Goal: Task Accomplishment & Management: Use online tool/utility

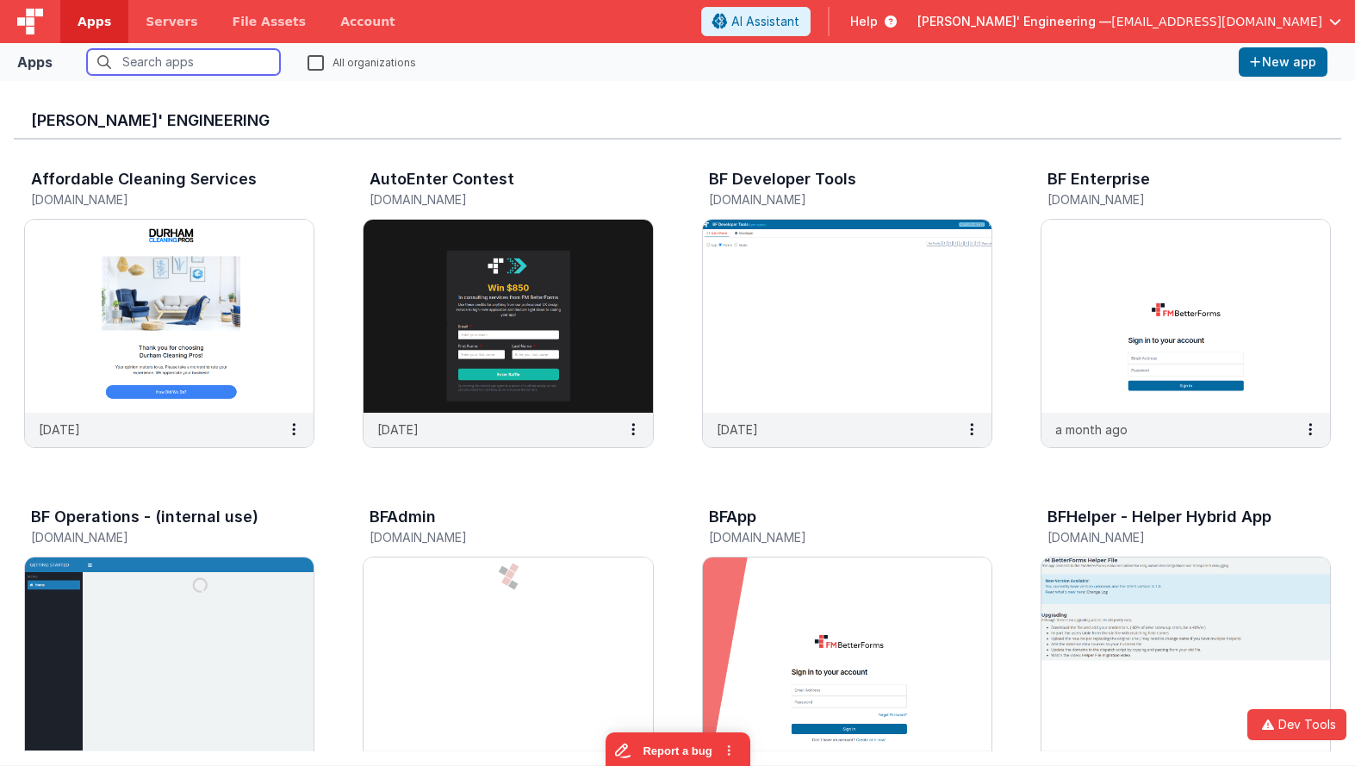
click at [164, 50] on input "text" at bounding box center [183, 62] width 193 height 26
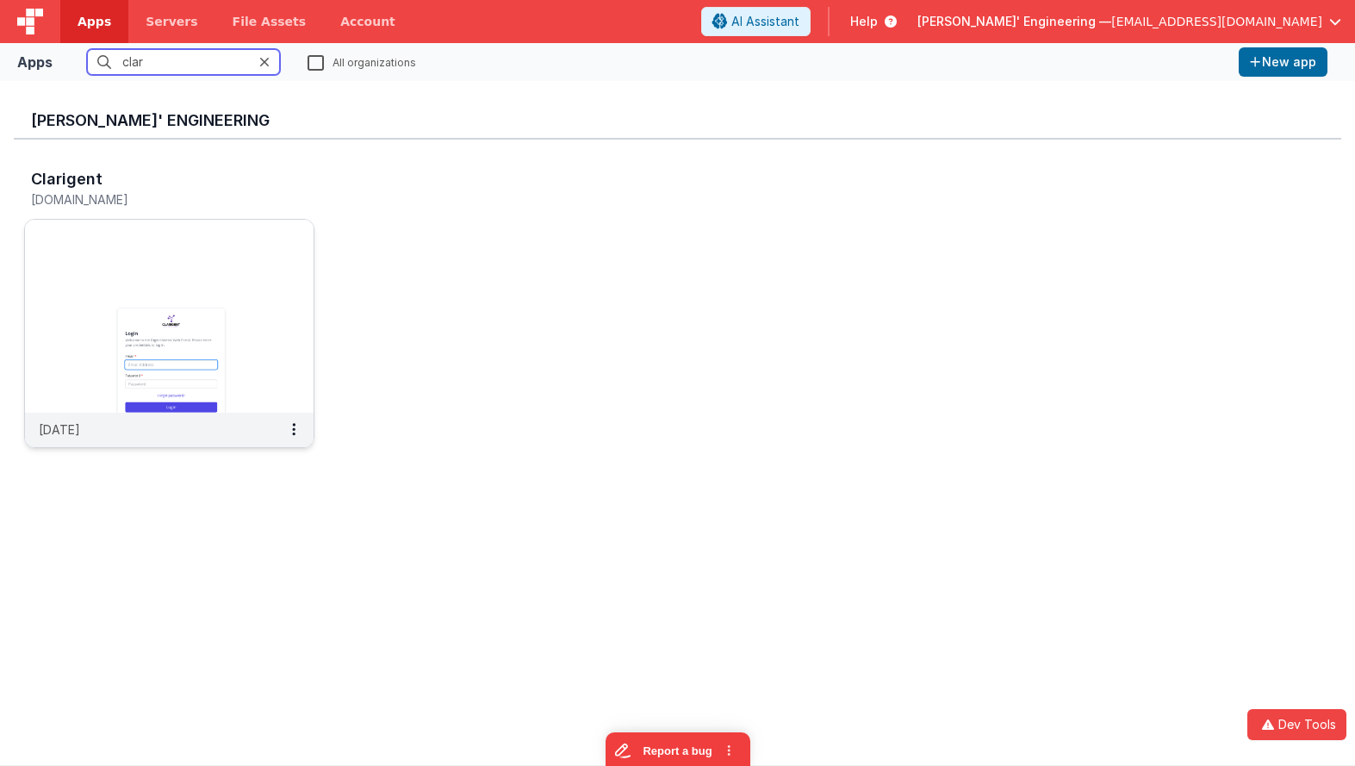
type input "clar"
click at [224, 328] on img at bounding box center [169, 316] width 289 height 193
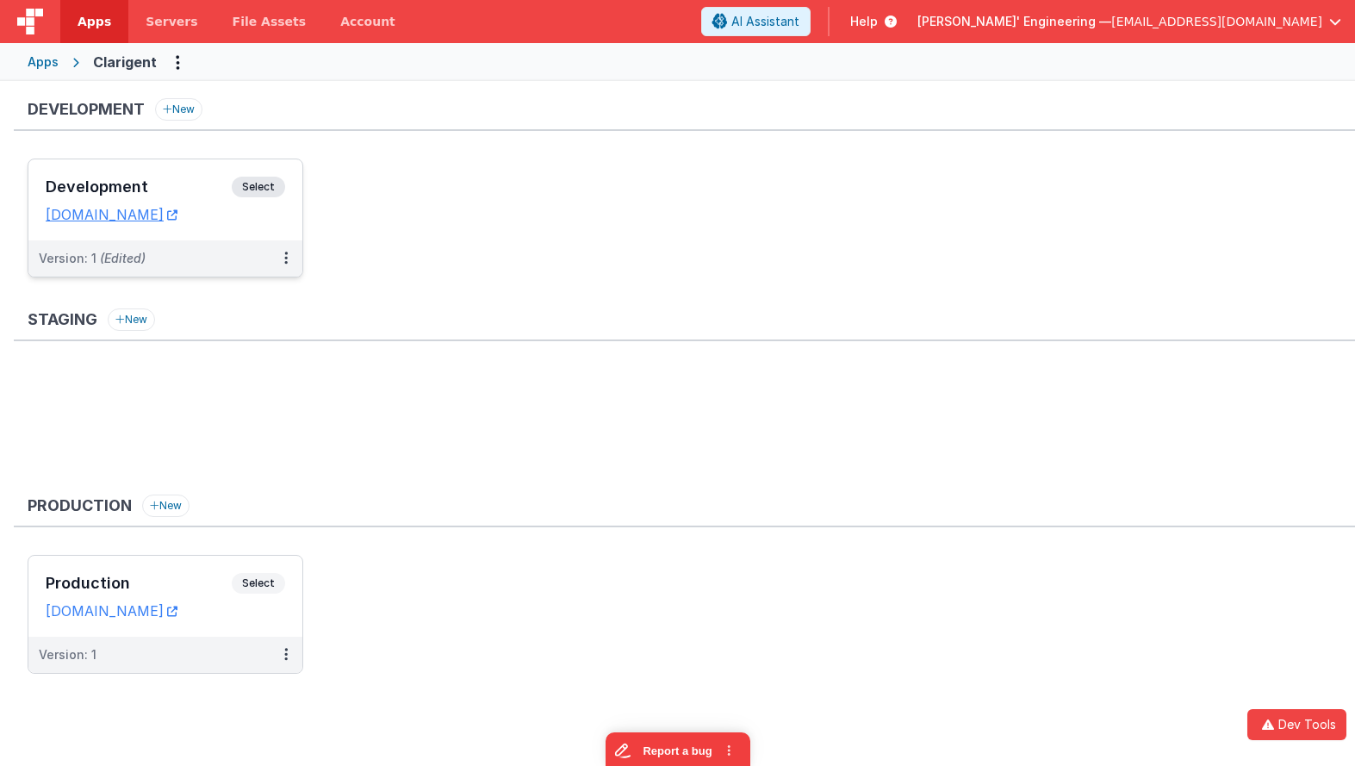
click at [275, 189] on span "Select" at bounding box center [258, 187] width 53 height 21
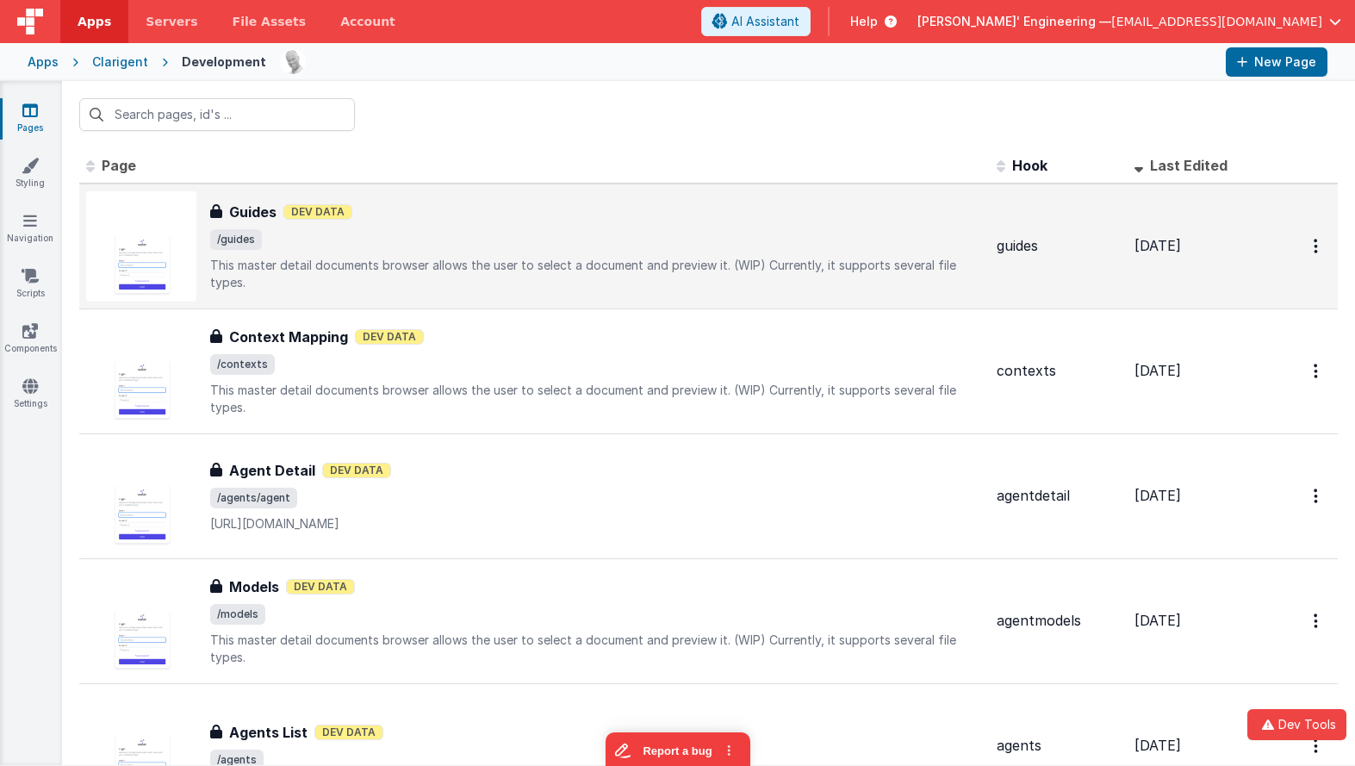
click at [299, 235] on span "/guides" at bounding box center [596, 239] width 773 height 21
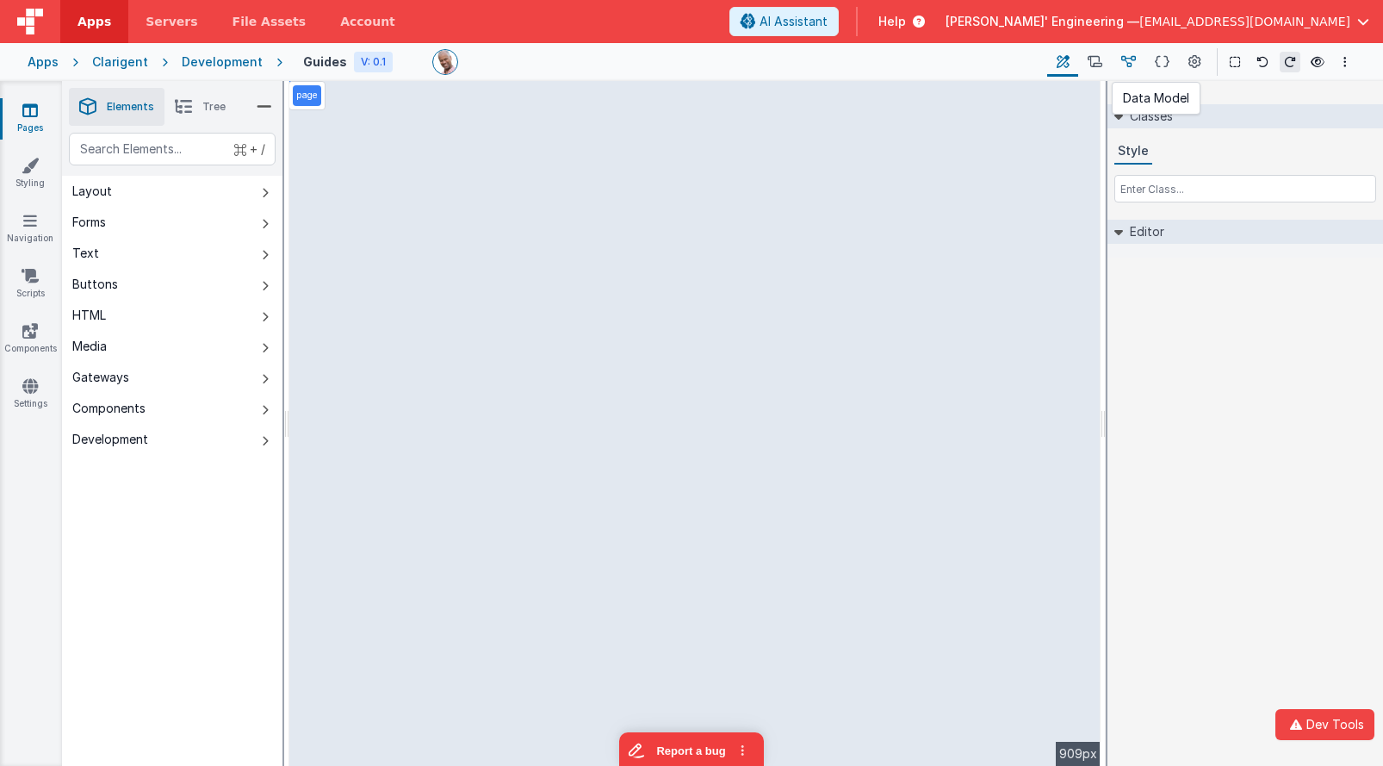
click at [1134, 58] on icon at bounding box center [1128, 62] width 15 height 18
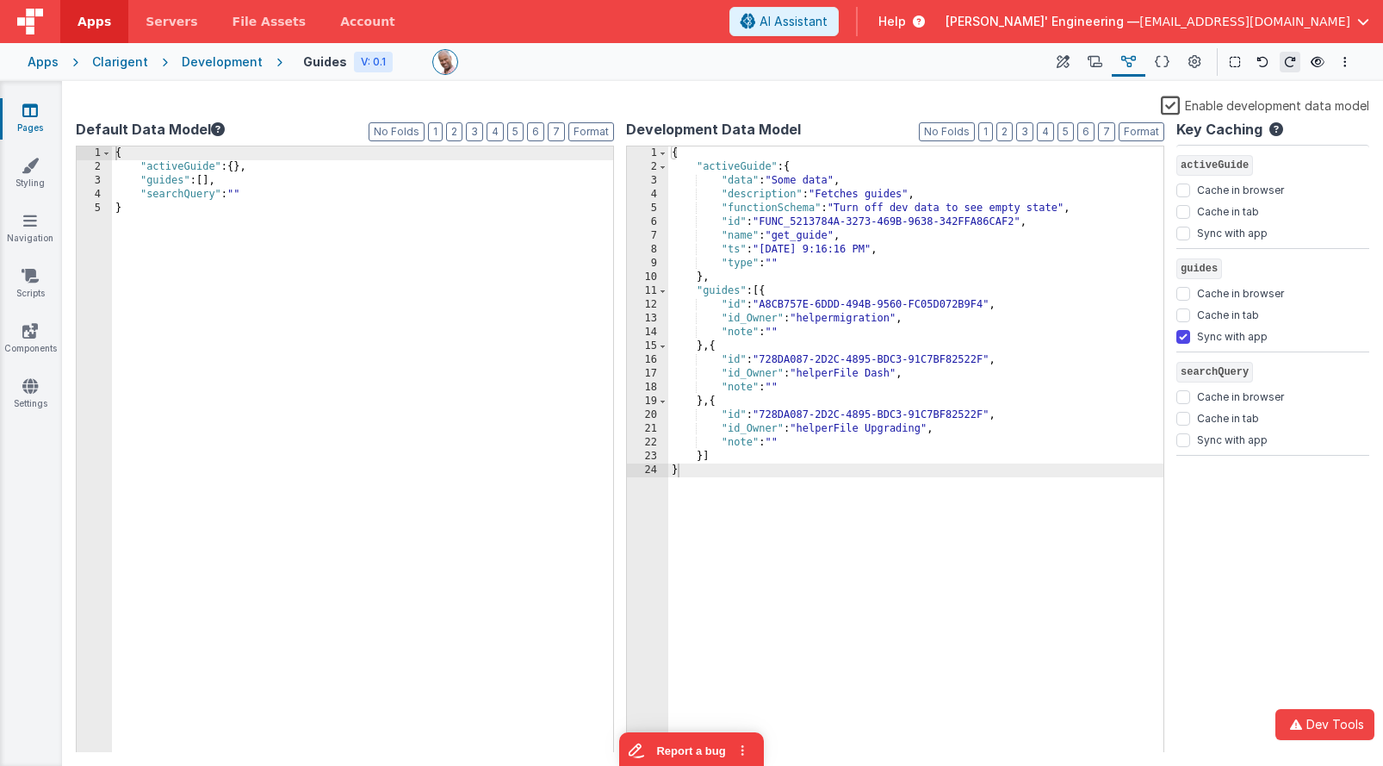
click at [748, 149] on div "{ "activeGuide" : { "data" : "Some data" , "description" : "Fetches guides" , "…" at bounding box center [915, 463] width 495 height 634
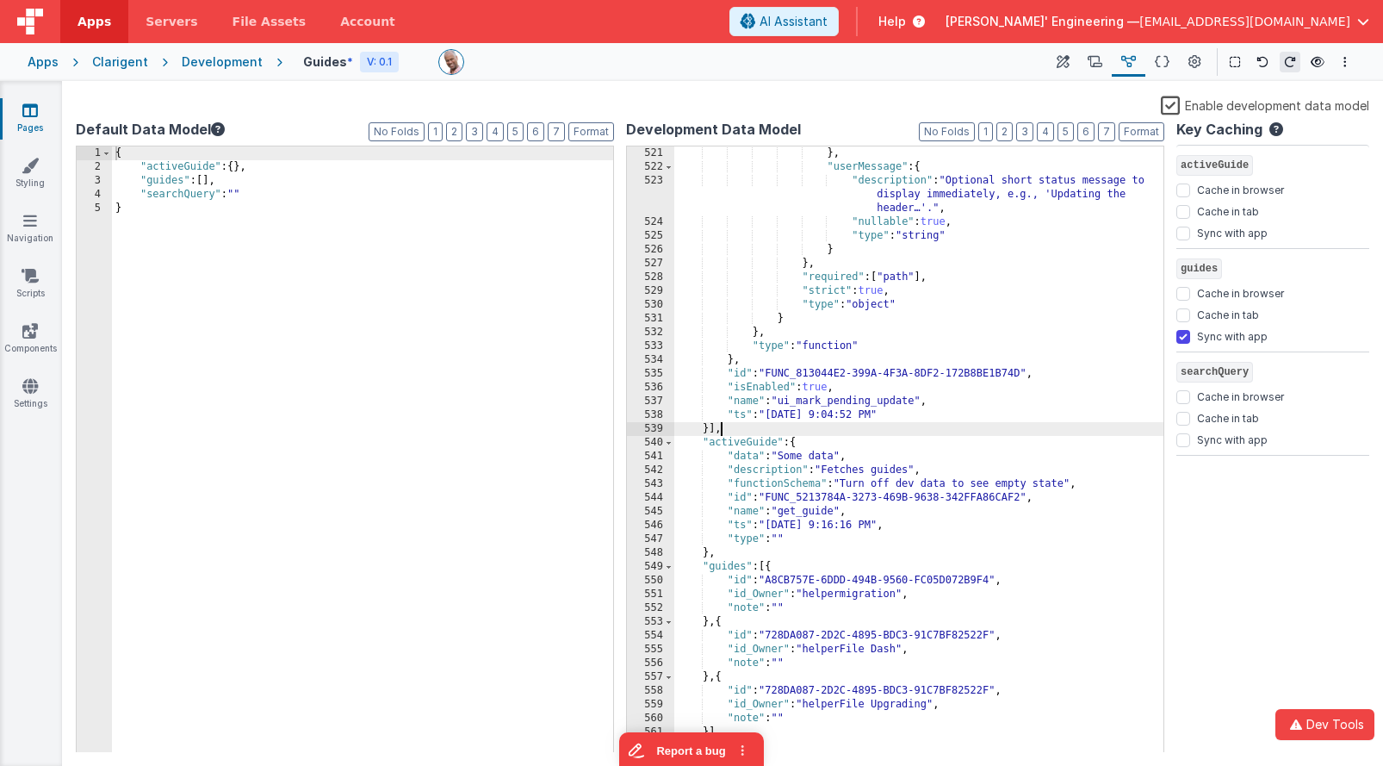
scroll to position [9426, 0]
click at [1070, 65] on icon at bounding box center [1063, 62] width 13 height 18
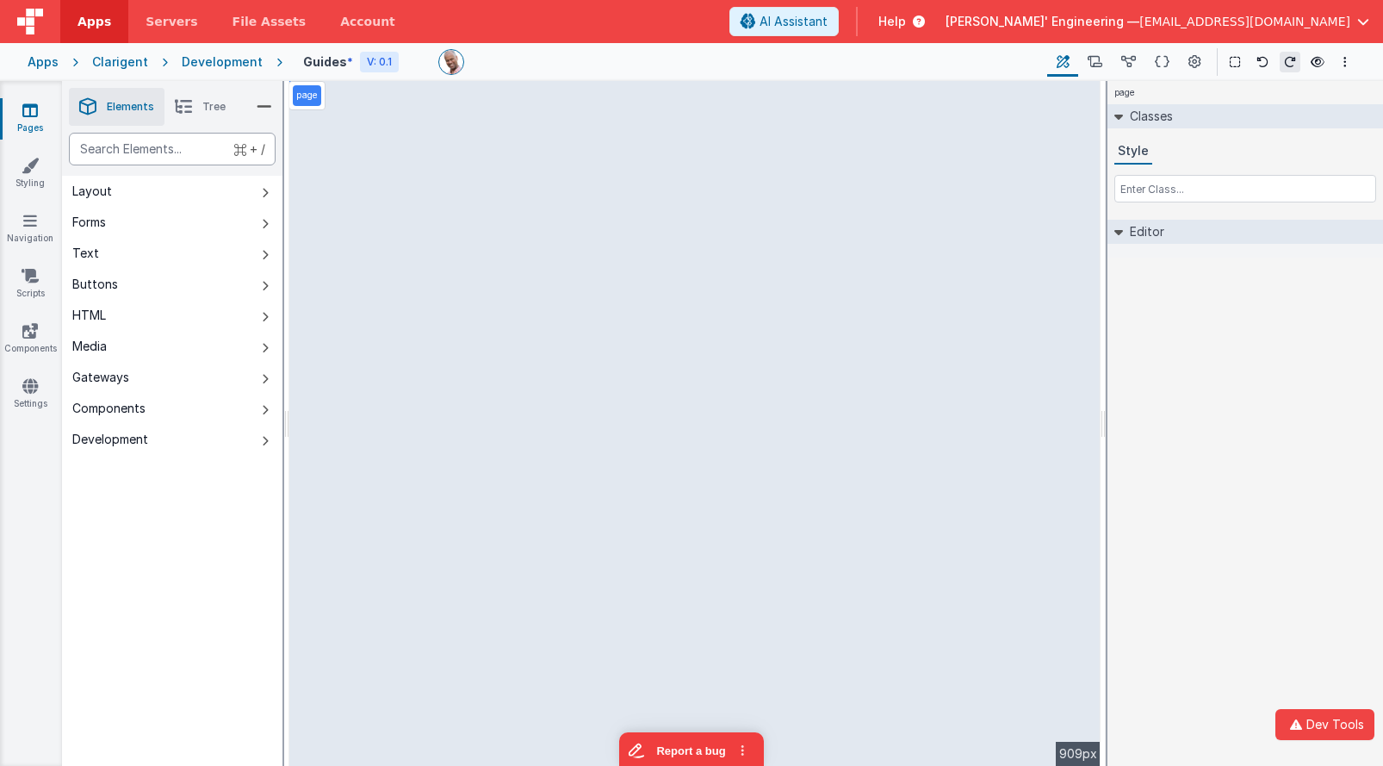
click at [133, 152] on div "text" at bounding box center [172, 149] width 207 height 33
type div "html"
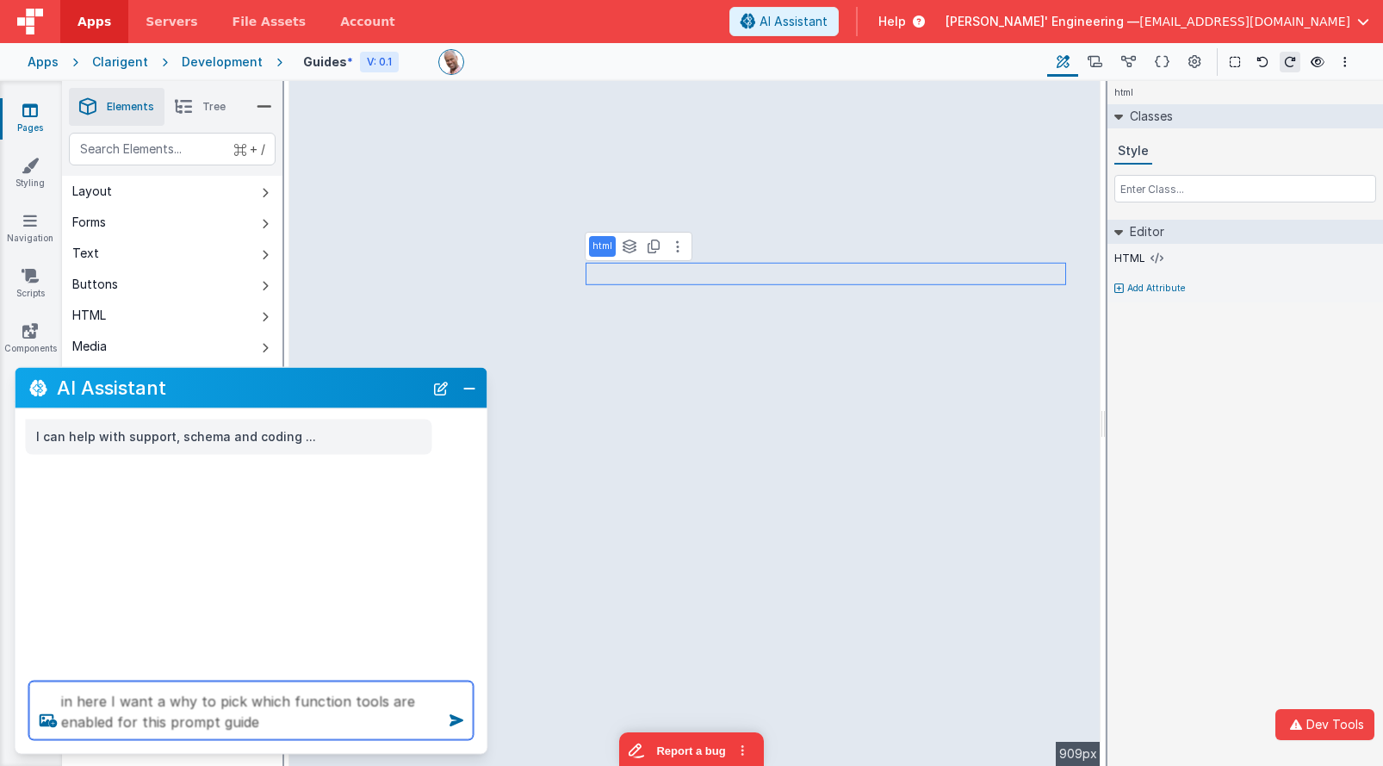
type textarea "in here I want a why to pick which function tools are enabled for this prompt g…"
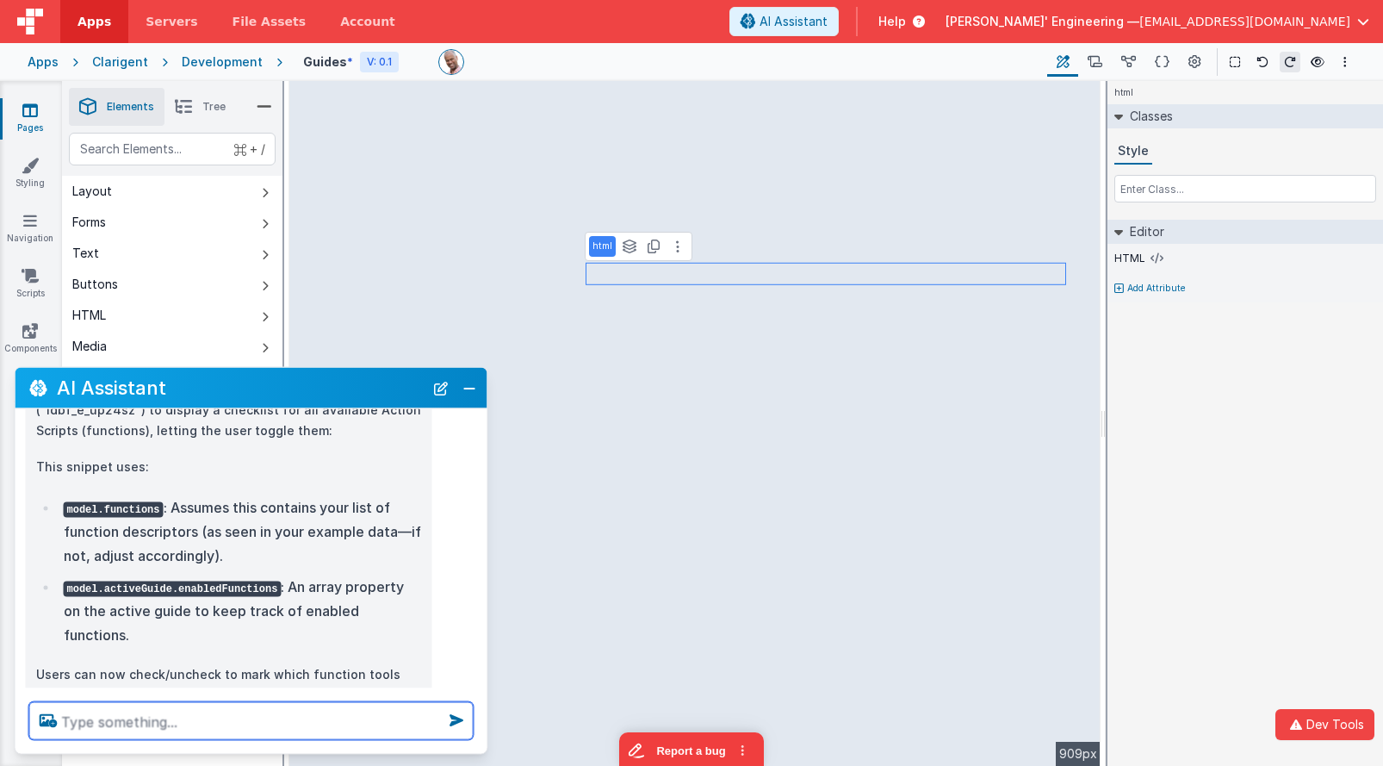
scroll to position [245, 0]
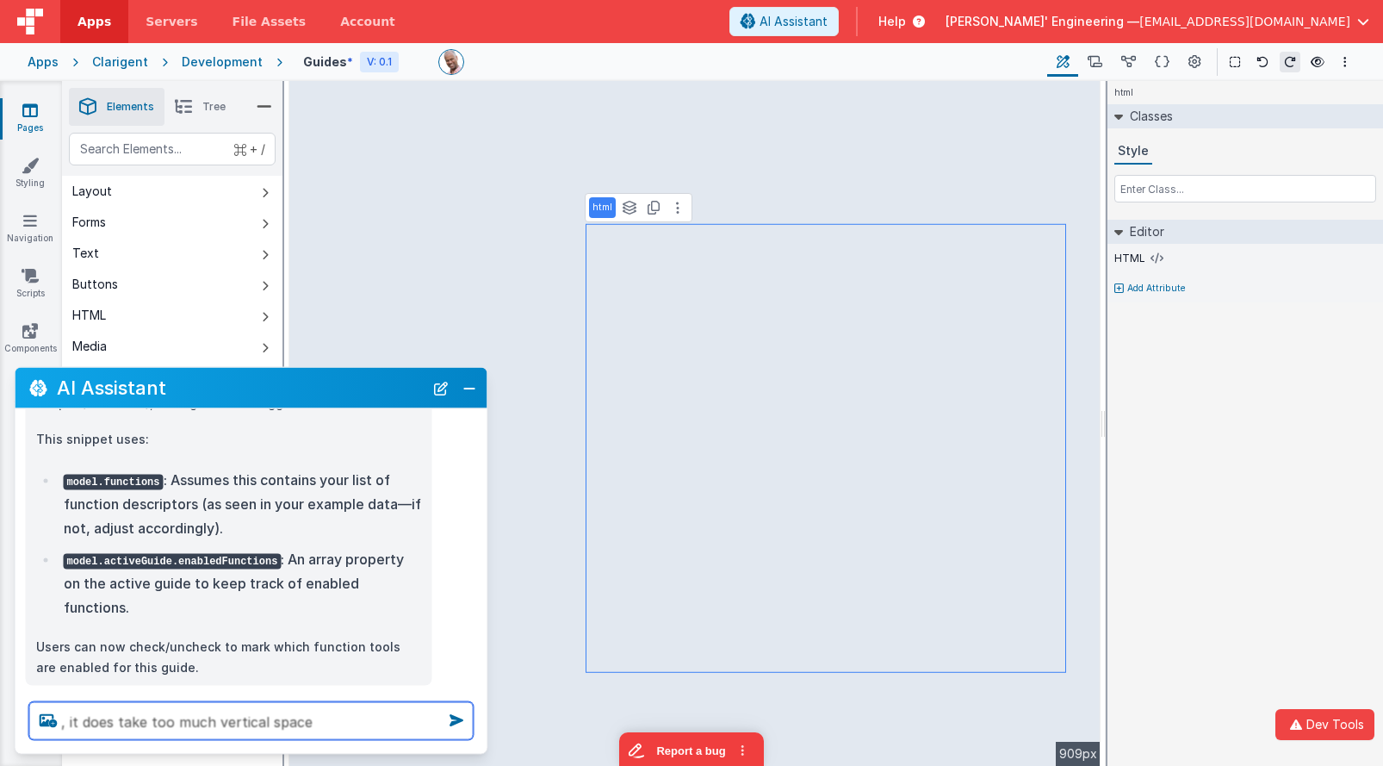
type textarea ", it does take too much vertical space"
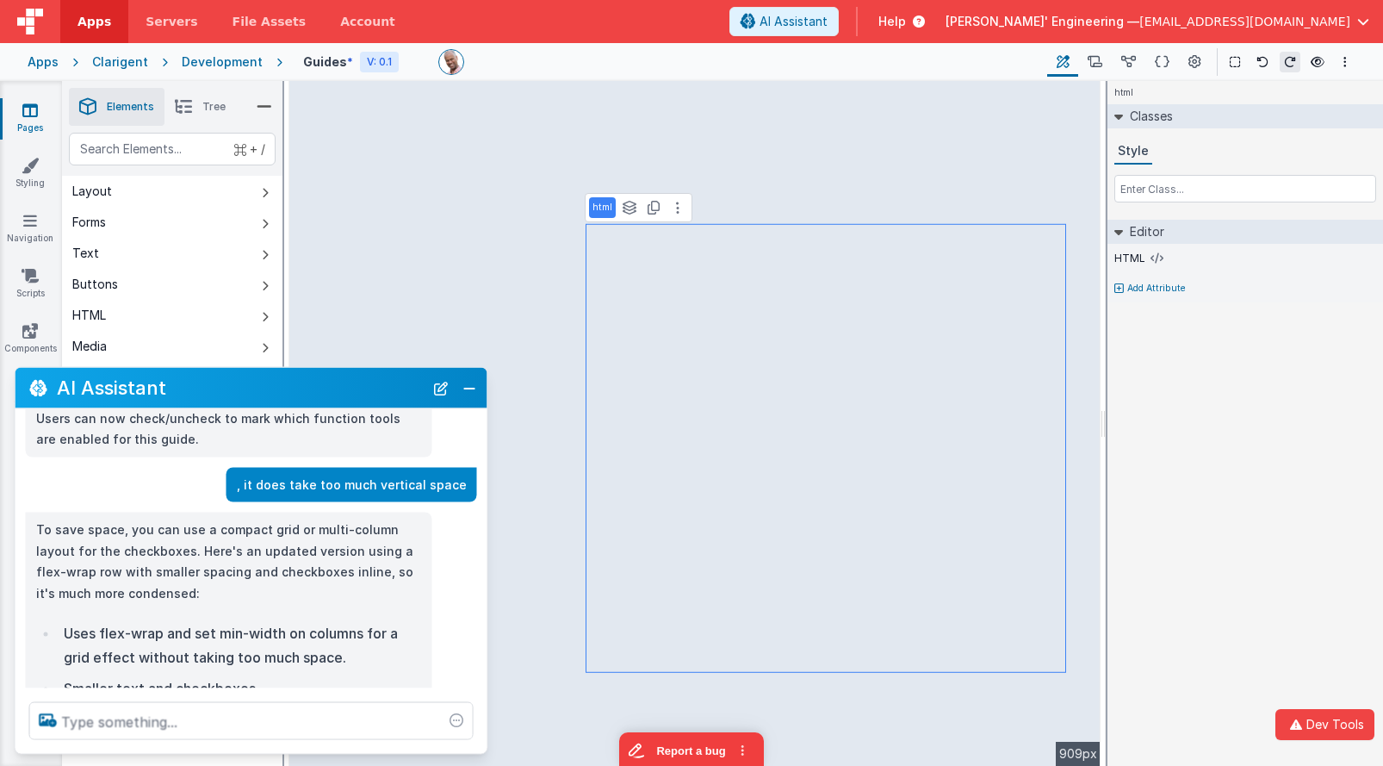
scroll to position [475, 0]
click at [1345, 69] on button "Options" at bounding box center [1345, 62] width 21 height 21
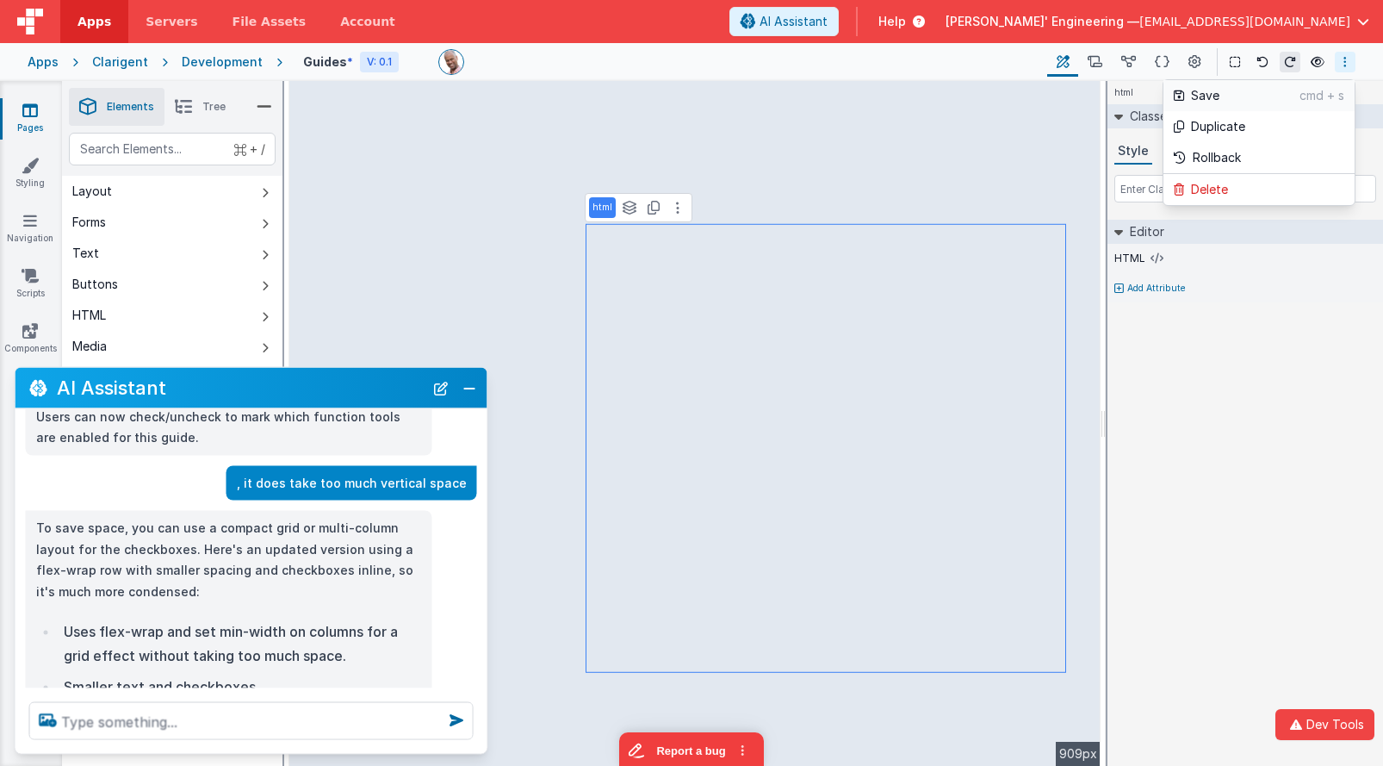
click at [1218, 96] on p "Save" at bounding box center [1245, 95] width 109 height 17
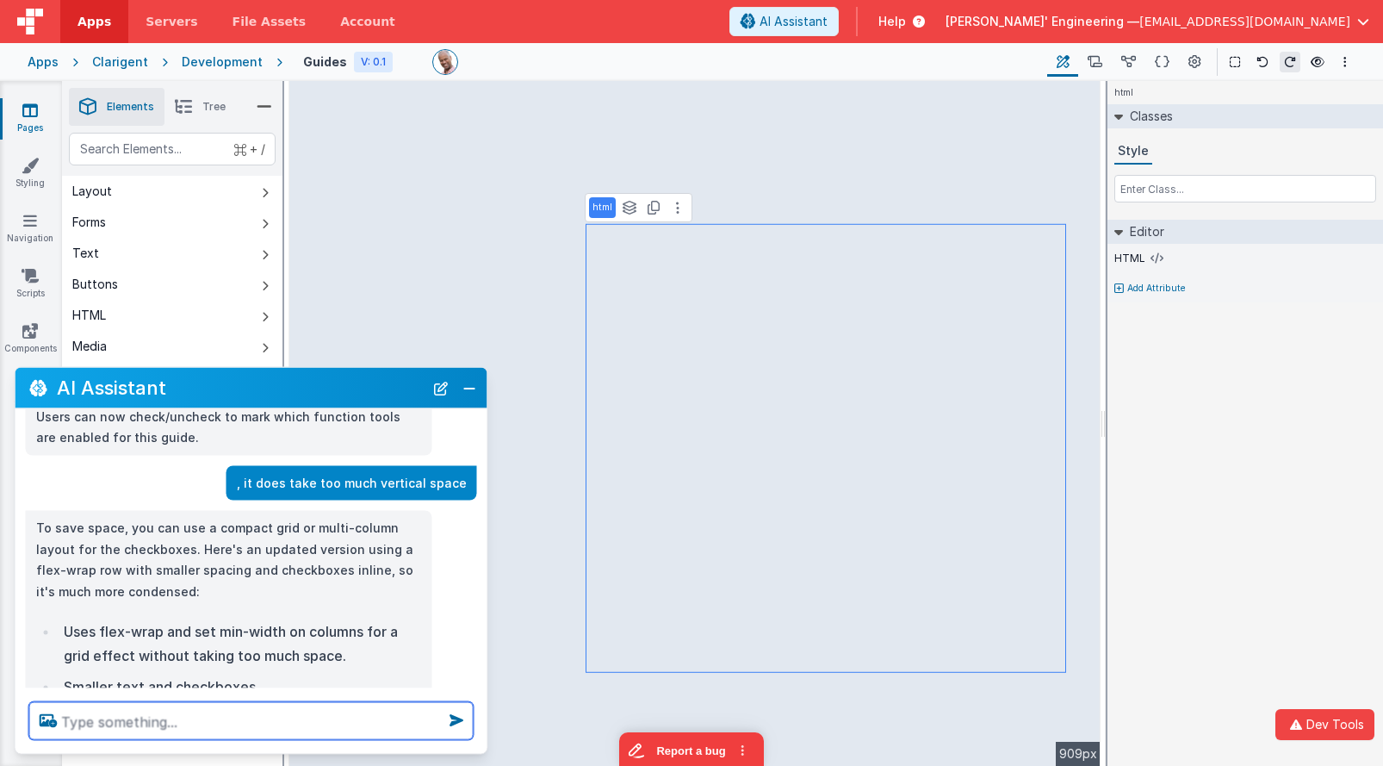
click at [240, 729] on textarea at bounding box center [251, 721] width 444 height 38
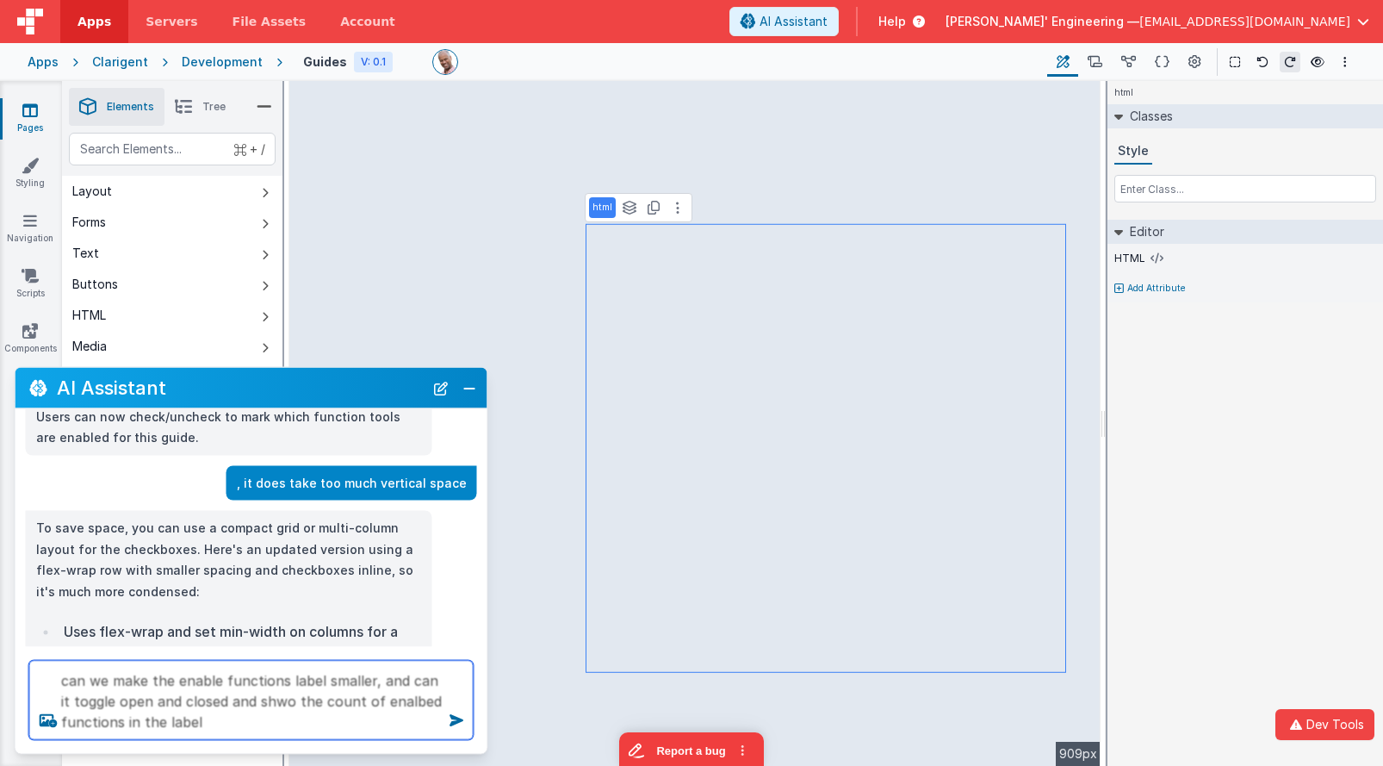
type textarea "can we make the enable functions label smaller, and can it toggle open and clos…"
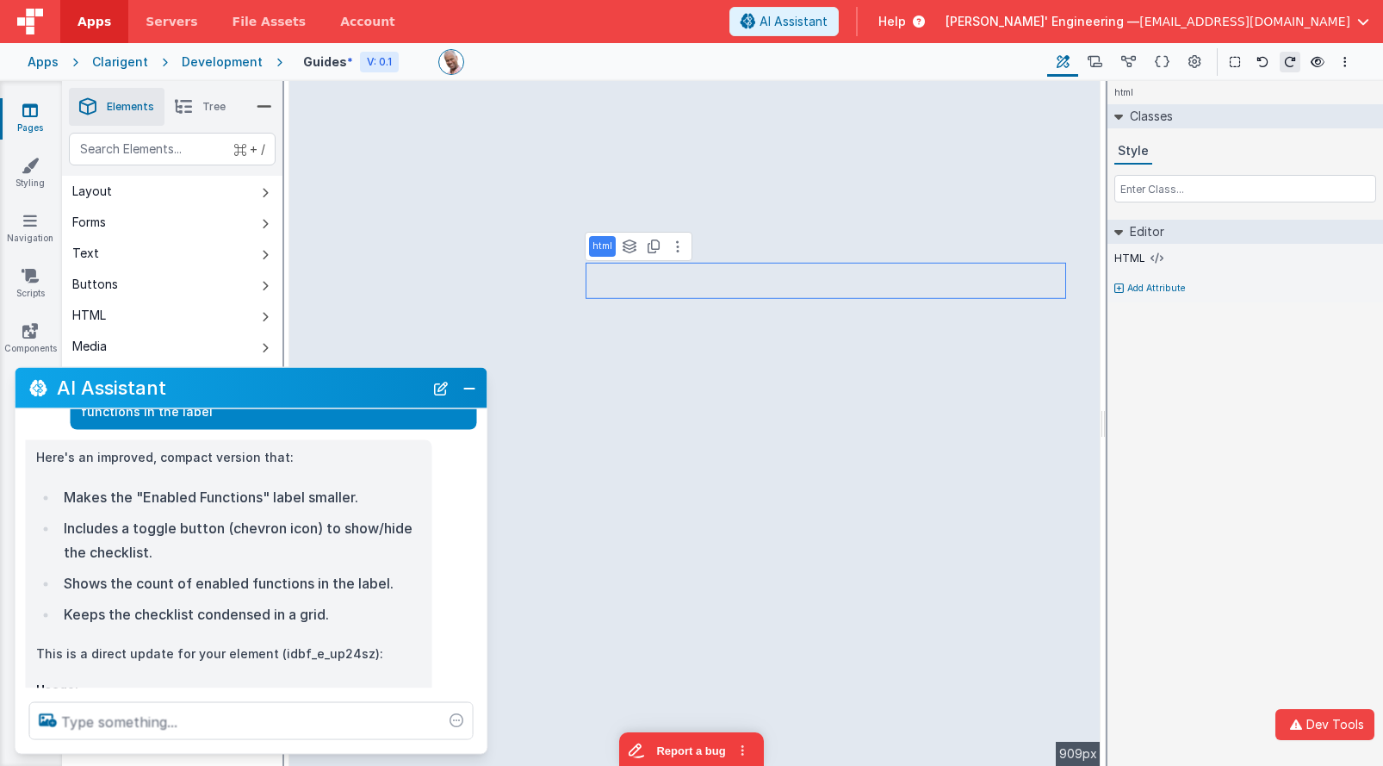
scroll to position [996, 0]
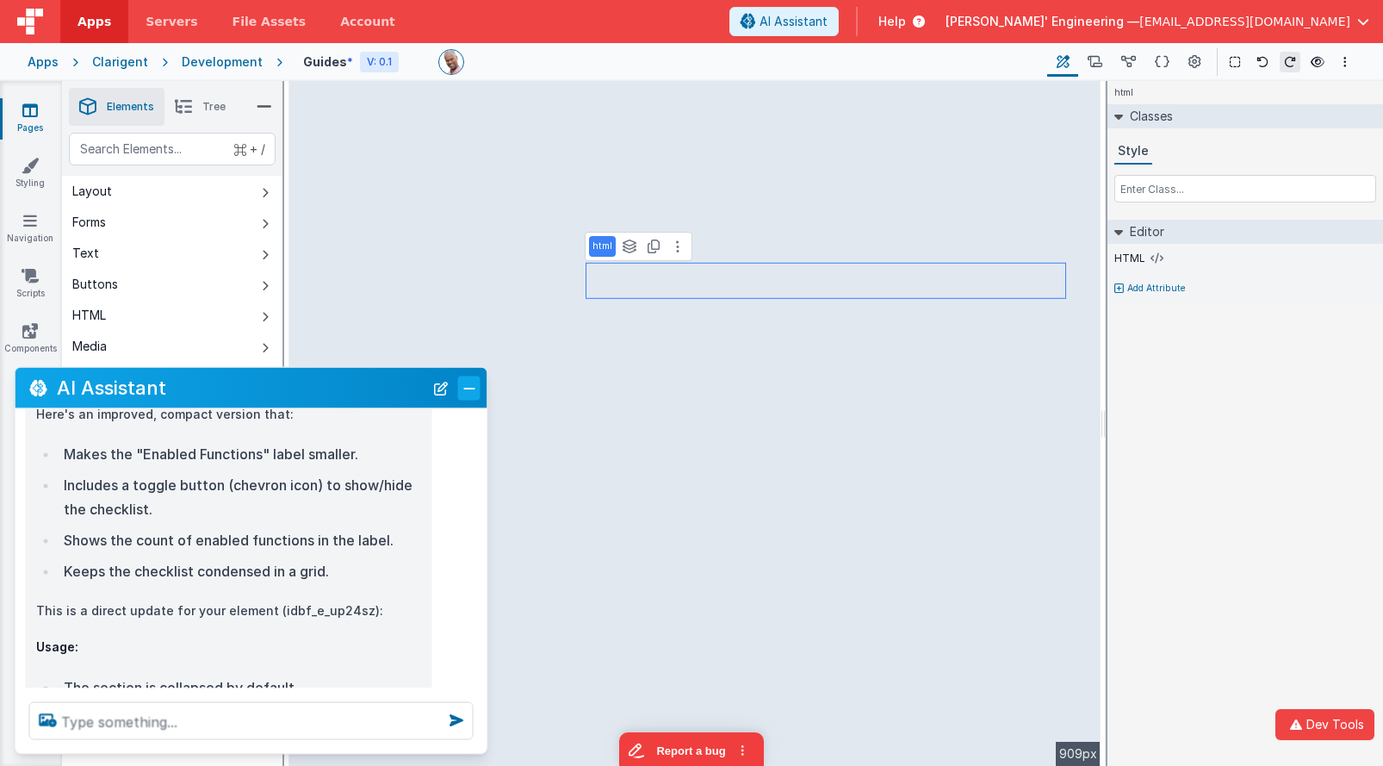
click at [472, 393] on button "Close" at bounding box center [469, 388] width 22 height 24
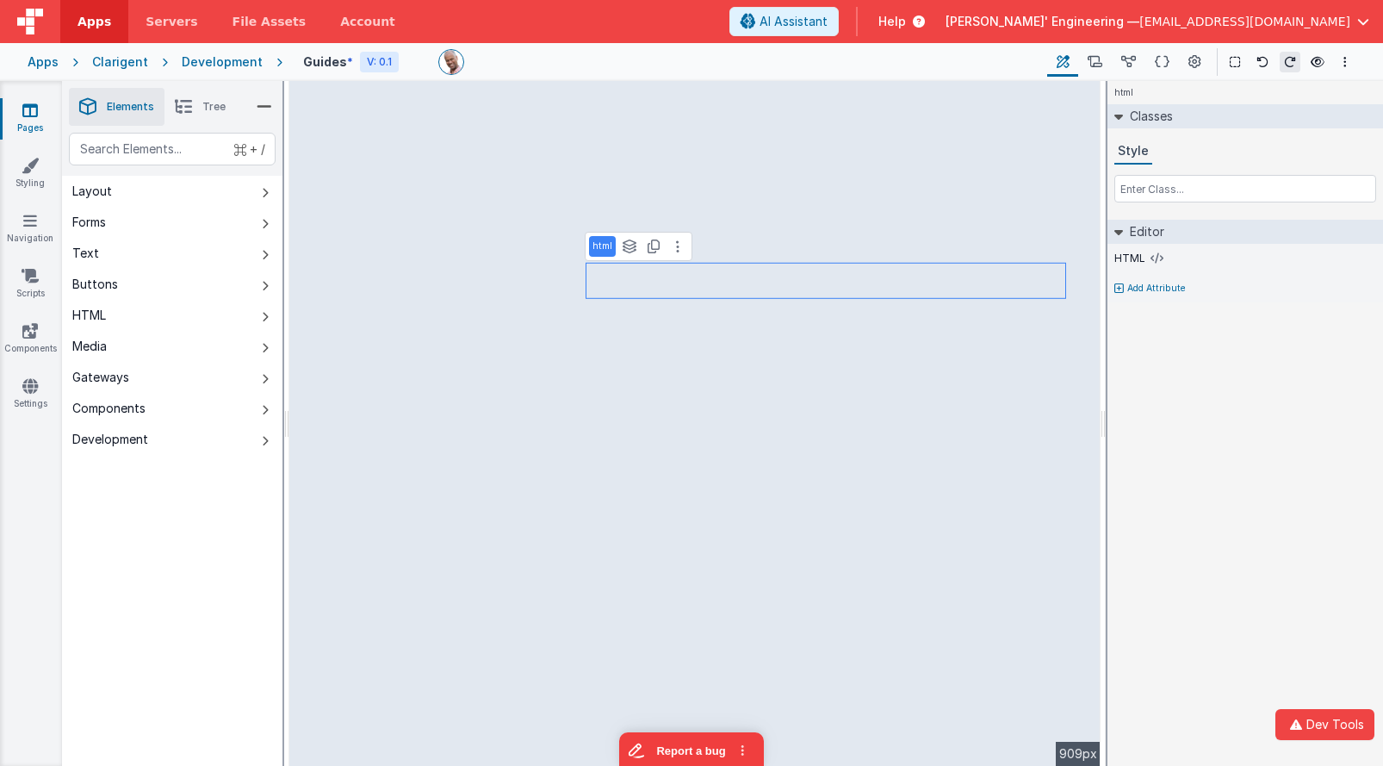
click at [560, 45] on div "Apps Clarigent Development Guides * V: 0.1 Page Builder Named Actions Data Mode…" at bounding box center [691, 62] width 1383 height 38
click at [680, 253] on button at bounding box center [677, 246] width 21 height 21
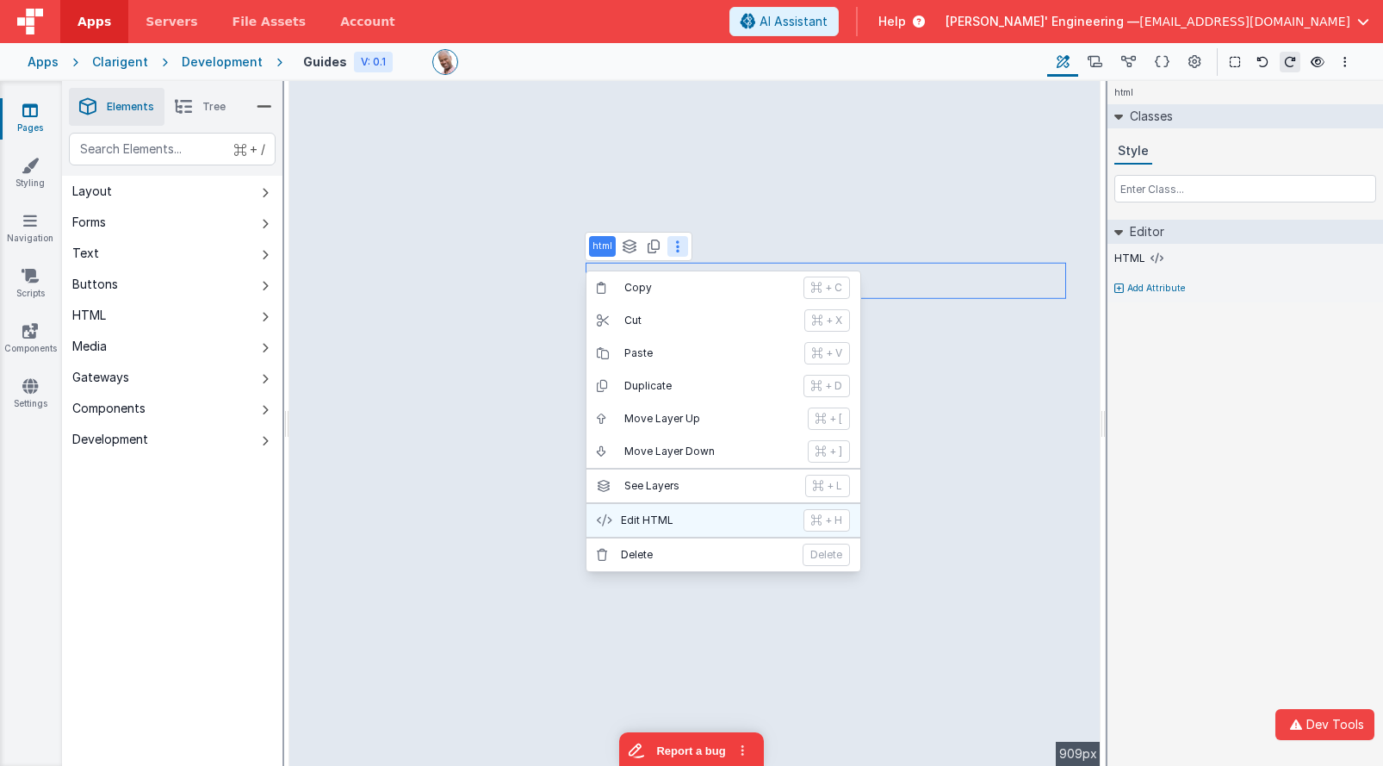
click at [692, 520] on p "Edit HTML" at bounding box center [707, 520] width 172 height 14
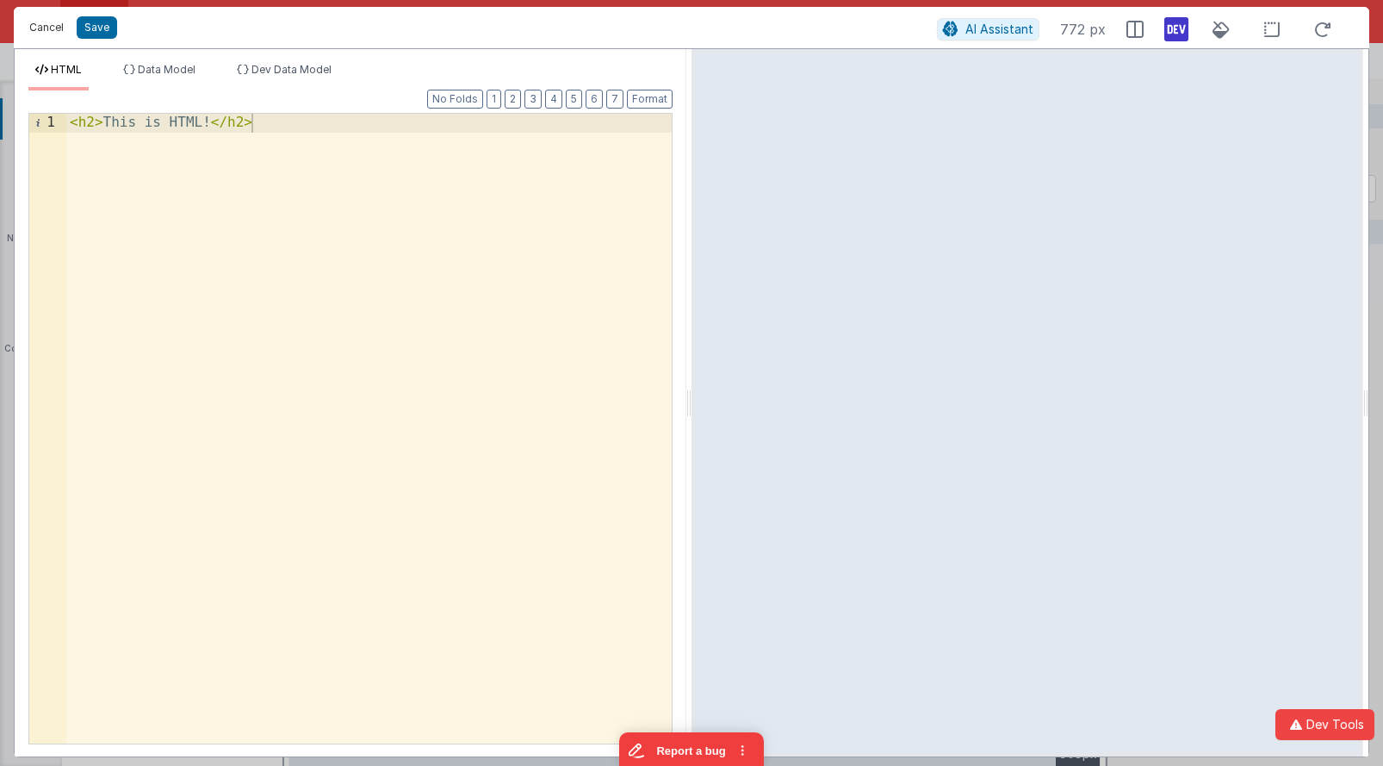
click at [42, 30] on button "Cancel" at bounding box center [47, 28] width 52 height 24
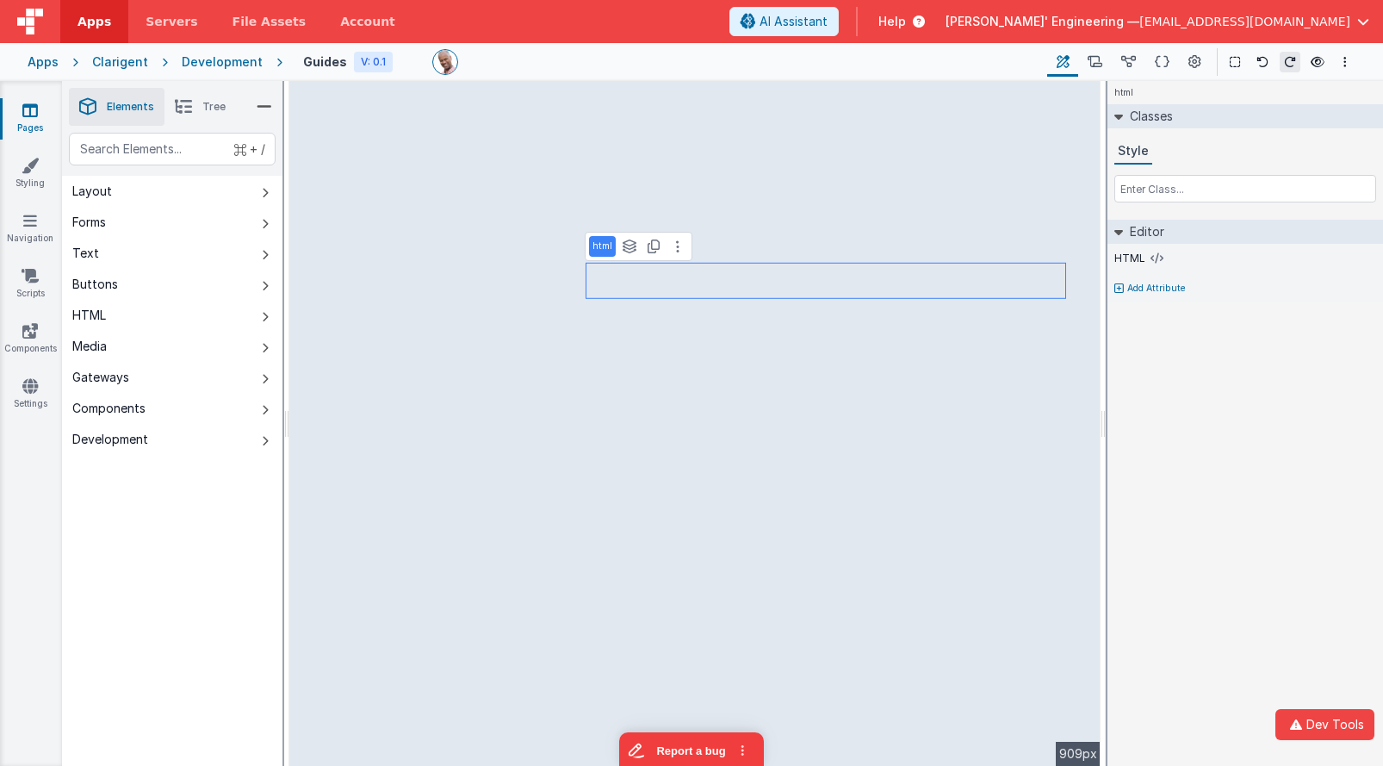
select select "required"
click at [680, 251] on button at bounding box center [677, 246] width 21 height 21
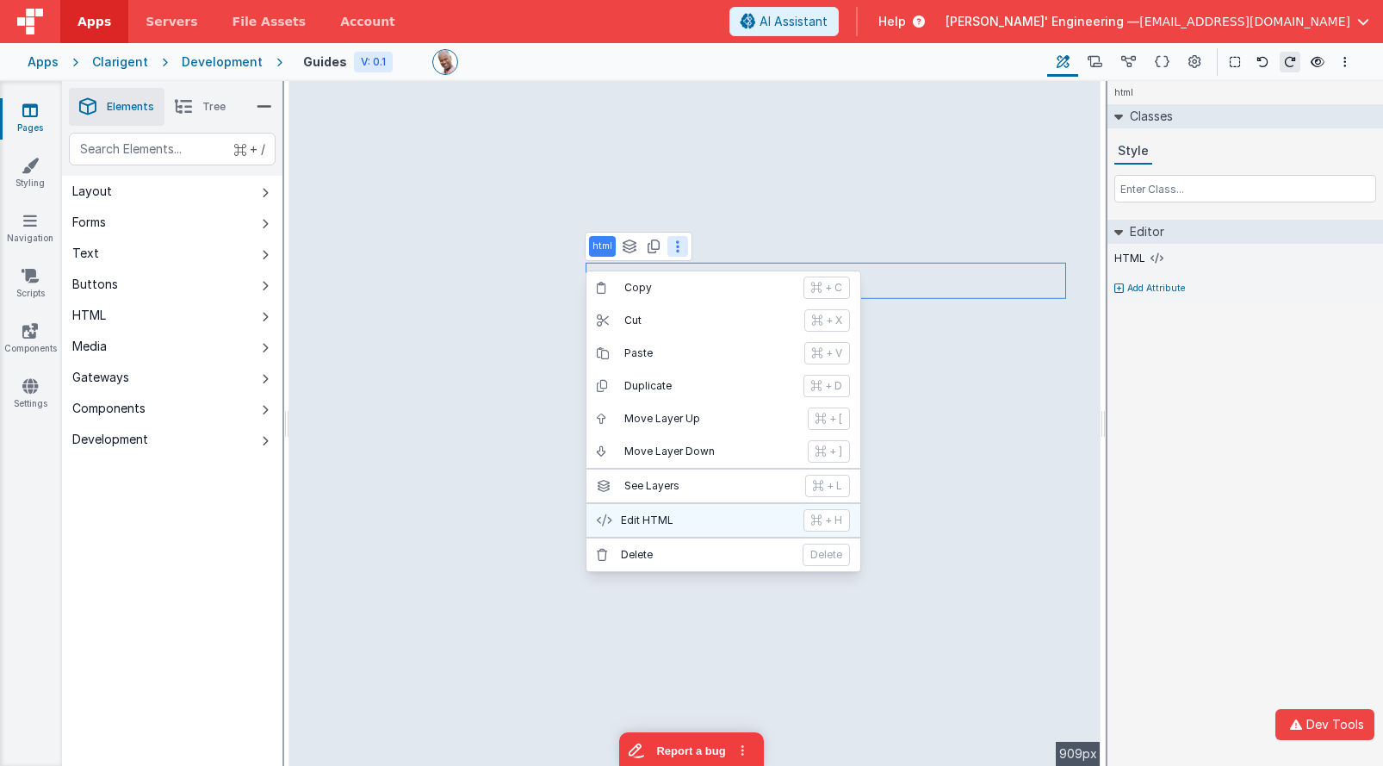
click at [689, 521] on p "Edit HTML" at bounding box center [707, 520] width 172 height 14
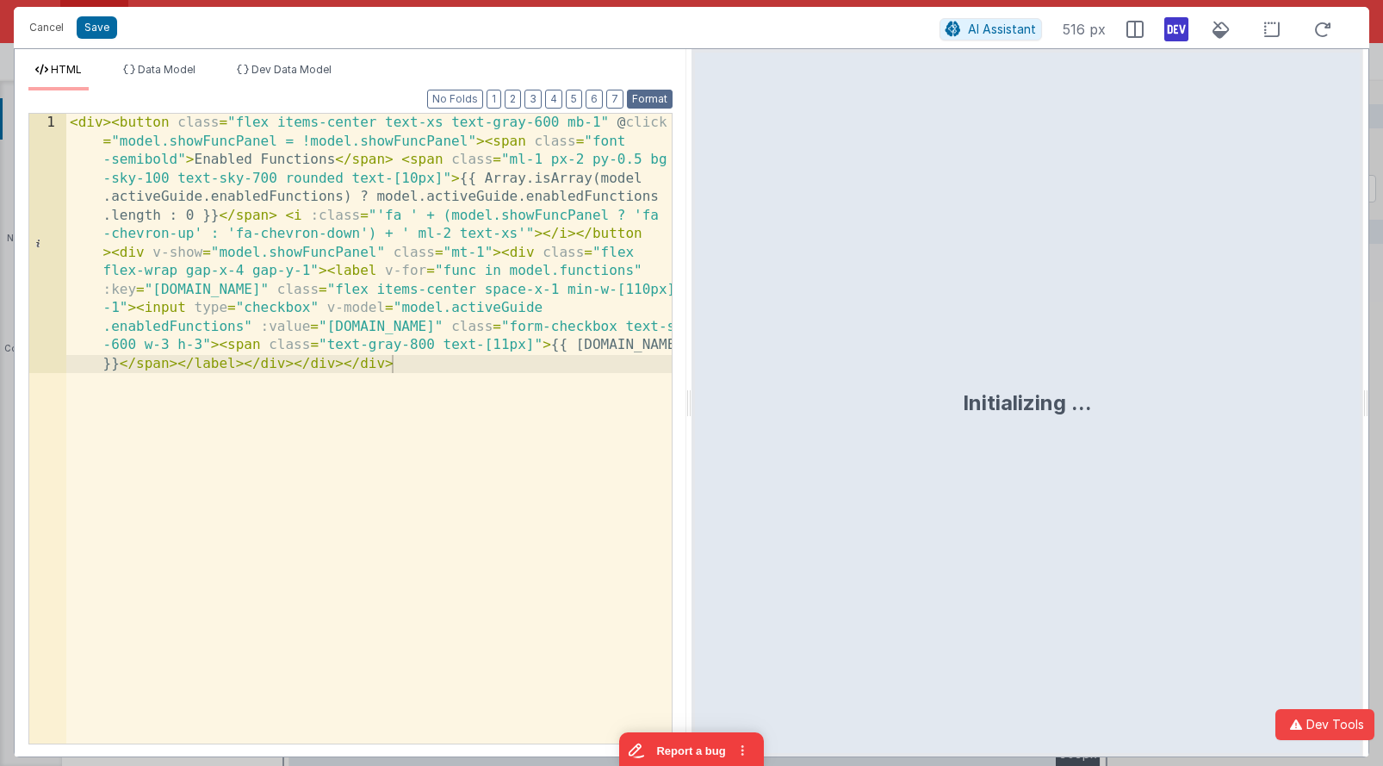
click at [654, 103] on button "Format" at bounding box center [650, 99] width 46 height 19
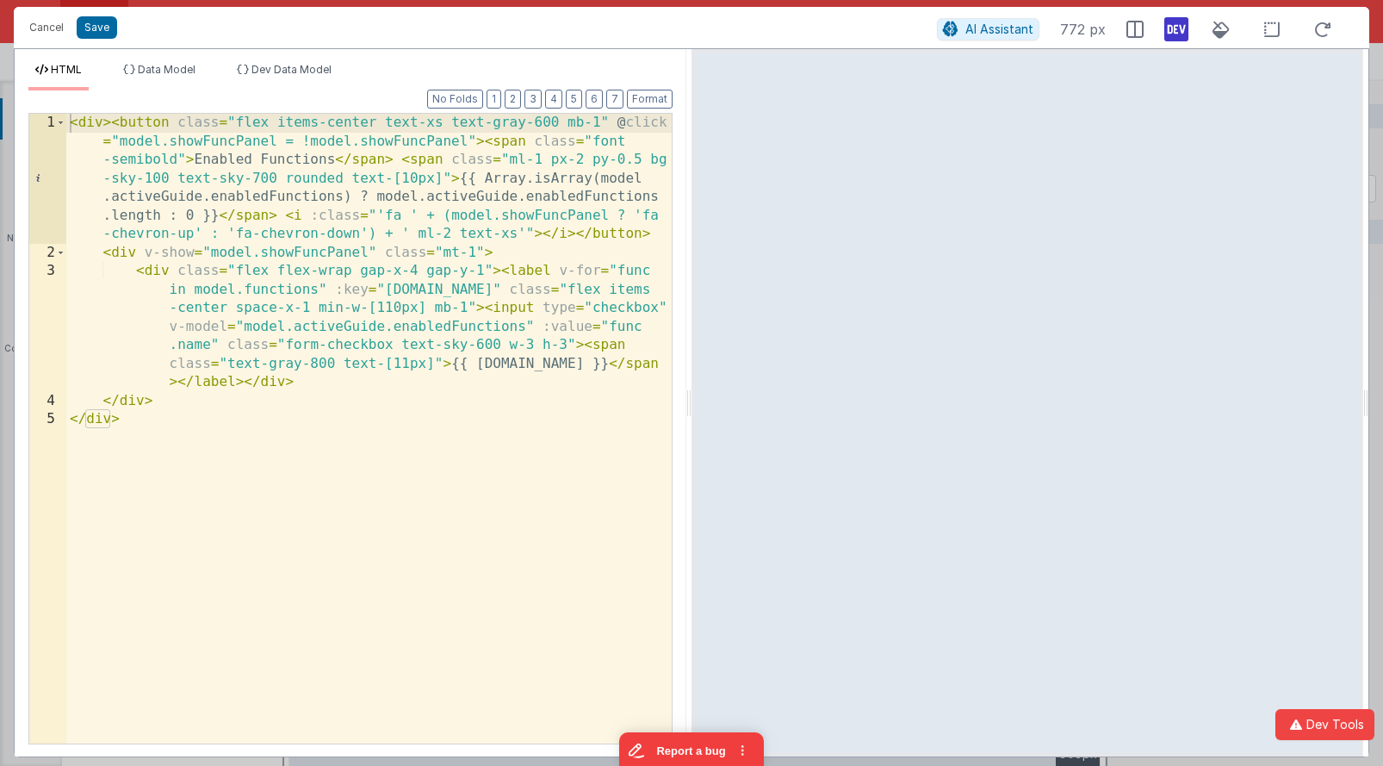
click at [321, 252] on div "< div > < button class = "flex items-center text-xs text-gray-600 mb-1" @ click…" at bounding box center [368, 503] width 605 height 778
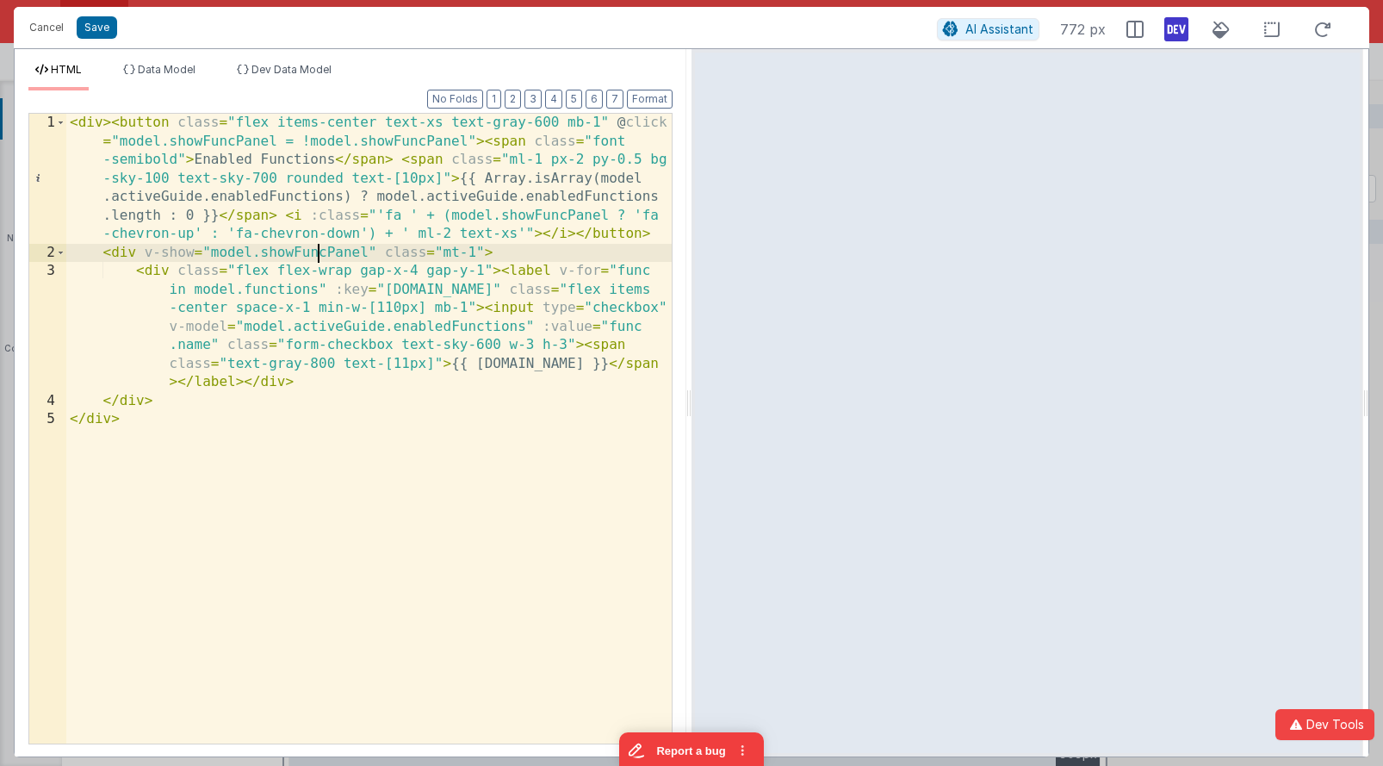
click at [321, 252] on div "< div > < button class = "flex items-center text-xs text-gray-600 mb-1" @ click…" at bounding box center [368, 503] width 605 height 778
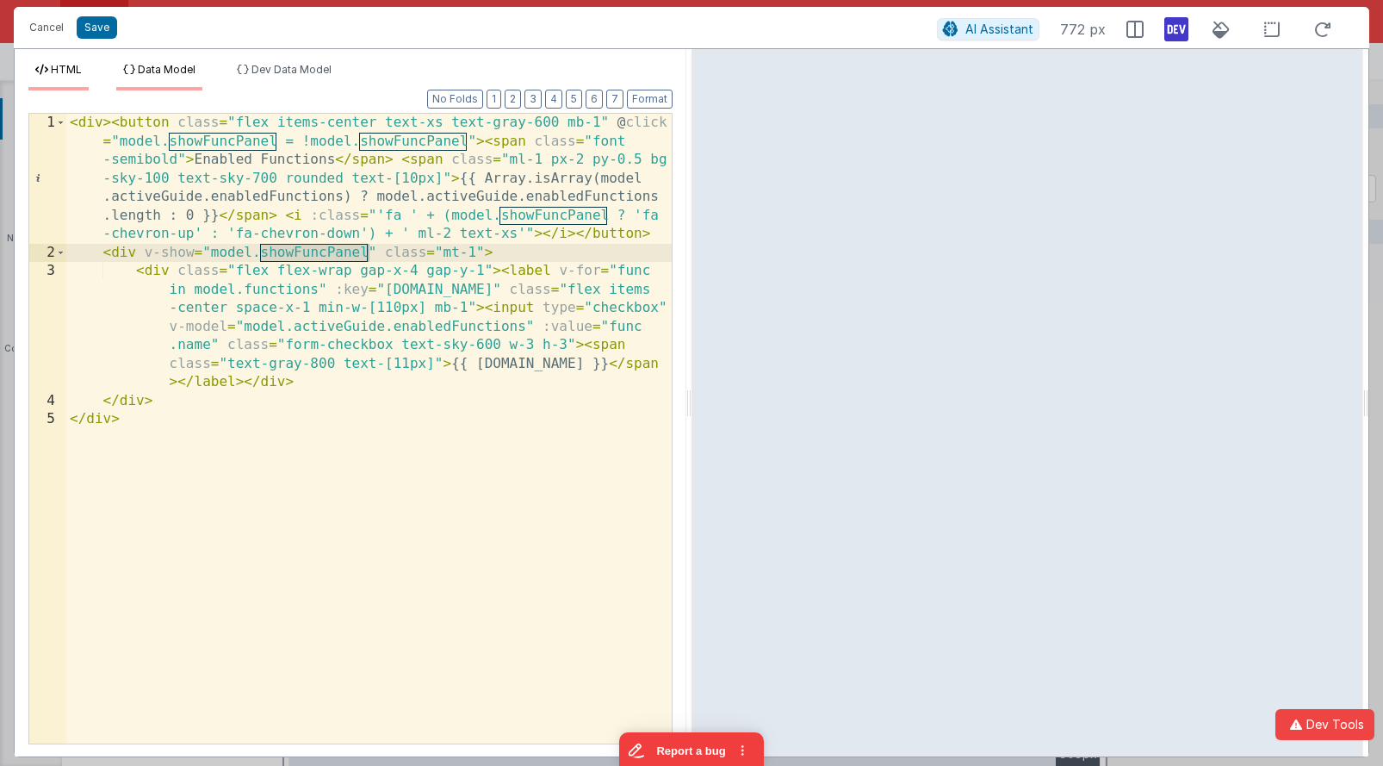
click at [151, 70] on span "Data Model" at bounding box center [167, 69] width 58 height 13
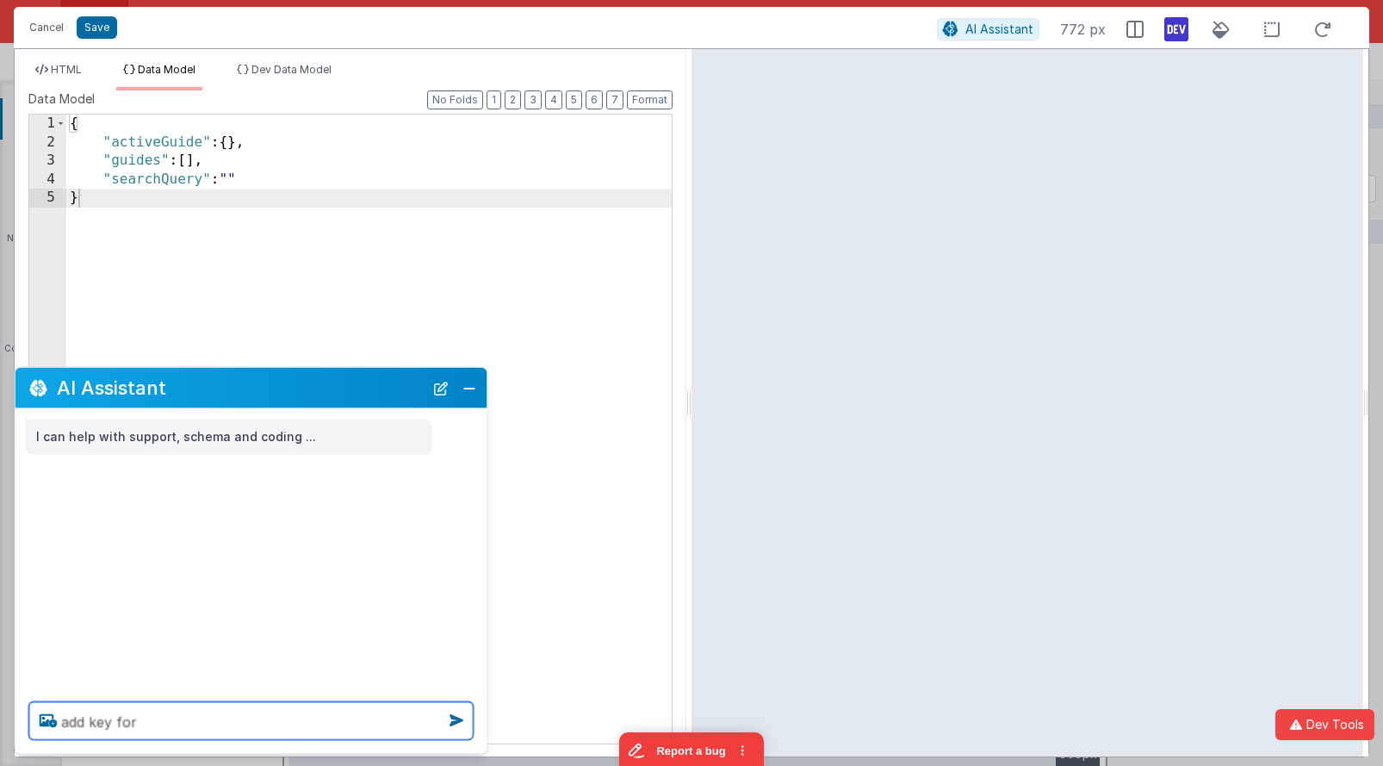
paste textarea "showFuncPanel"
type textarea "add key for showFuncPanel"
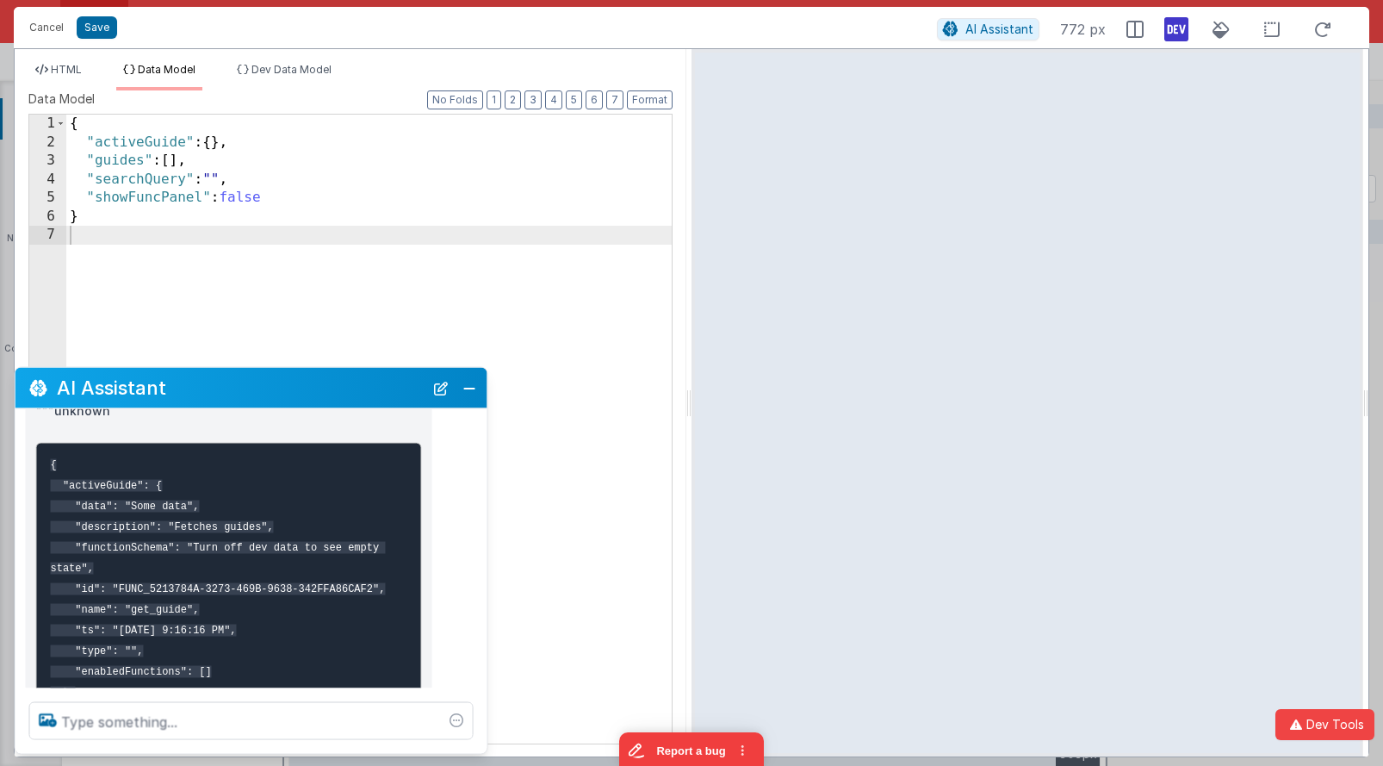
scroll to position [331, 0]
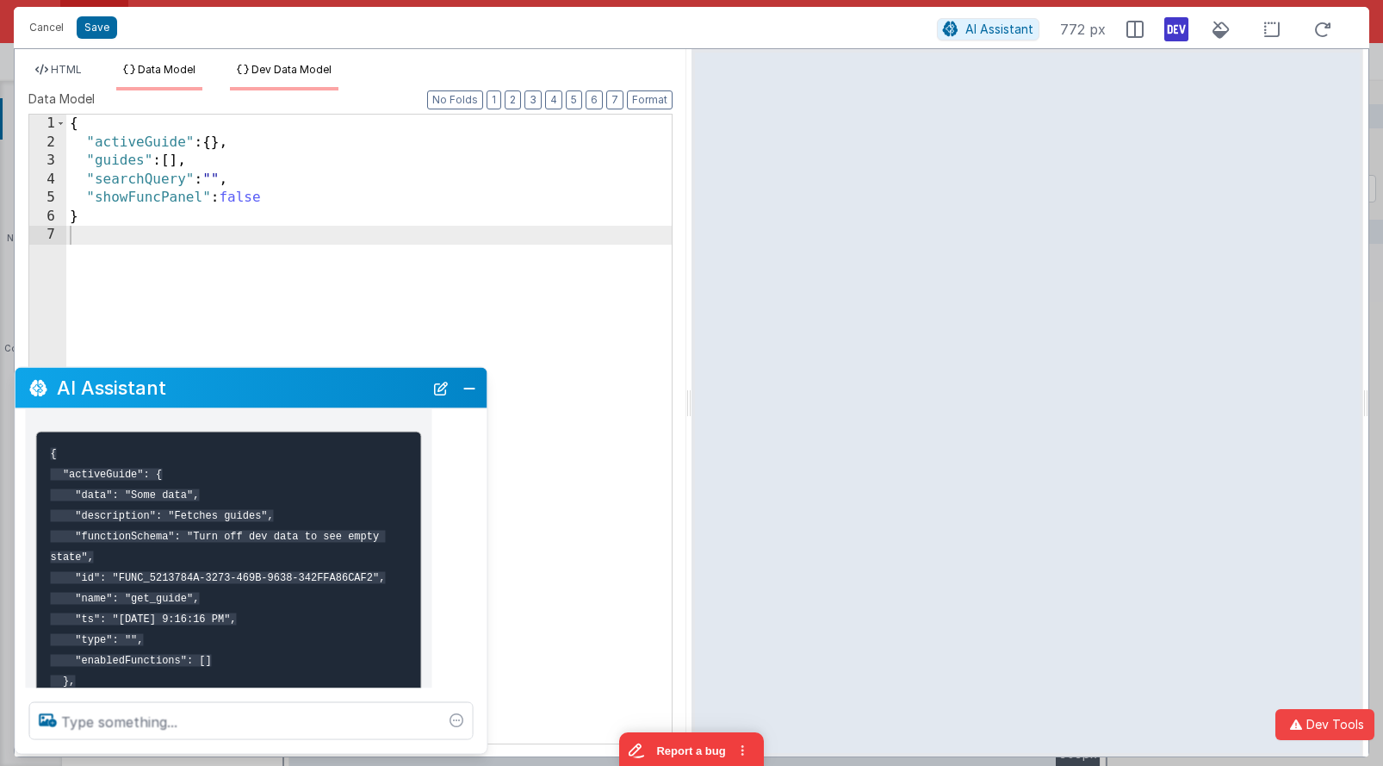
click at [304, 75] on span "Dev Data Model" at bounding box center [291, 69] width 80 height 13
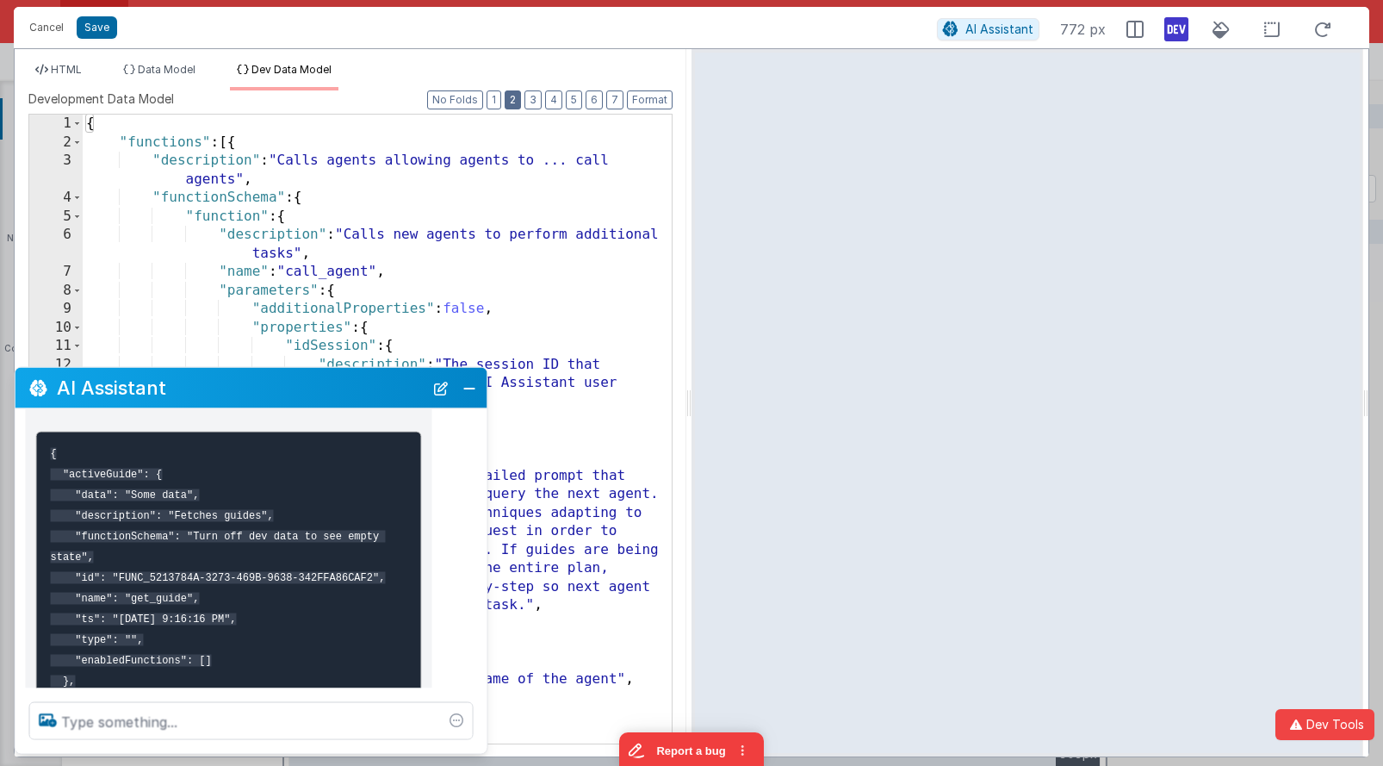
click at [514, 96] on button "2" at bounding box center [513, 99] width 16 height 19
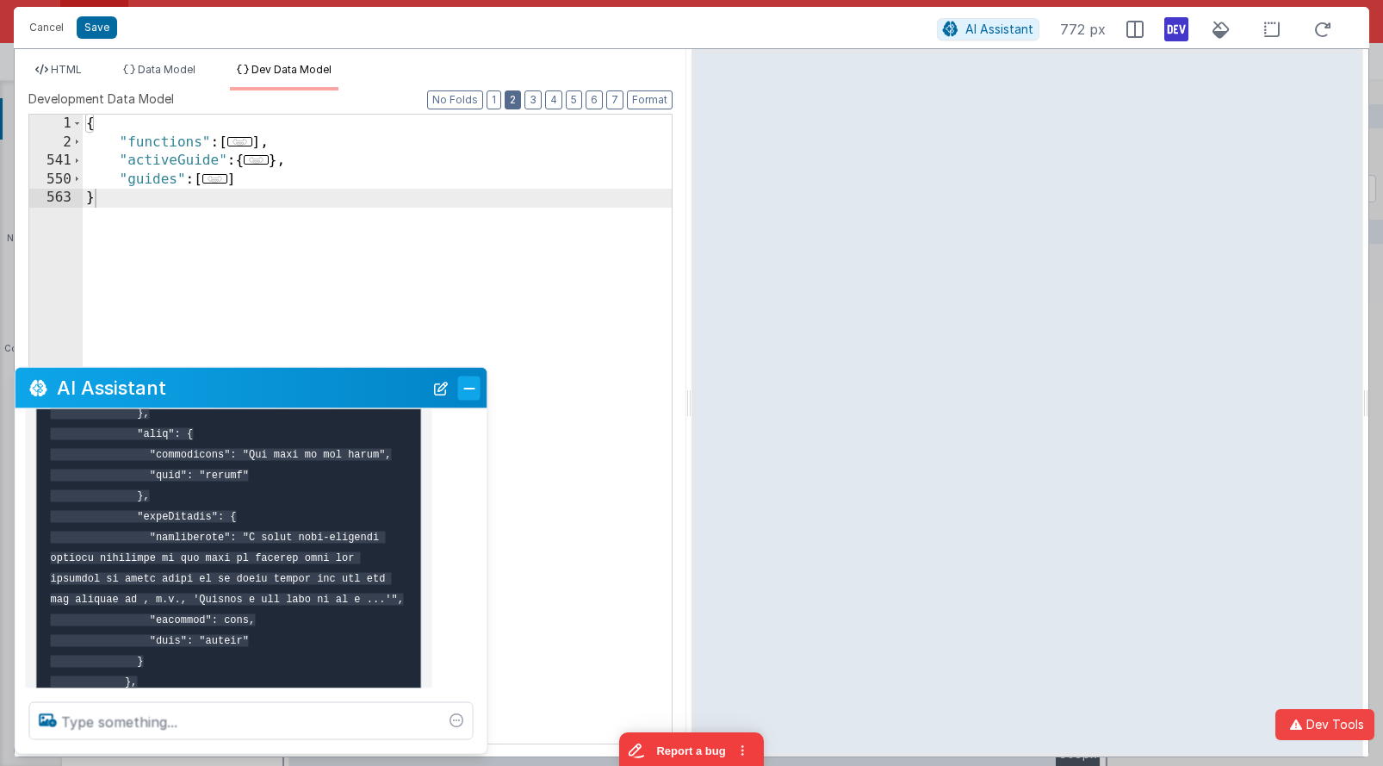
scroll to position [1157, 0]
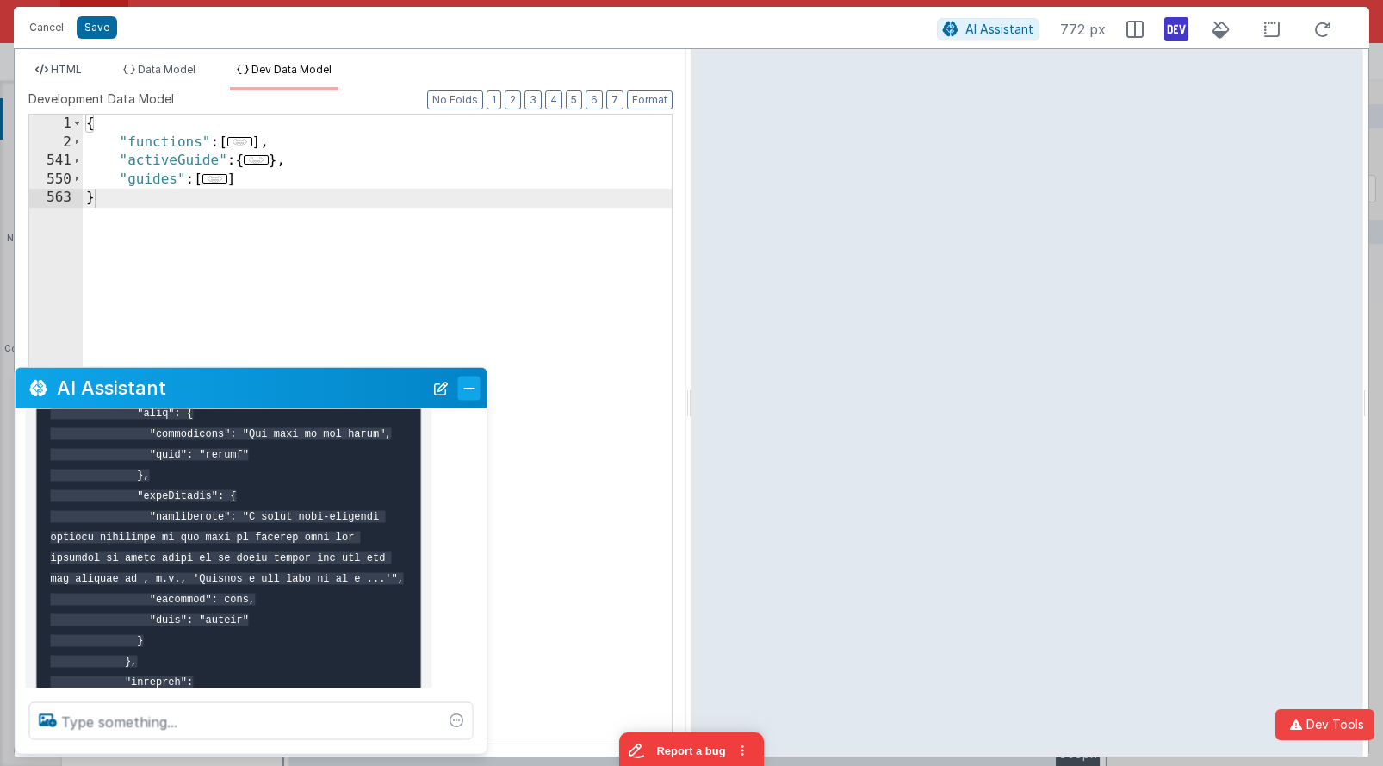
click at [468, 386] on button "Close" at bounding box center [469, 388] width 22 height 24
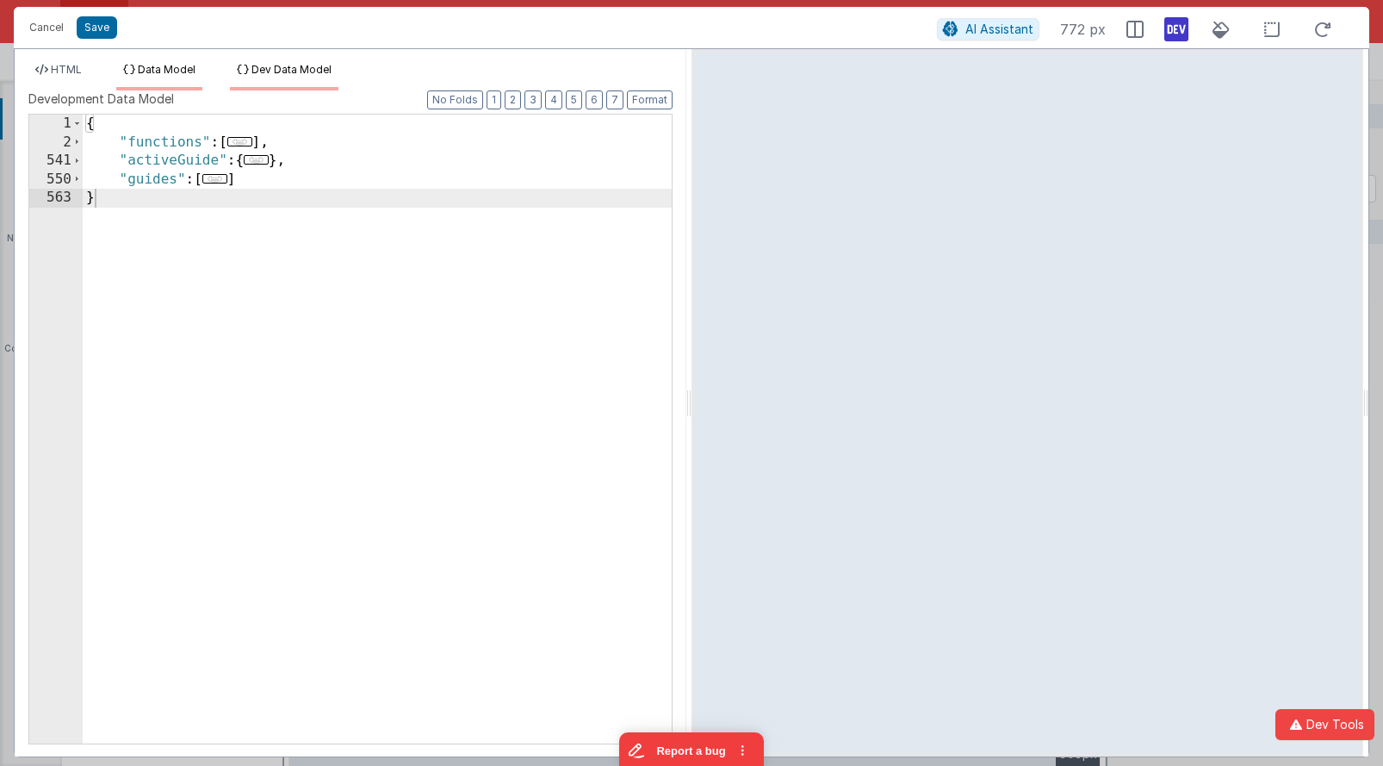
click at [133, 68] on icon at bounding box center [129, 70] width 12 height 10
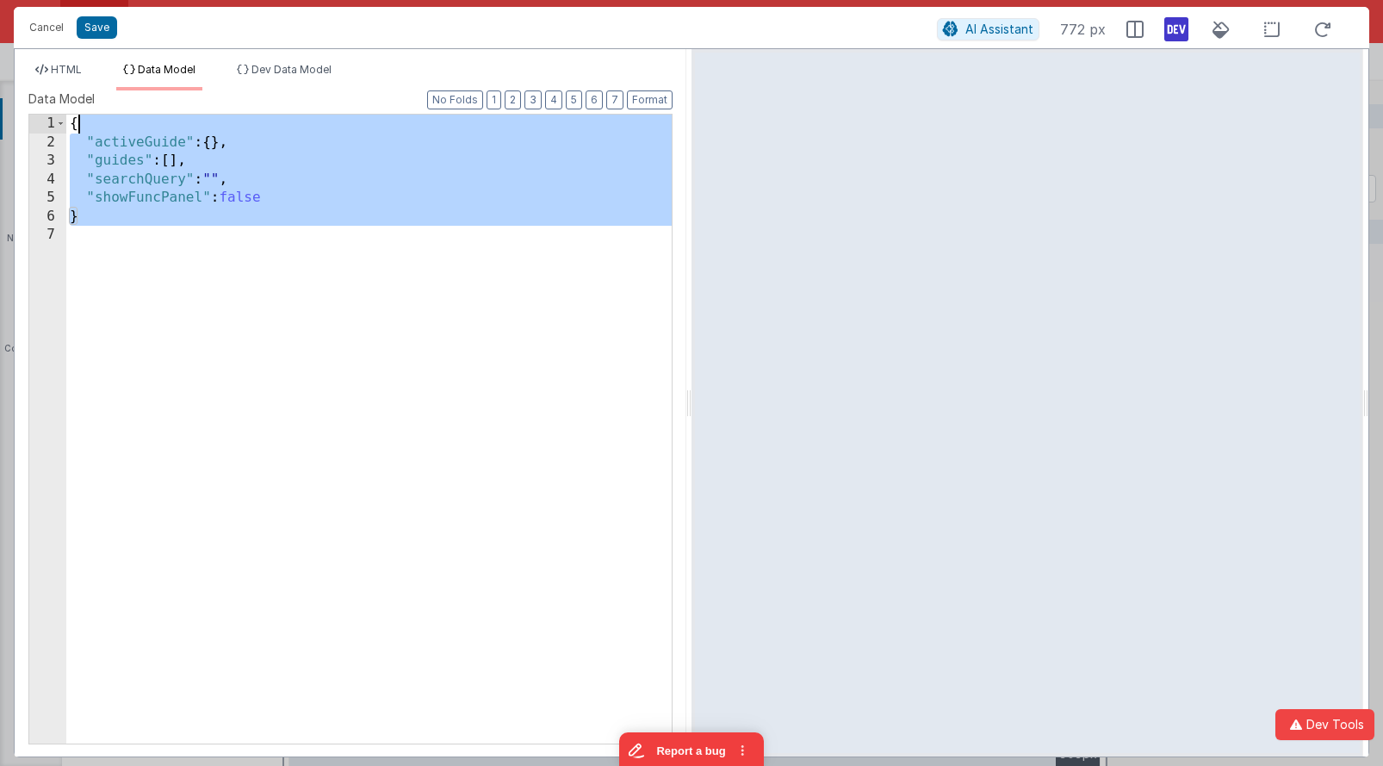
drag, startPoint x: 259, startPoint y: 133, endPoint x: 259, endPoint y: 123, distance: 9.5
click at [259, 123] on div "{ "activeGuide" : { } , "guides" : [ ] , "searchQuery" : "" , "showFuncPanel" :…" at bounding box center [368, 448] width 605 height 666
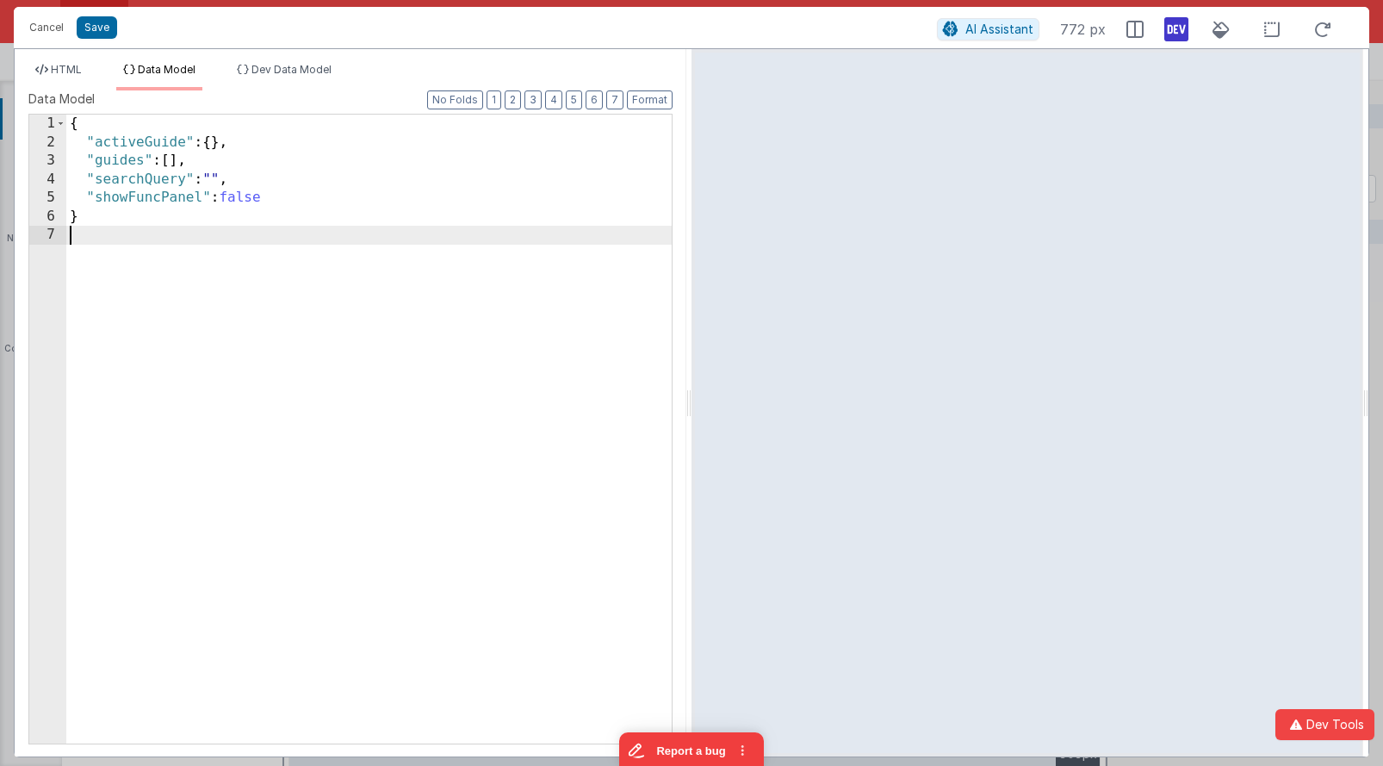
drag, startPoint x: 246, startPoint y: 134, endPoint x: 246, endPoint y: 164, distance: 29.3
click at [247, 128] on div "{ "activeGuide" : { } , "guides" : [ ] , "searchQuery" : "" , "showFuncPanel" :…" at bounding box center [368, 448] width 605 height 666
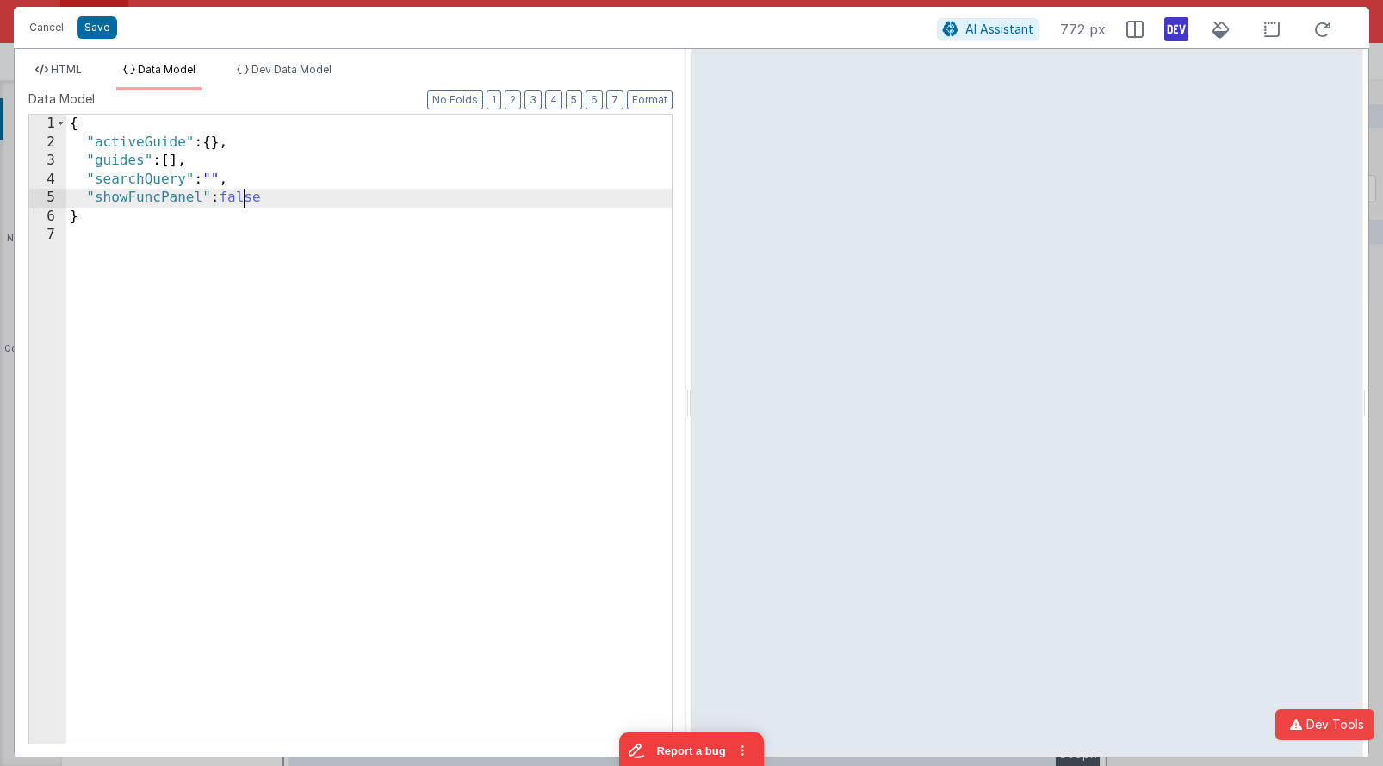
drag, startPoint x: 242, startPoint y: 192, endPoint x: 232, endPoint y: 198, distance: 12.0
click at [242, 192] on div "{ "activeGuide" : { } , "guides" : [ ] , "searchQuery" : "" , "showFuncPanel" :…" at bounding box center [368, 448] width 605 height 666
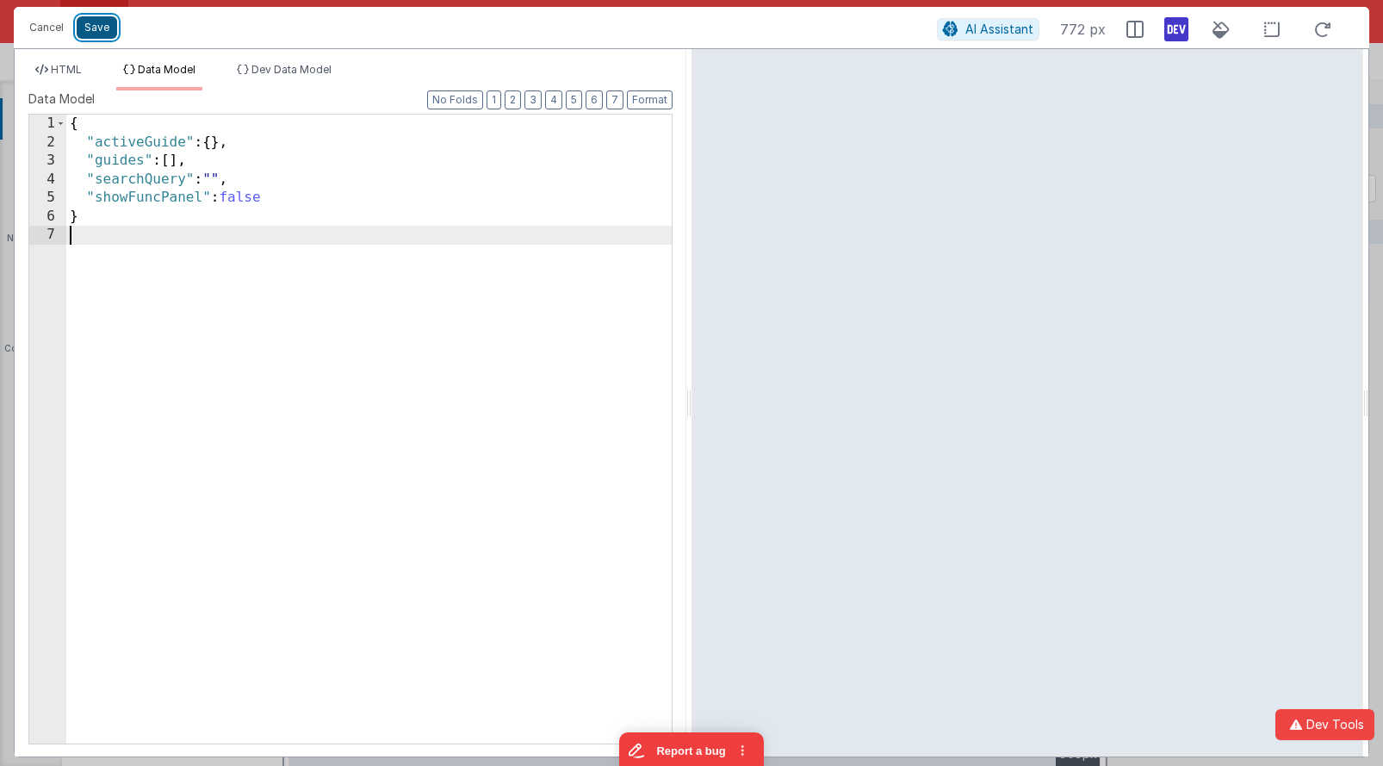
click at [107, 28] on button "Save" at bounding box center [97, 27] width 40 height 22
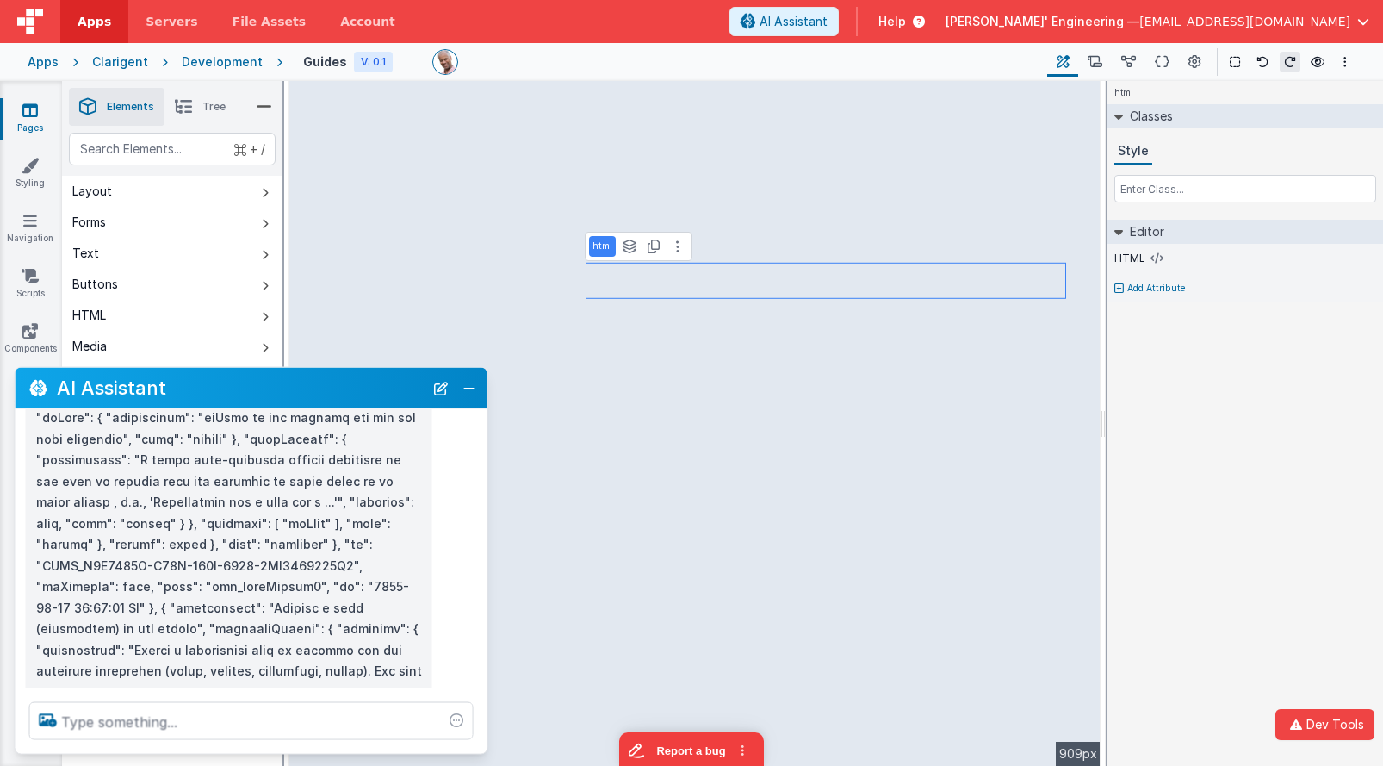
scroll to position [1053, 0]
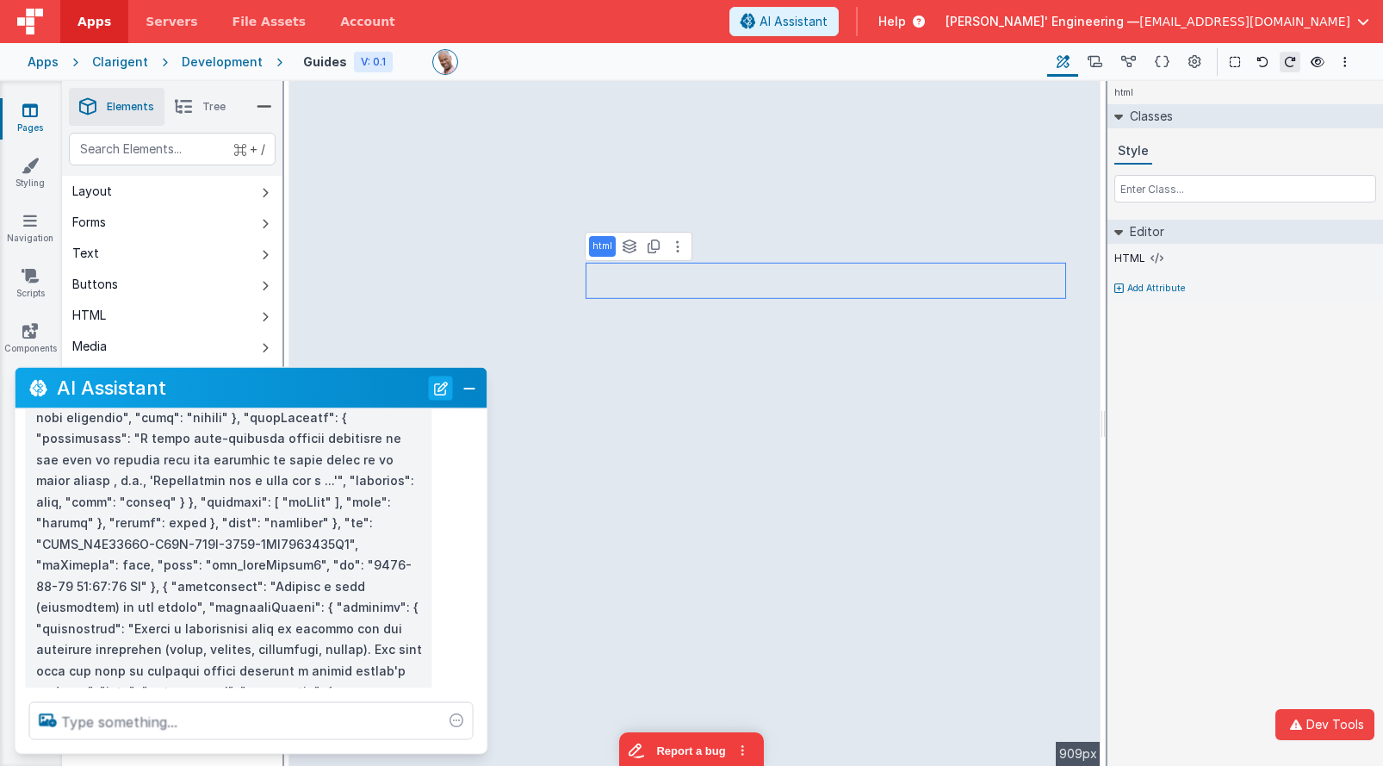
click at [440, 391] on button "New Chat" at bounding box center [441, 388] width 24 height 24
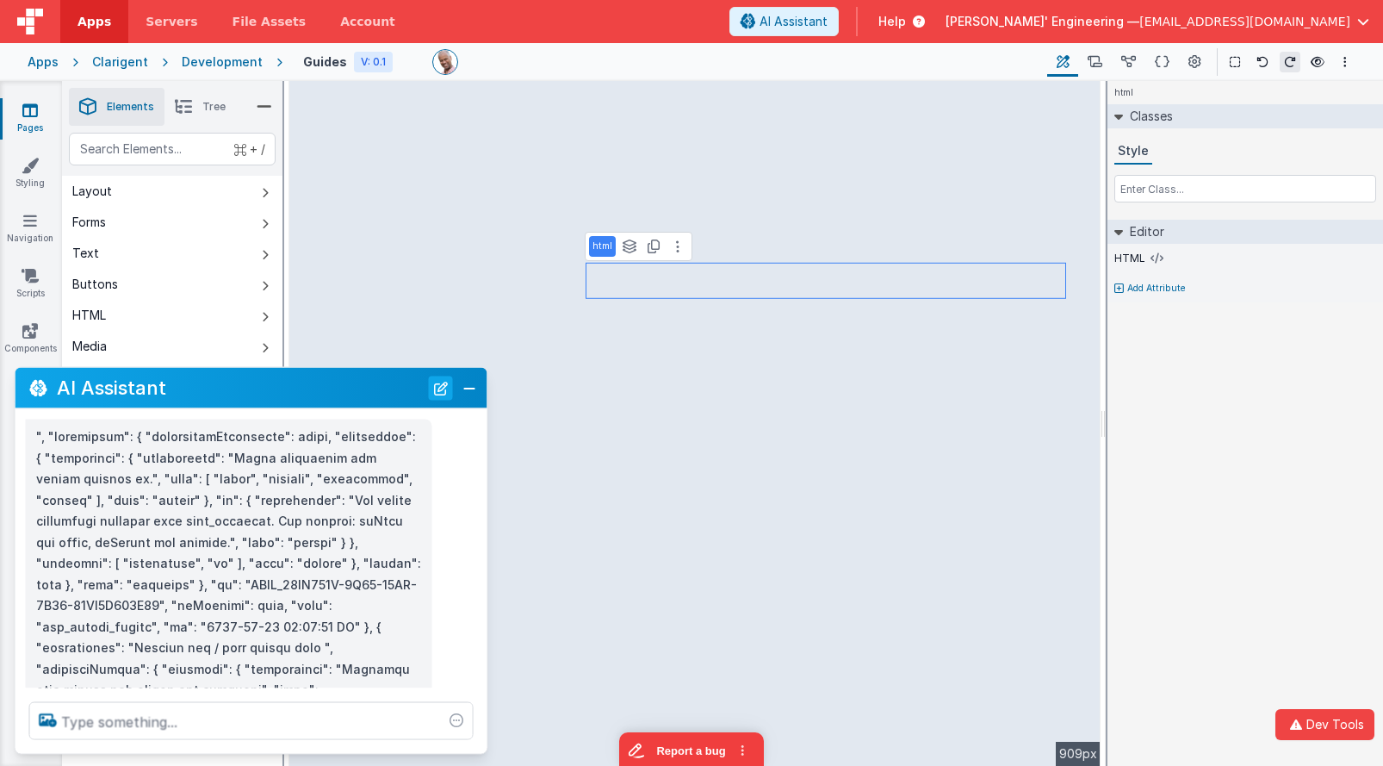
click at [440, 391] on button "New Chat" at bounding box center [441, 388] width 24 height 24
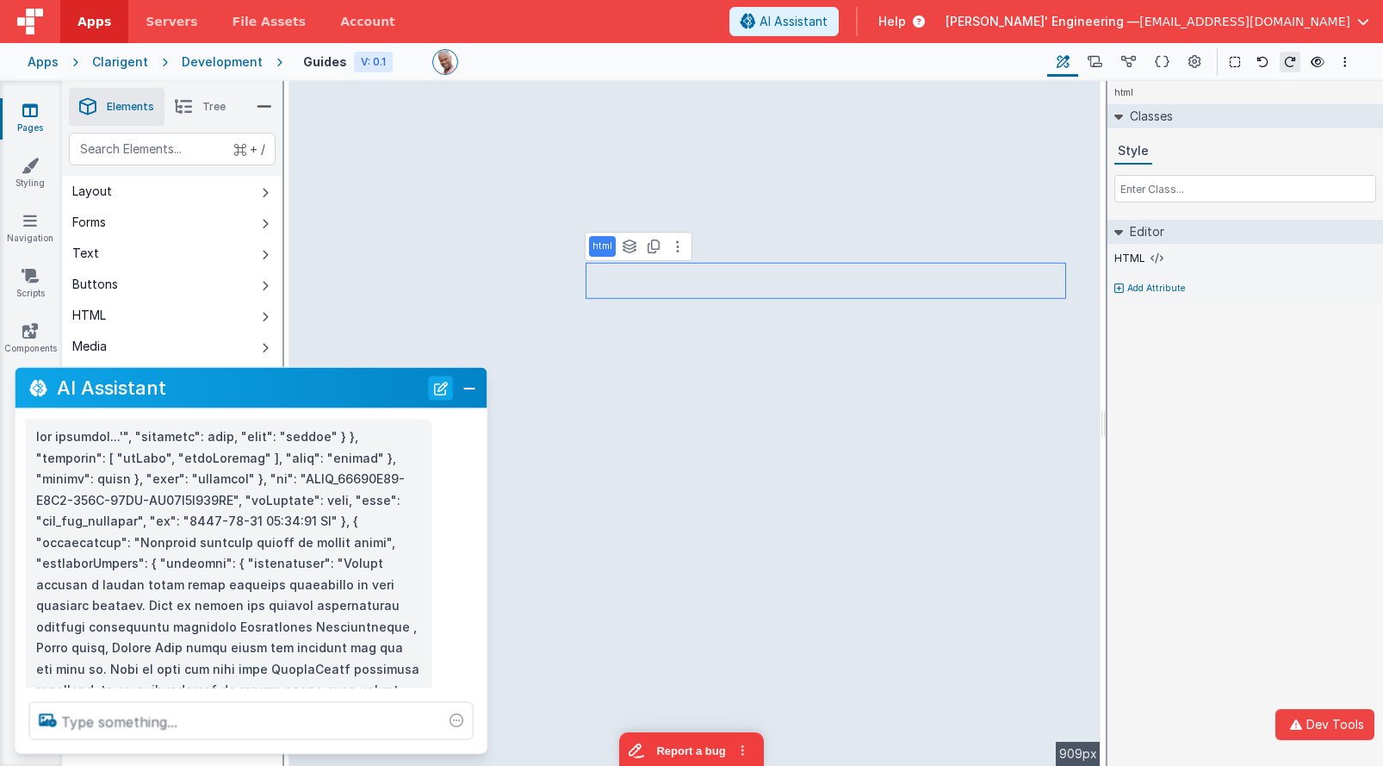
click at [440, 391] on button "New Chat" at bounding box center [441, 388] width 24 height 24
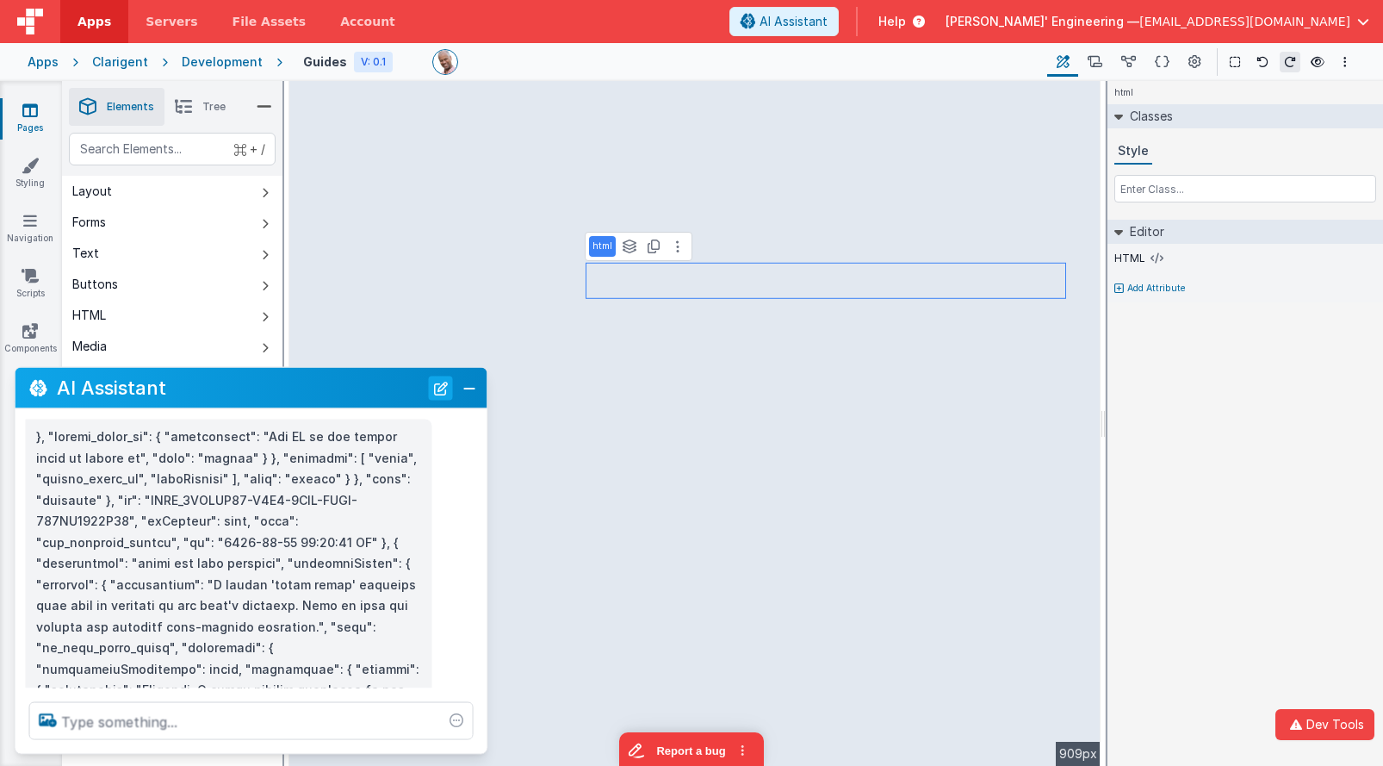
click at [440, 390] on button "New Chat" at bounding box center [441, 388] width 24 height 24
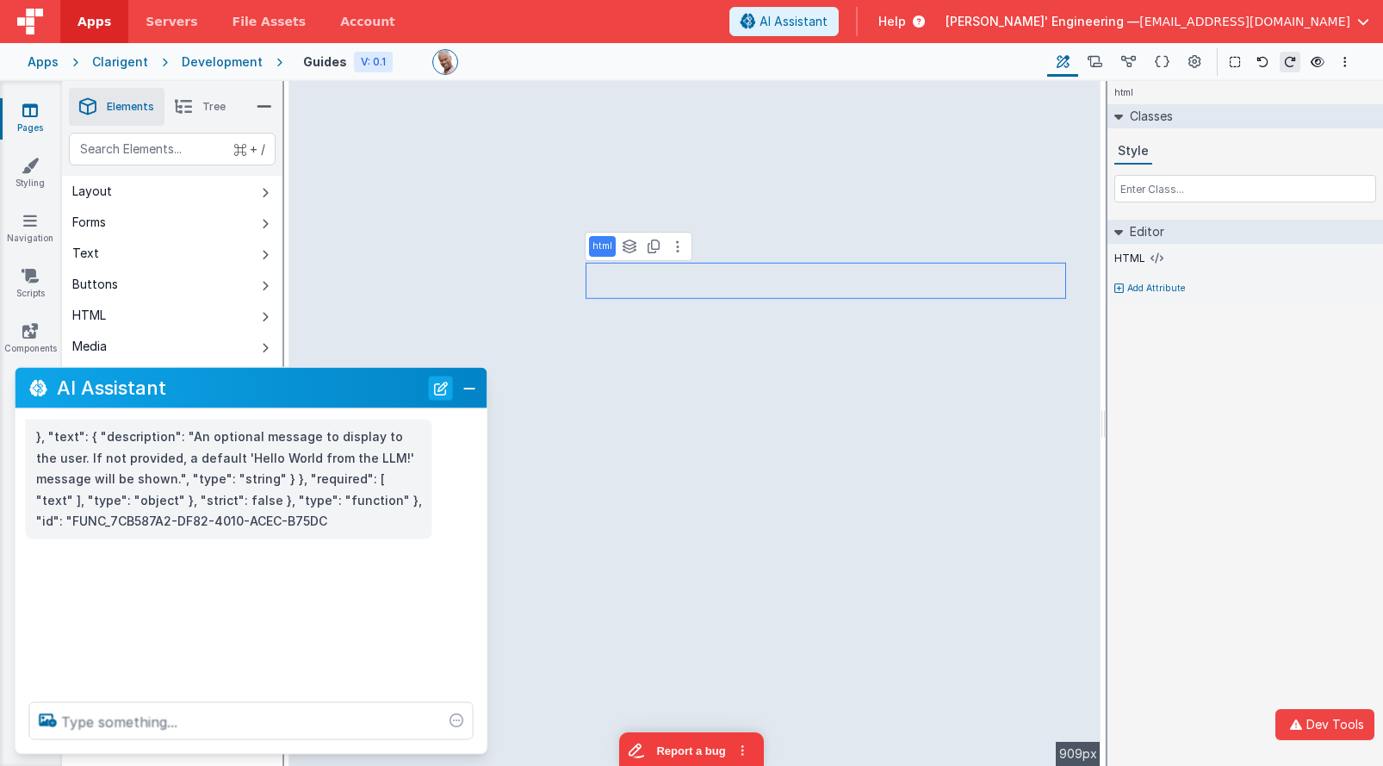
click at [440, 390] on button "New Chat" at bounding box center [441, 388] width 24 height 24
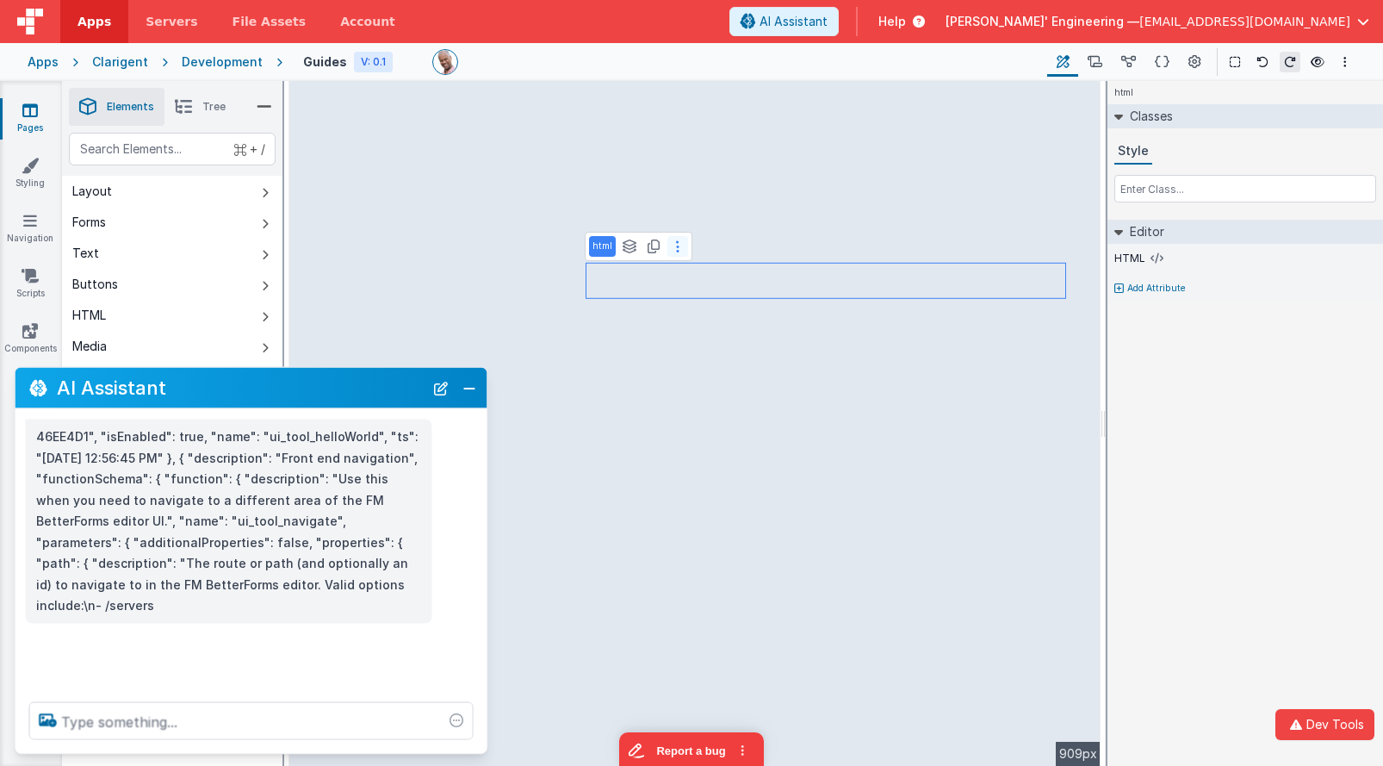
click at [677, 250] on icon at bounding box center [677, 246] width 3 height 14
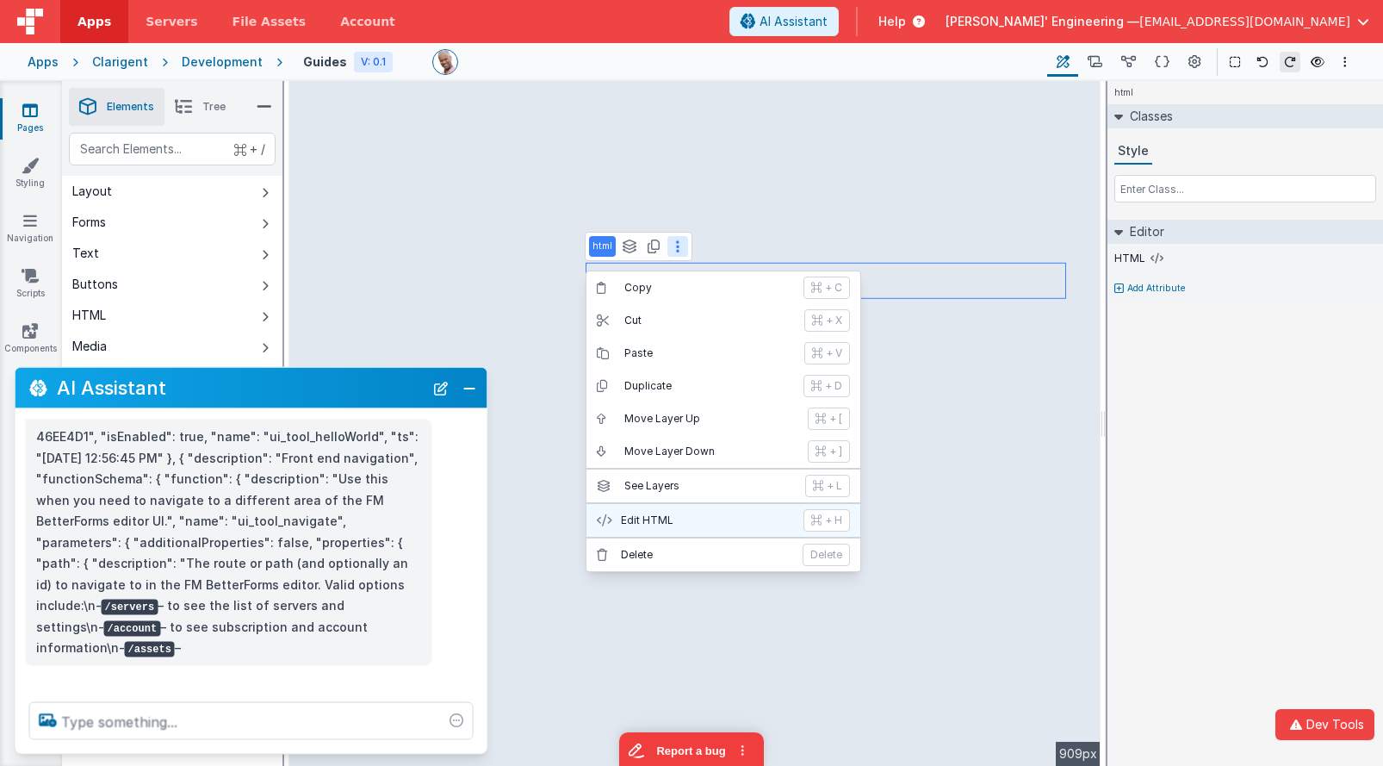
click at [678, 518] on p "Edit HTML" at bounding box center [707, 520] width 172 height 14
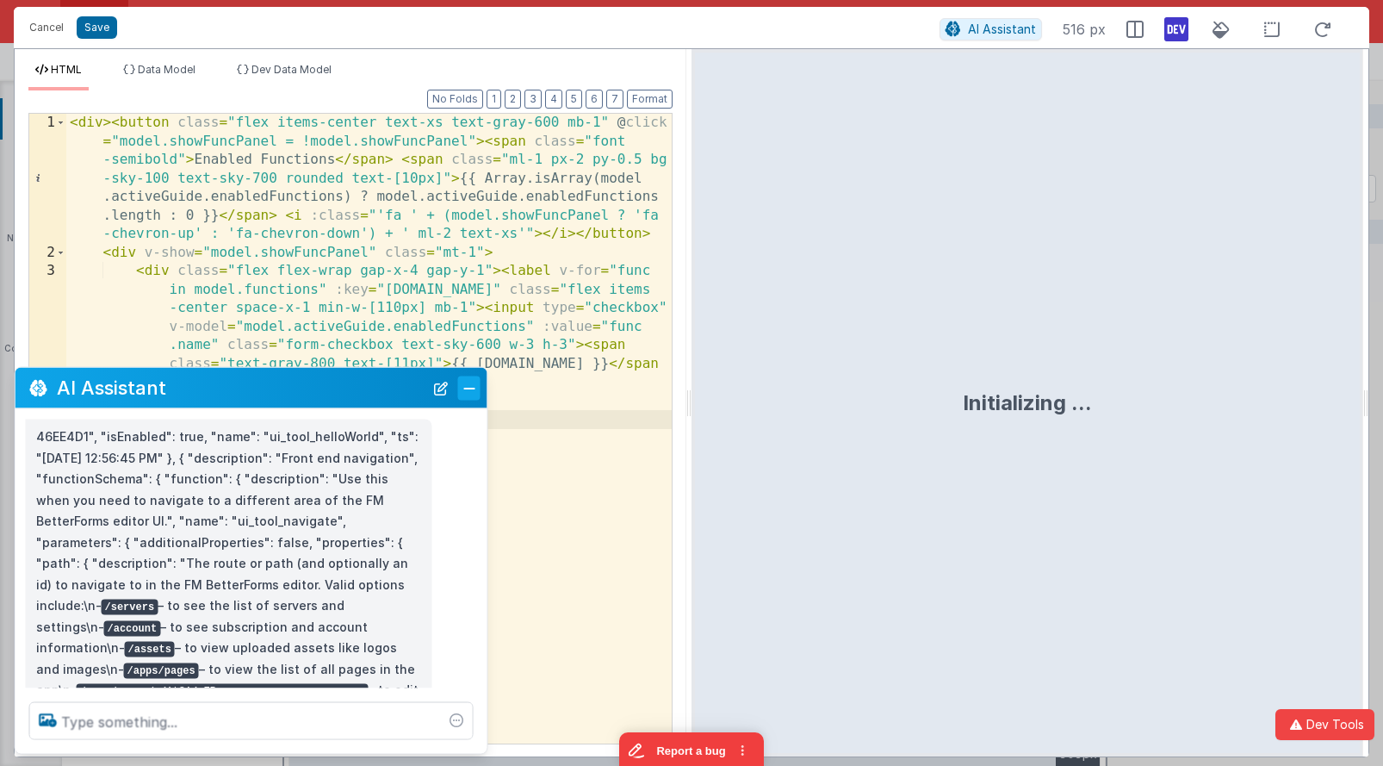
click at [469, 383] on button "Close" at bounding box center [469, 388] width 22 height 24
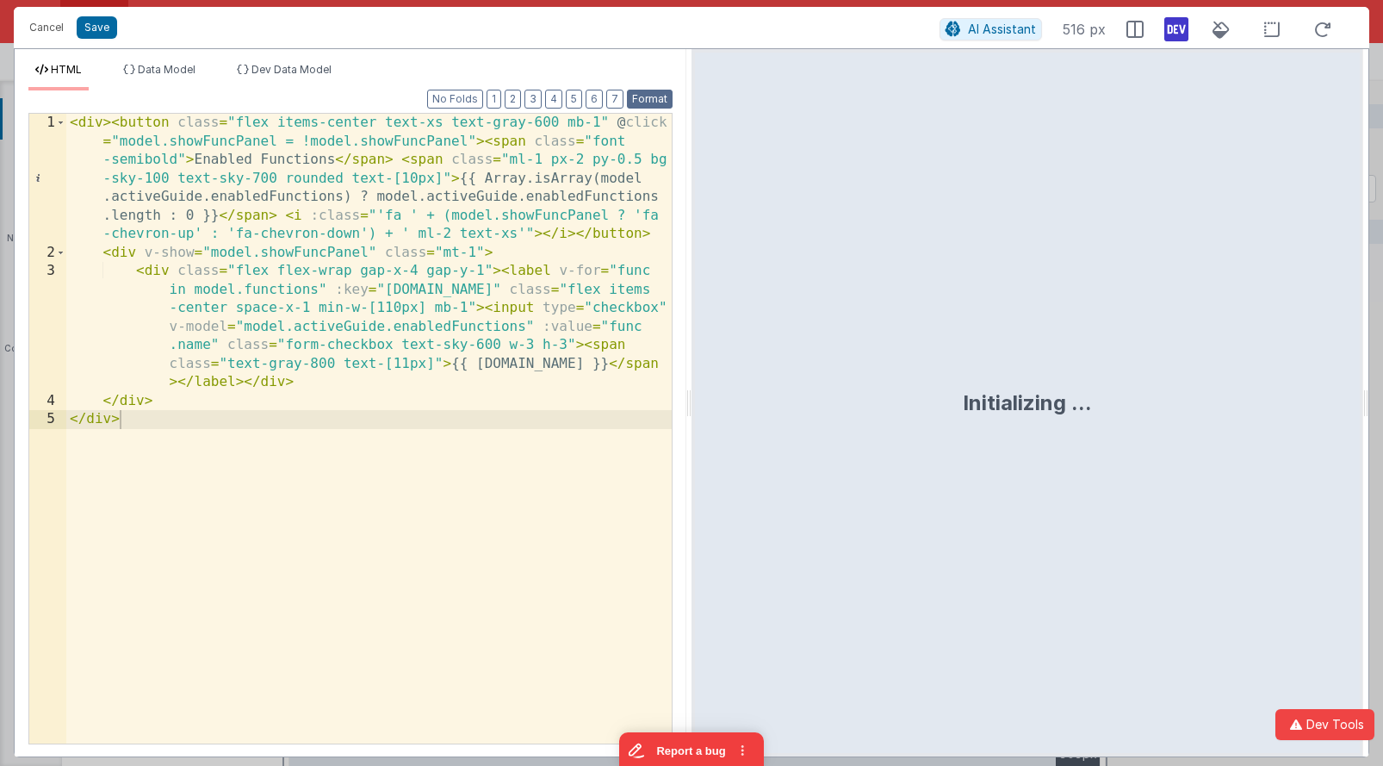
click at [650, 99] on button "Format" at bounding box center [650, 99] width 46 height 19
click at [599, 158] on div "< div > < button class = "flex items-center text-xs text-gray-600 mb-1" @ click…" at bounding box center [368, 503] width 605 height 778
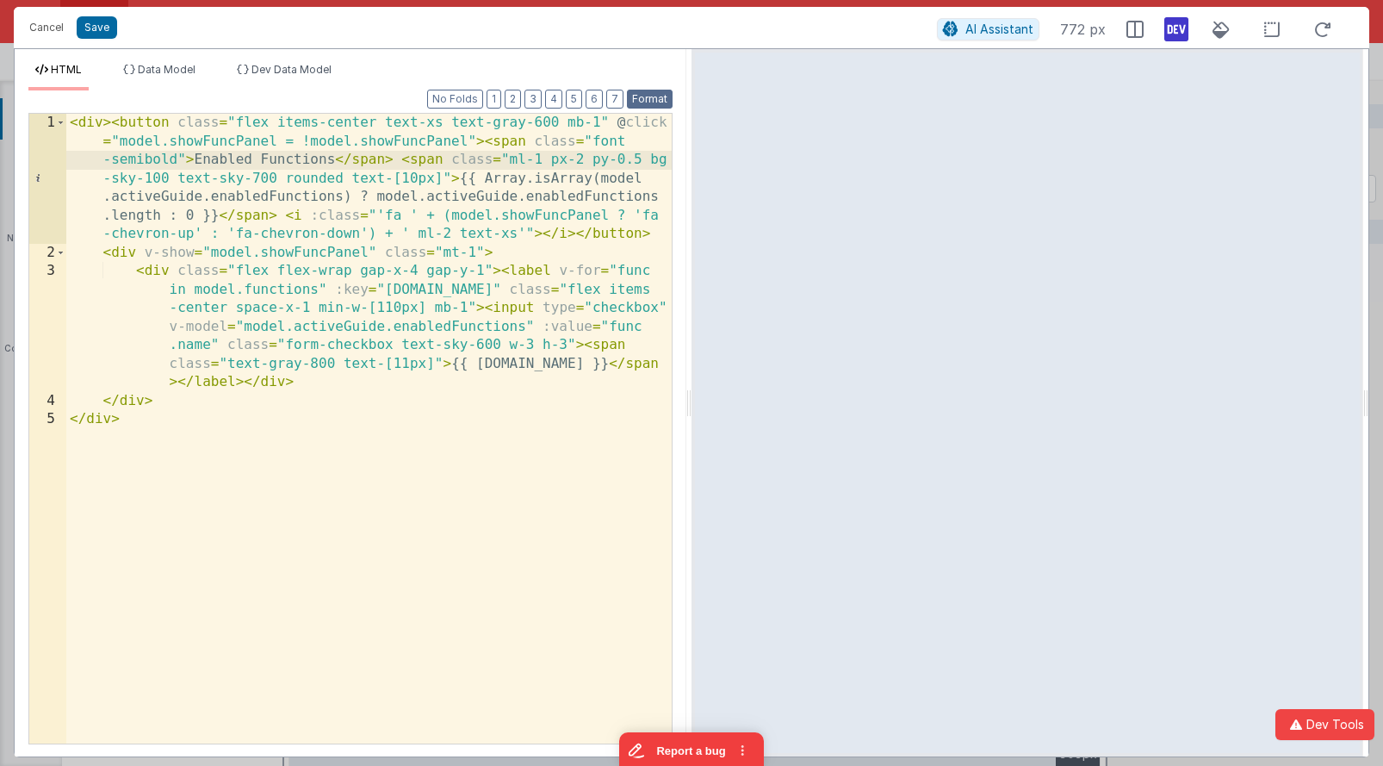
click at [657, 101] on button "Format" at bounding box center [650, 99] width 46 height 19
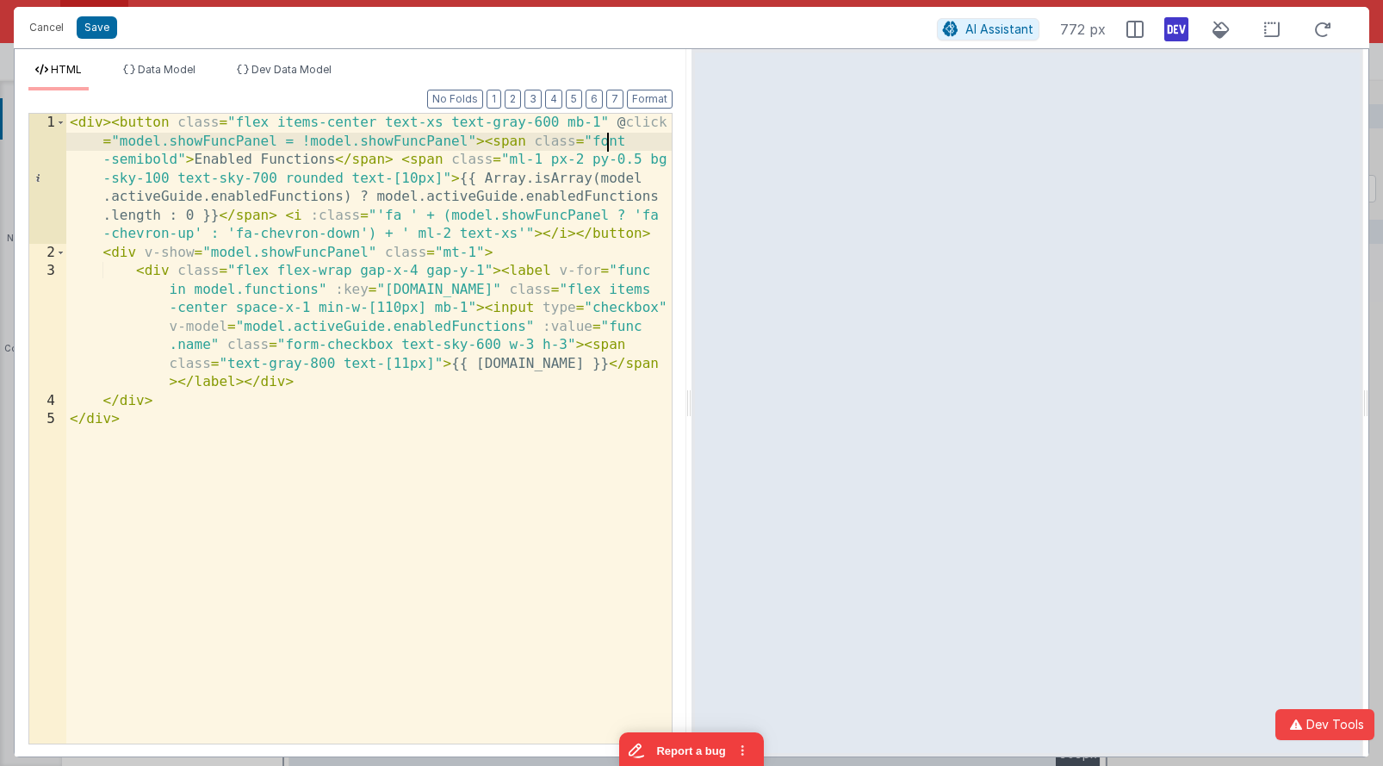
click at [605, 140] on div "< div > < button class = "flex items-center text-xs text-gray-600 mb-1" @ click…" at bounding box center [368, 503] width 605 height 778
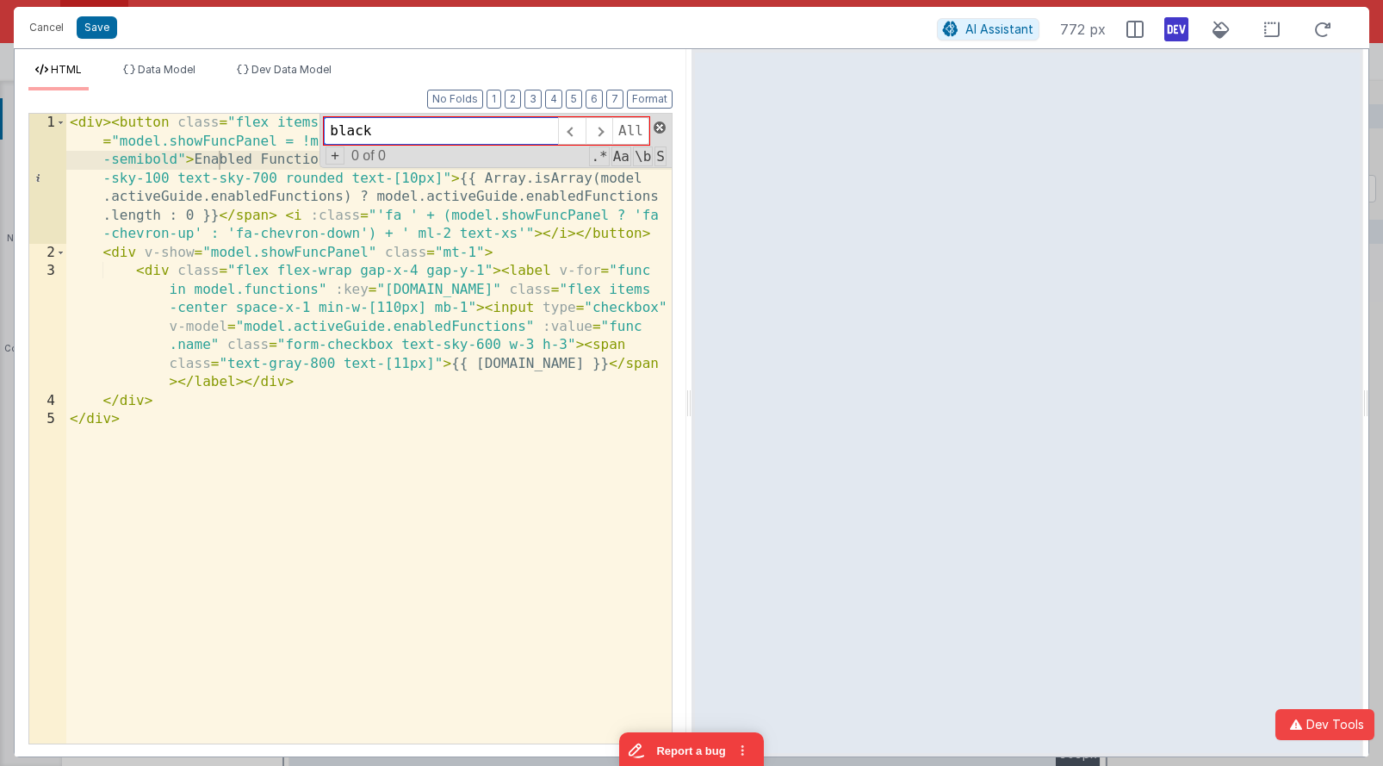
click at [658, 127] on span at bounding box center [660, 127] width 12 height 12
type input "btn"
click at [661, 127] on span at bounding box center [660, 127] width 12 height 12
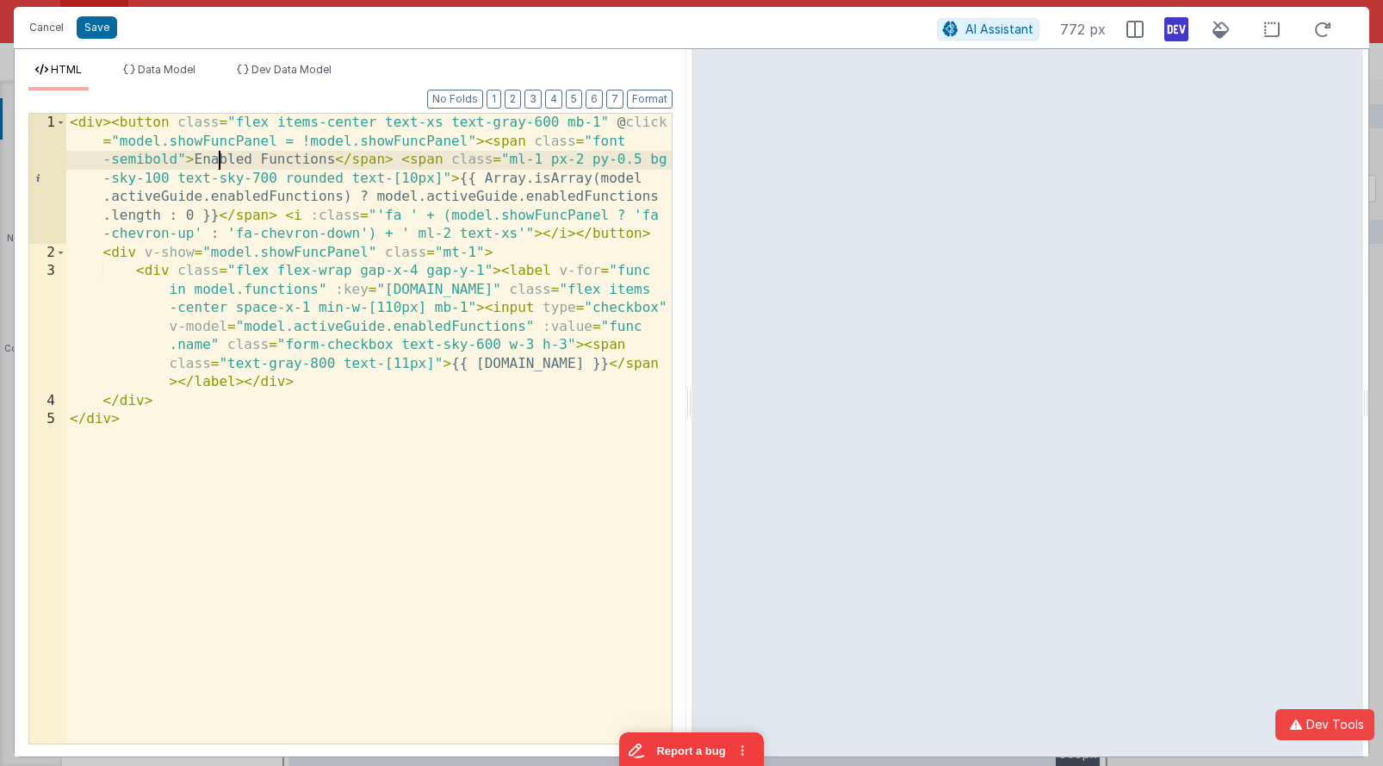
click at [600, 121] on div "< div > < button class = "flex items-center text-xs text-gray-600 mb-1" @ click…" at bounding box center [368, 503] width 605 height 778
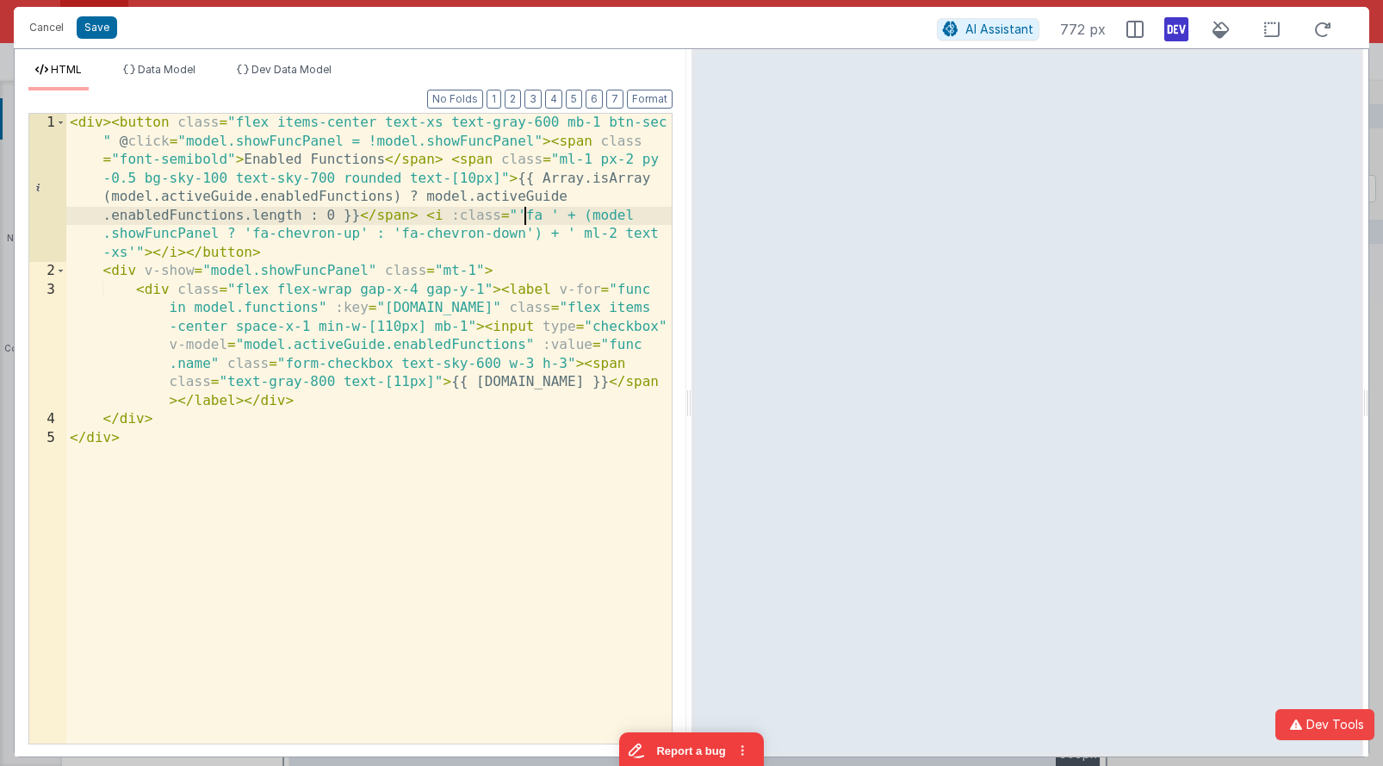
click at [521, 215] on div "< div > < button class = "flex items-center text-xs text-gray-600 mb-1 btn-sec …" at bounding box center [368, 512] width 605 height 797
click at [102, 25] on button "Save" at bounding box center [97, 27] width 40 height 22
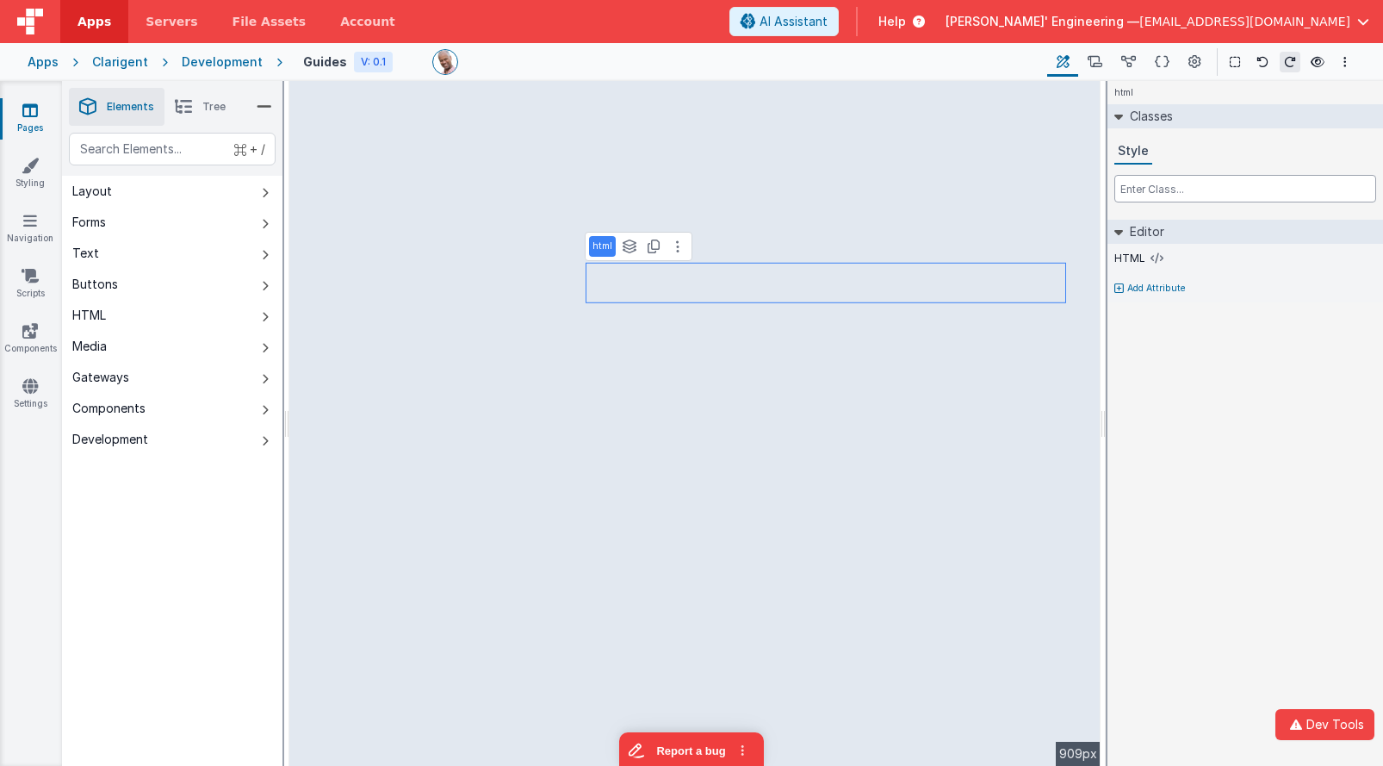
click at [1150, 178] on input "text" at bounding box center [1245, 189] width 262 height 28
type input "mb-2"
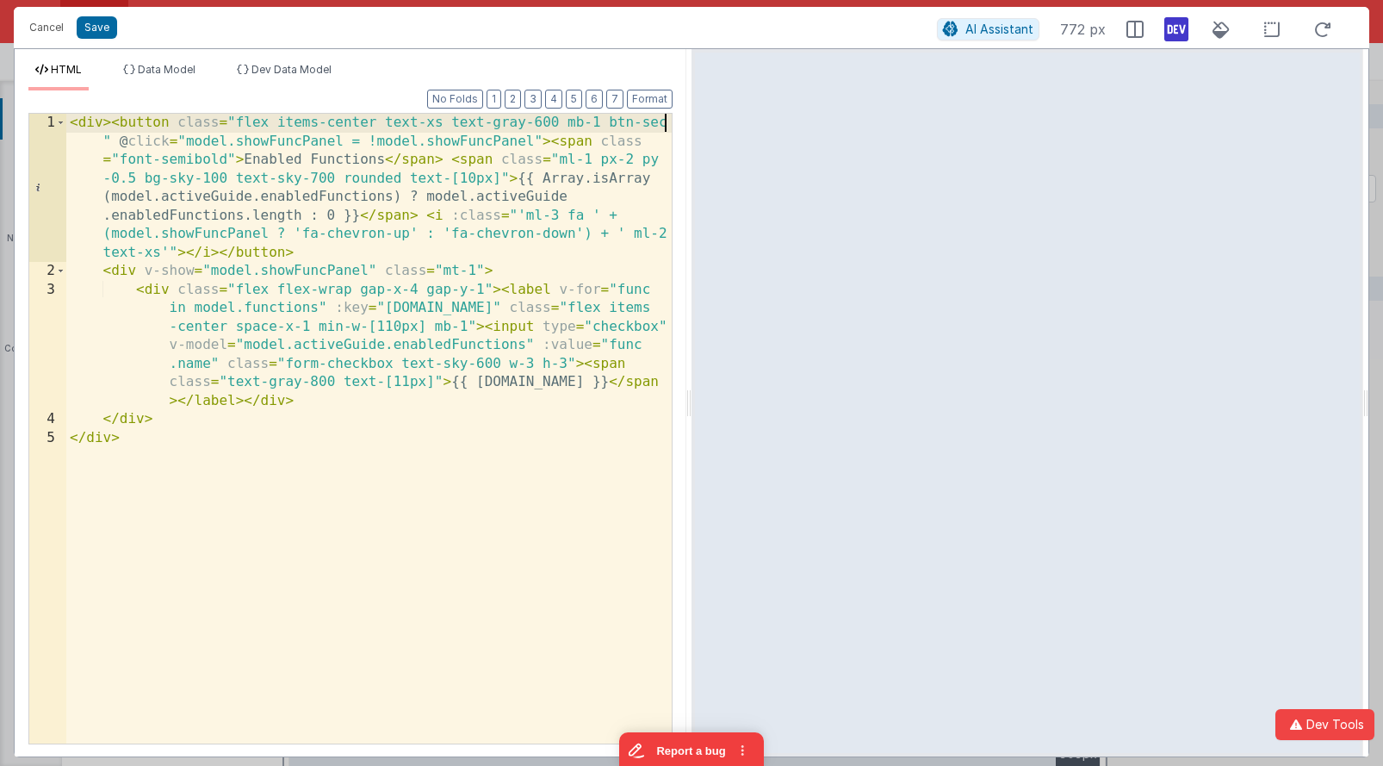
click at [667, 128] on div "< div > < button class = "flex items-center text-xs text-gray-600 mb-1 btn-sec …" at bounding box center [368, 512] width 605 height 797
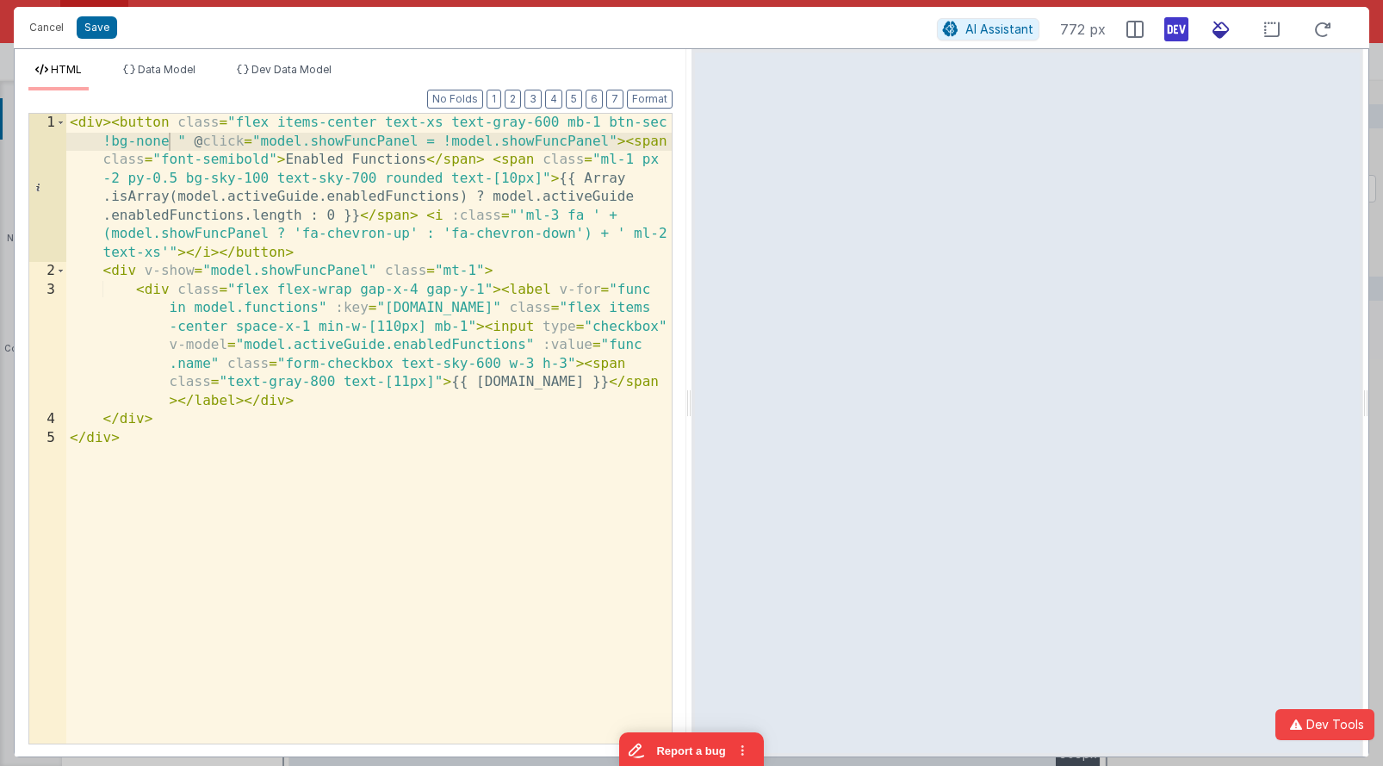
click at [1218, 28] on icon at bounding box center [1221, 30] width 38 height 22
click at [151, 144] on div "< div > < button class = "flex items-center text-xs text-gray-600 mb-1 btn-sec …" at bounding box center [368, 512] width 605 height 797
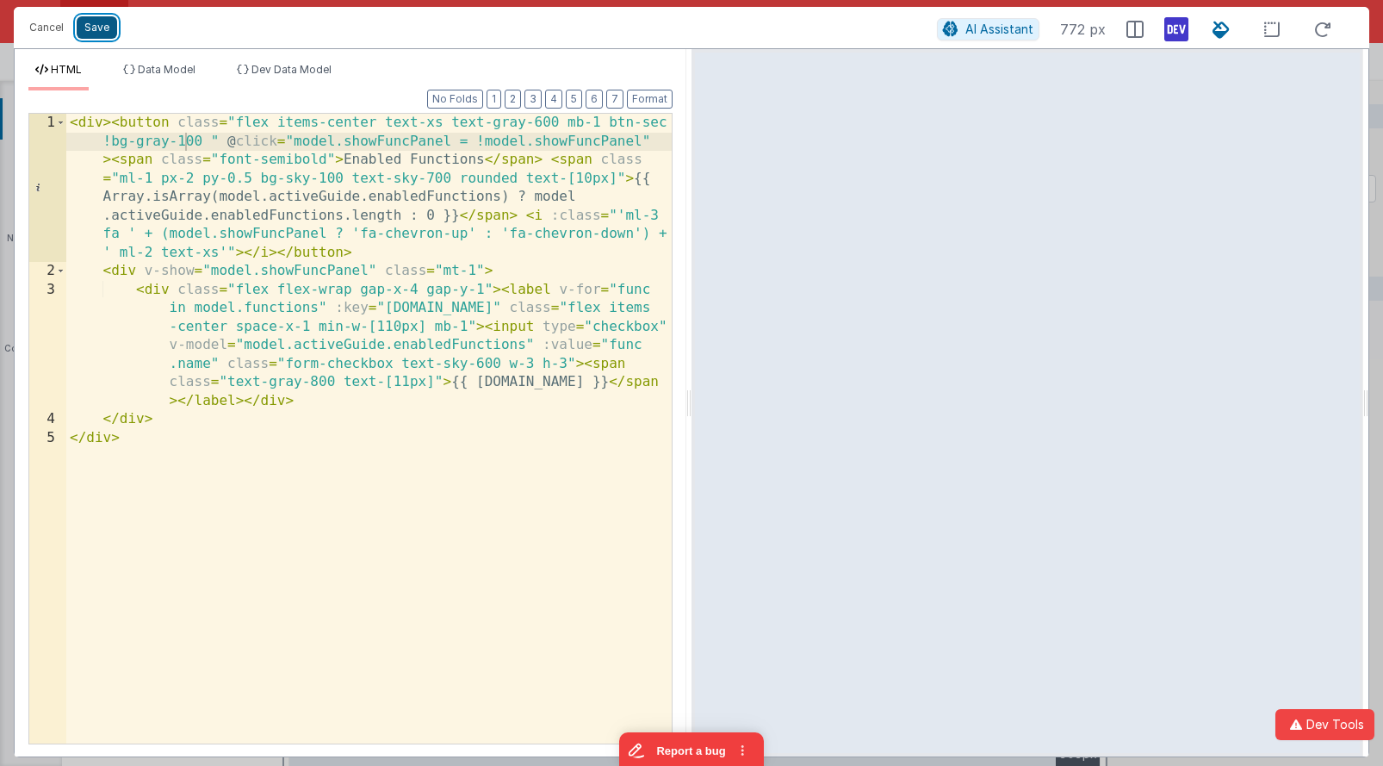
click at [84, 22] on button "Save" at bounding box center [97, 27] width 40 height 22
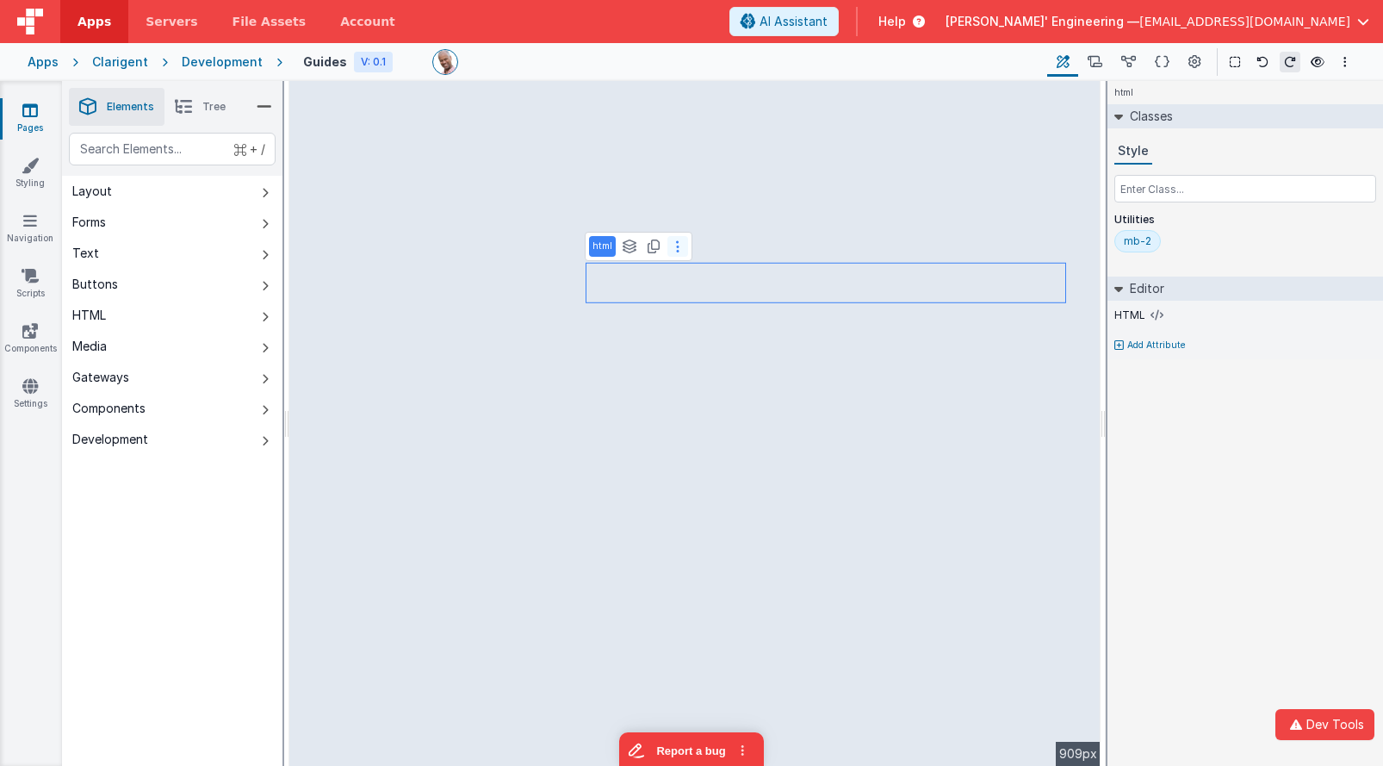
click at [670, 244] on button at bounding box center [677, 246] width 21 height 21
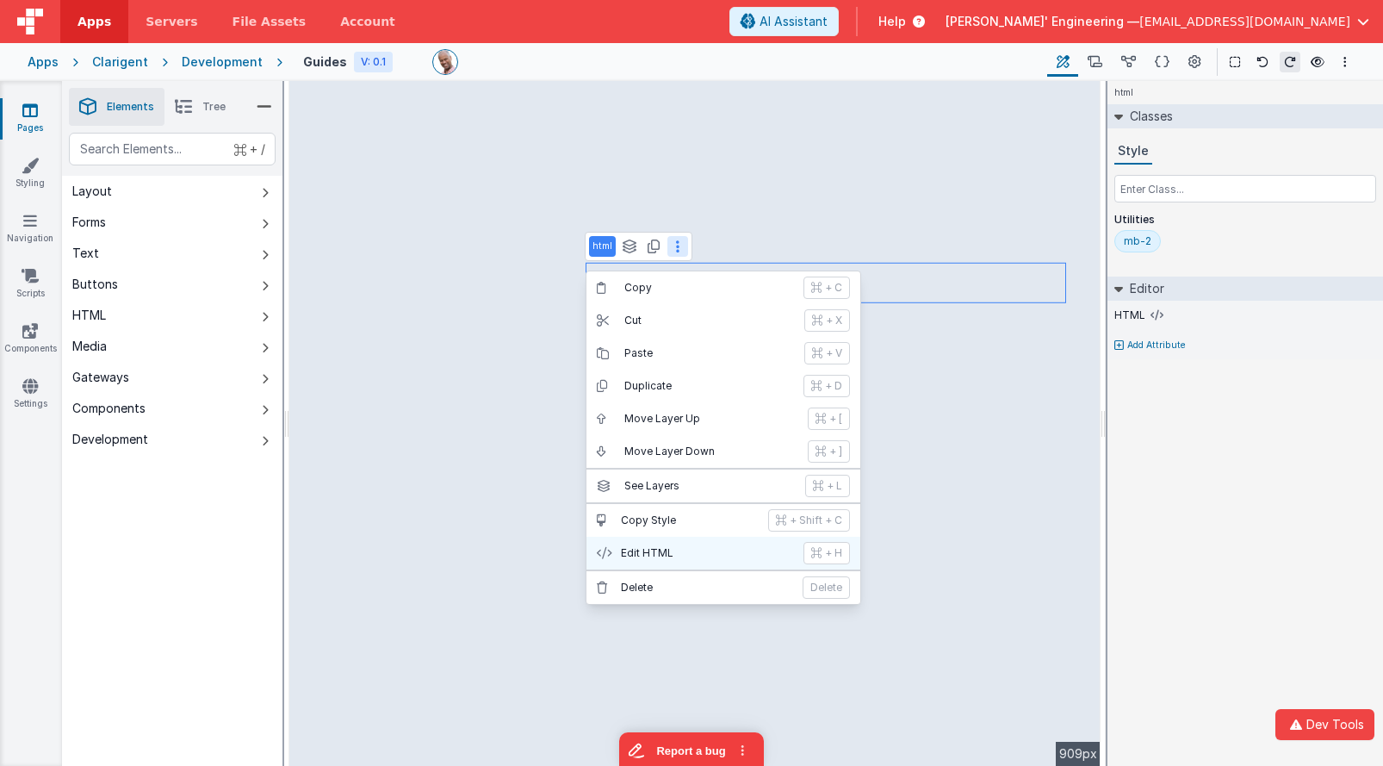
click at [689, 552] on p "Edit HTML" at bounding box center [707, 553] width 172 height 14
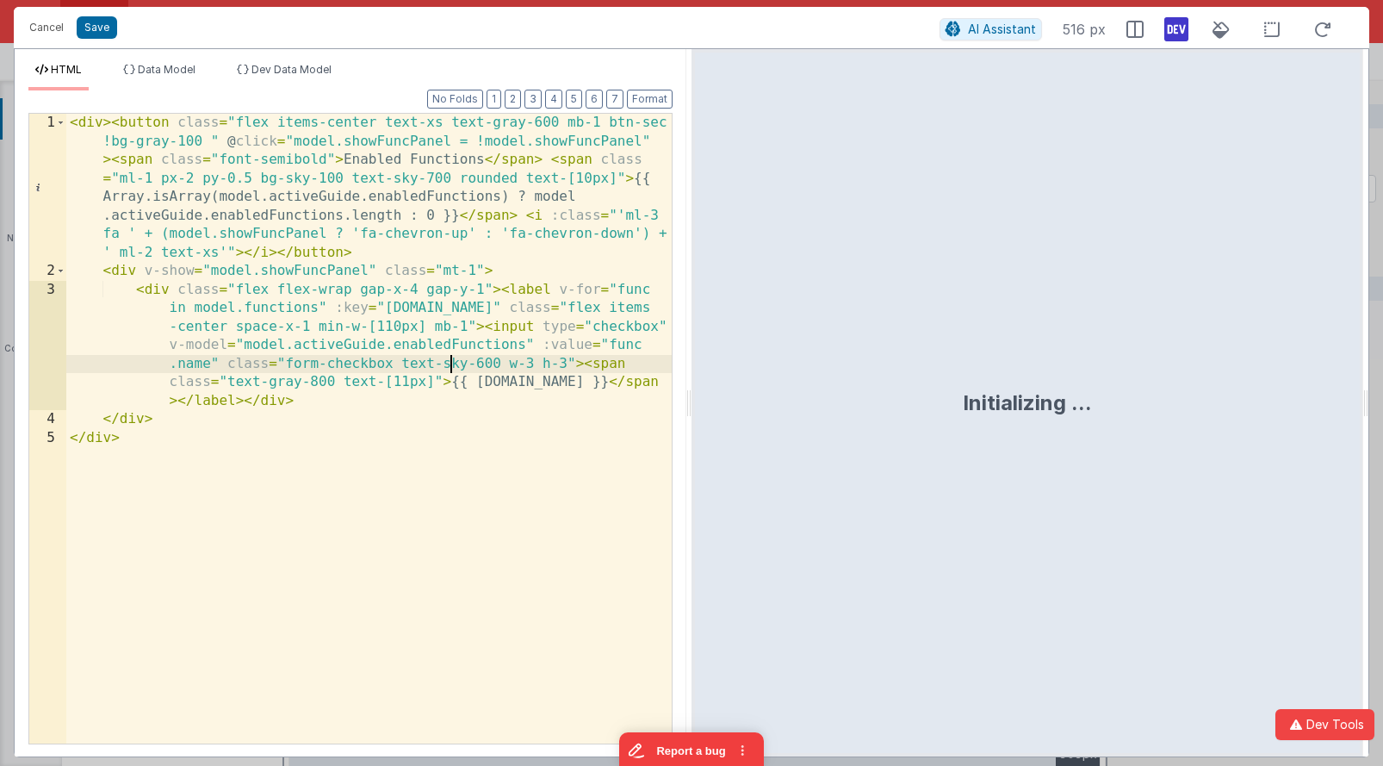
click at [450, 369] on div "< div > < button class = "flex items-center text-xs text-gray-600 mb-1 btn-sec …" at bounding box center [368, 512] width 605 height 797
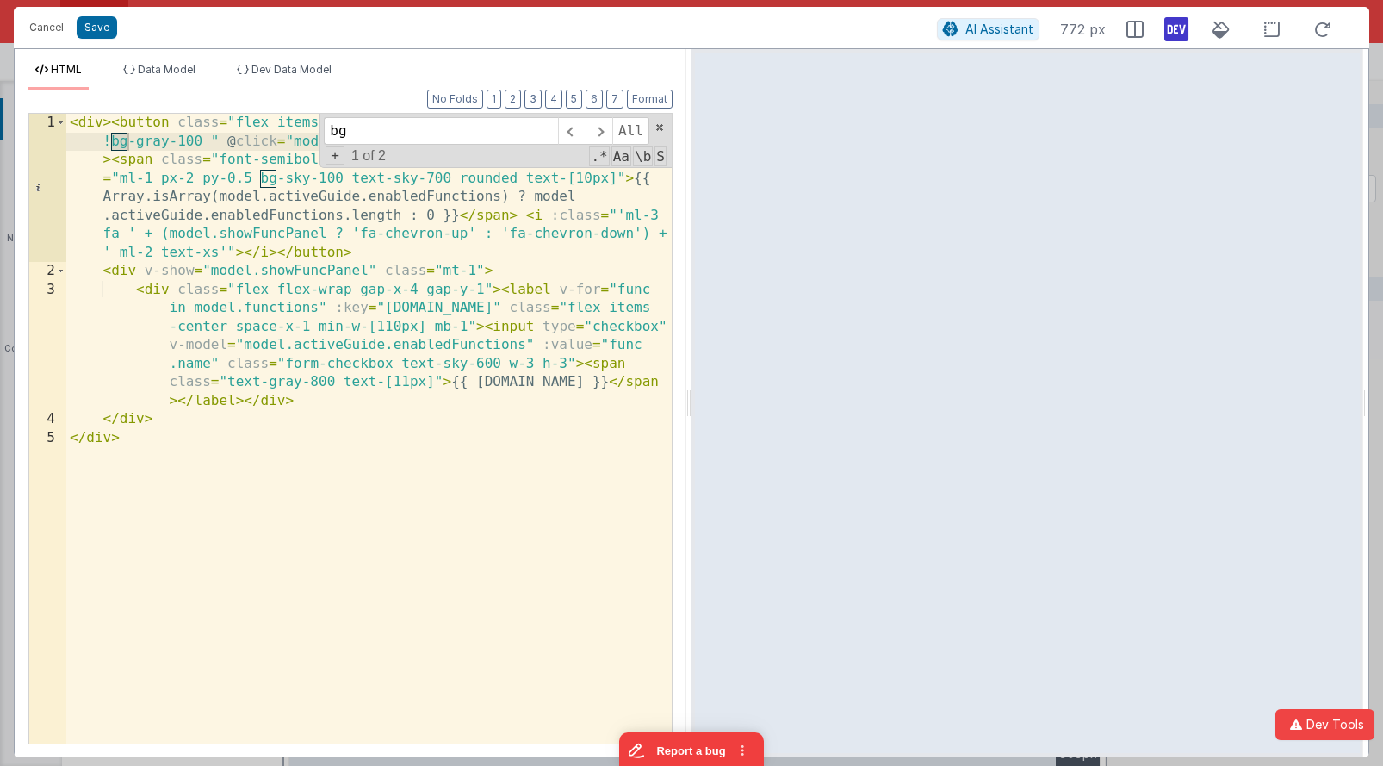
type input "bg"
click at [156, 139] on div "< div > < button class = "flex items-center text-xs text-gray-600 mb-1 btn-sec …" at bounding box center [368, 512] width 605 height 797
click at [155, 139] on div "< div > < button class = "flex items-center text-xs text-gray-600 mb-1 btn-sec …" at bounding box center [368, 512] width 605 height 797
click at [103, 30] on button "Save" at bounding box center [97, 27] width 40 height 22
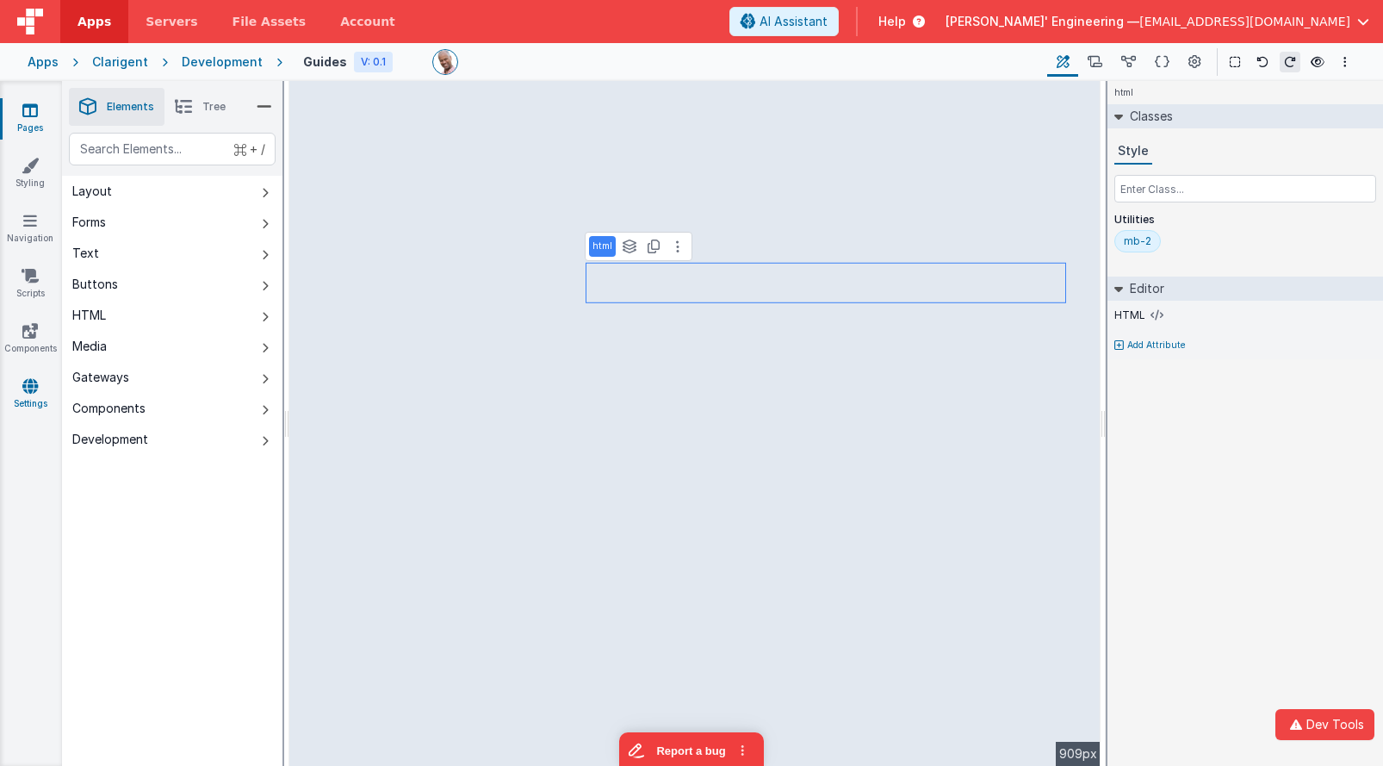
click at [28, 382] on icon at bounding box center [30, 385] width 16 height 17
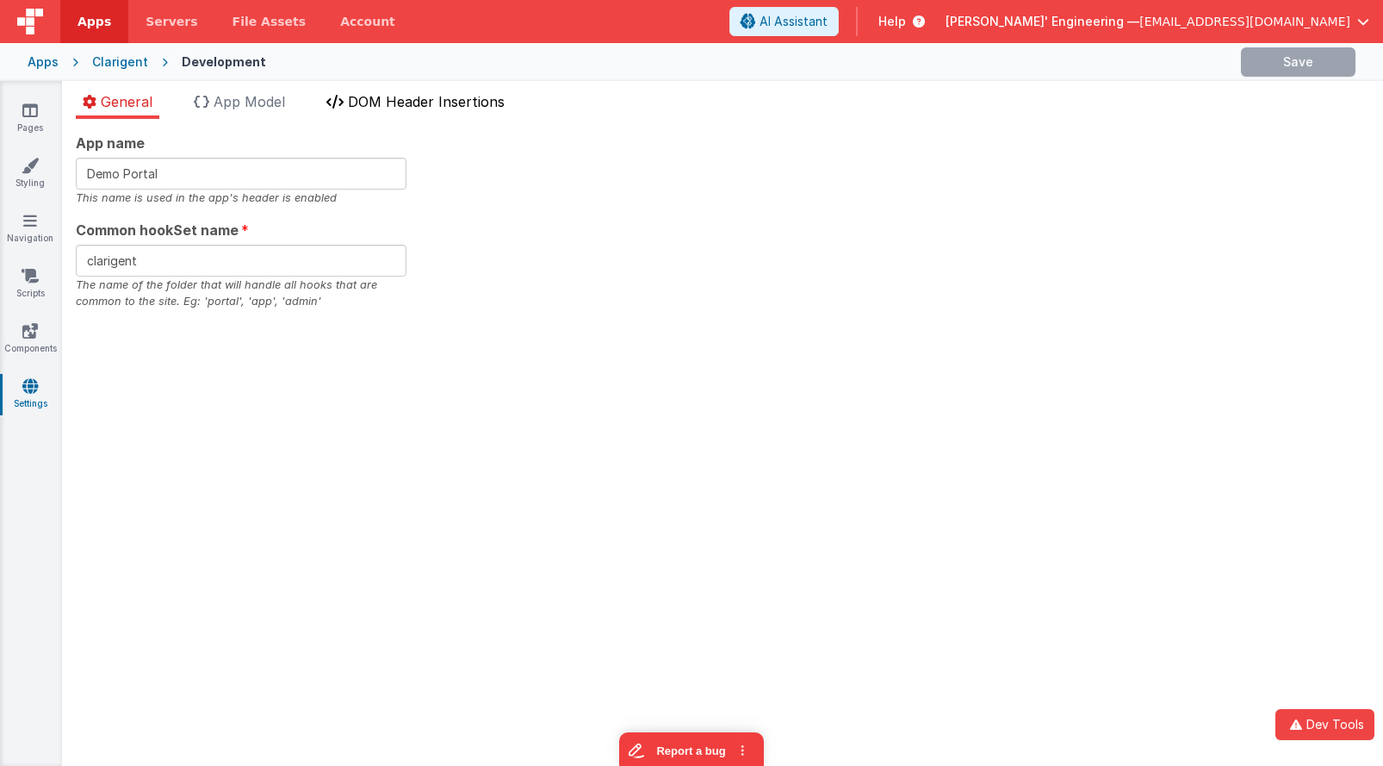
click at [407, 108] on span "DOM Header Insertions" at bounding box center [426, 101] width 157 height 17
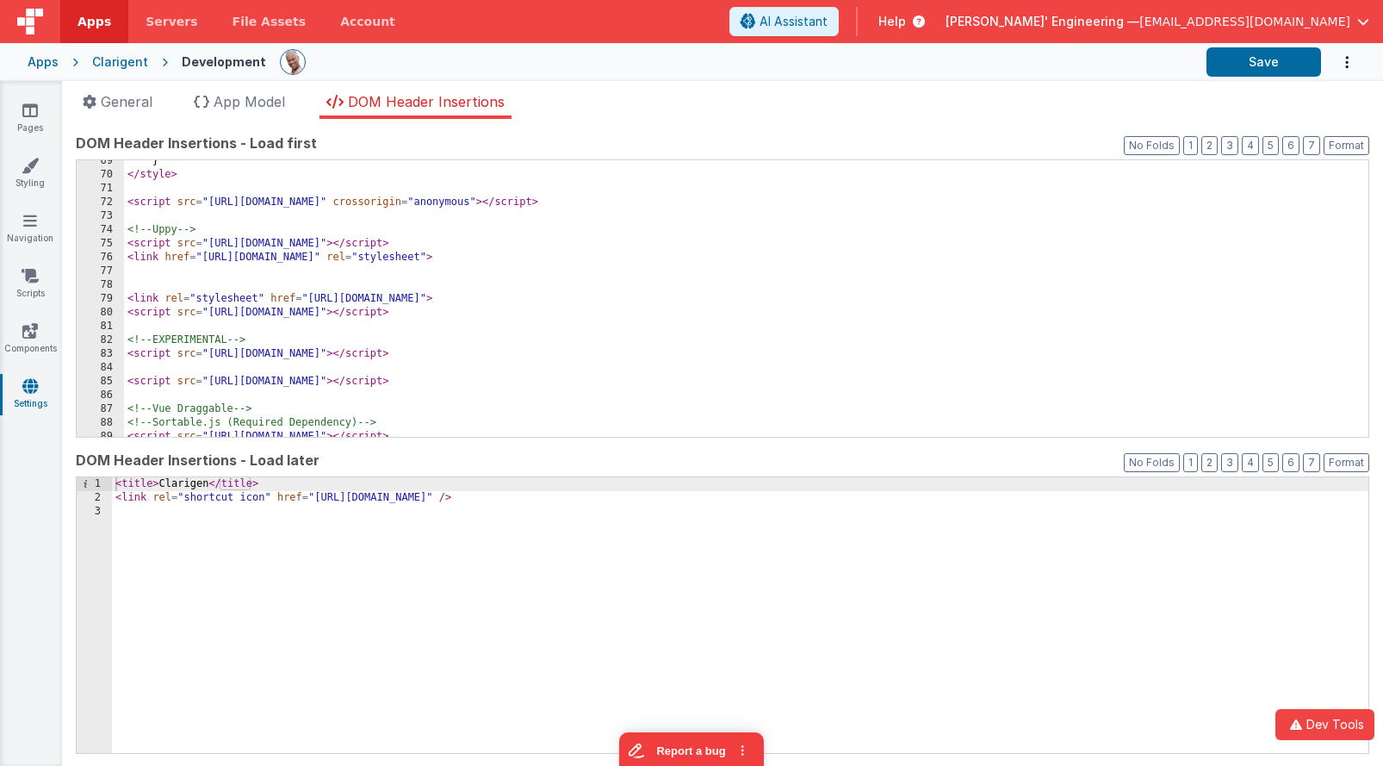
scroll to position [984, 0]
click at [412, 270] on div "} </ style > < script src = "[URL][DOMAIN_NAME]" crossorigin = "anonymous" > </…" at bounding box center [746, 307] width 1245 height 304
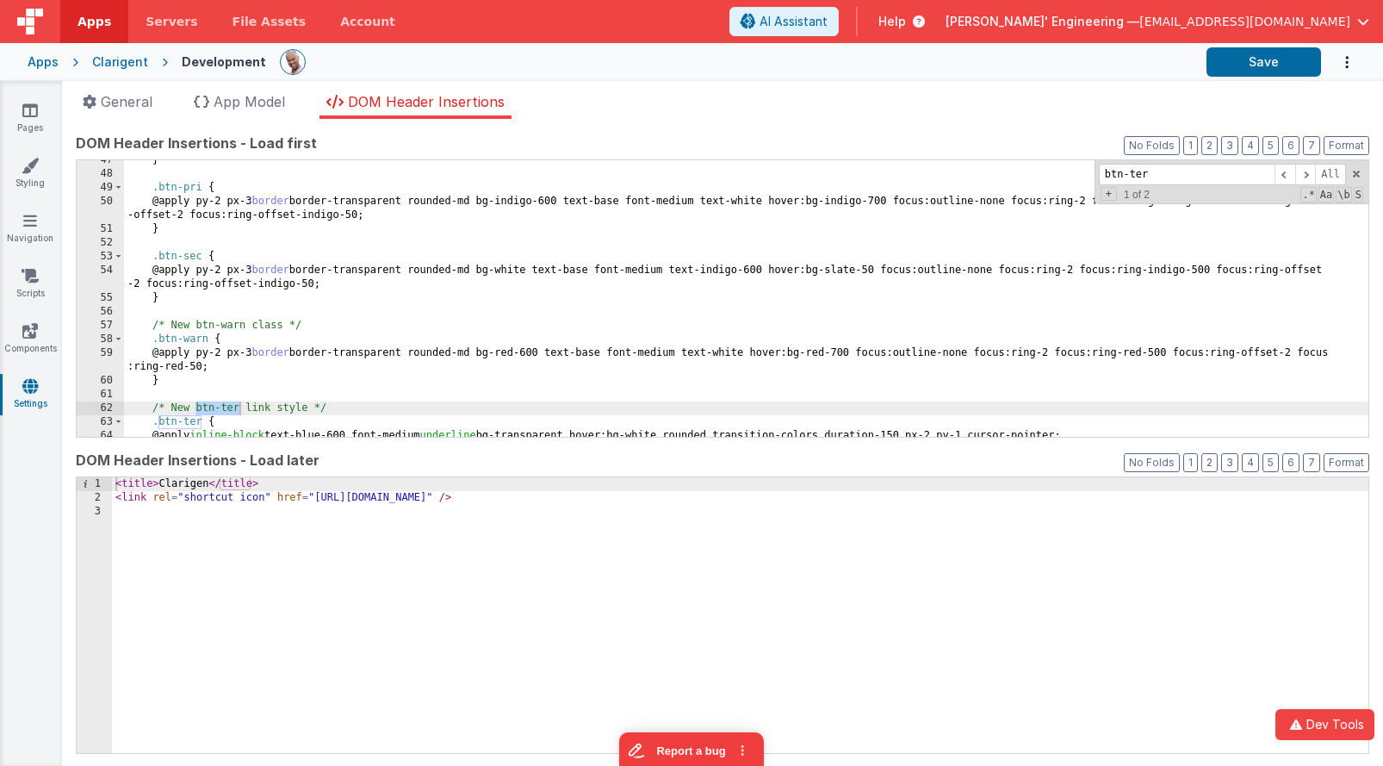
scroll to position [641, 0]
click at [279, 283] on div "} .btn-pri { @apply py-2 px-3 border border-transparent rounded-md bg-indigo-60…" at bounding box center [746, 305] width 1245 height 304
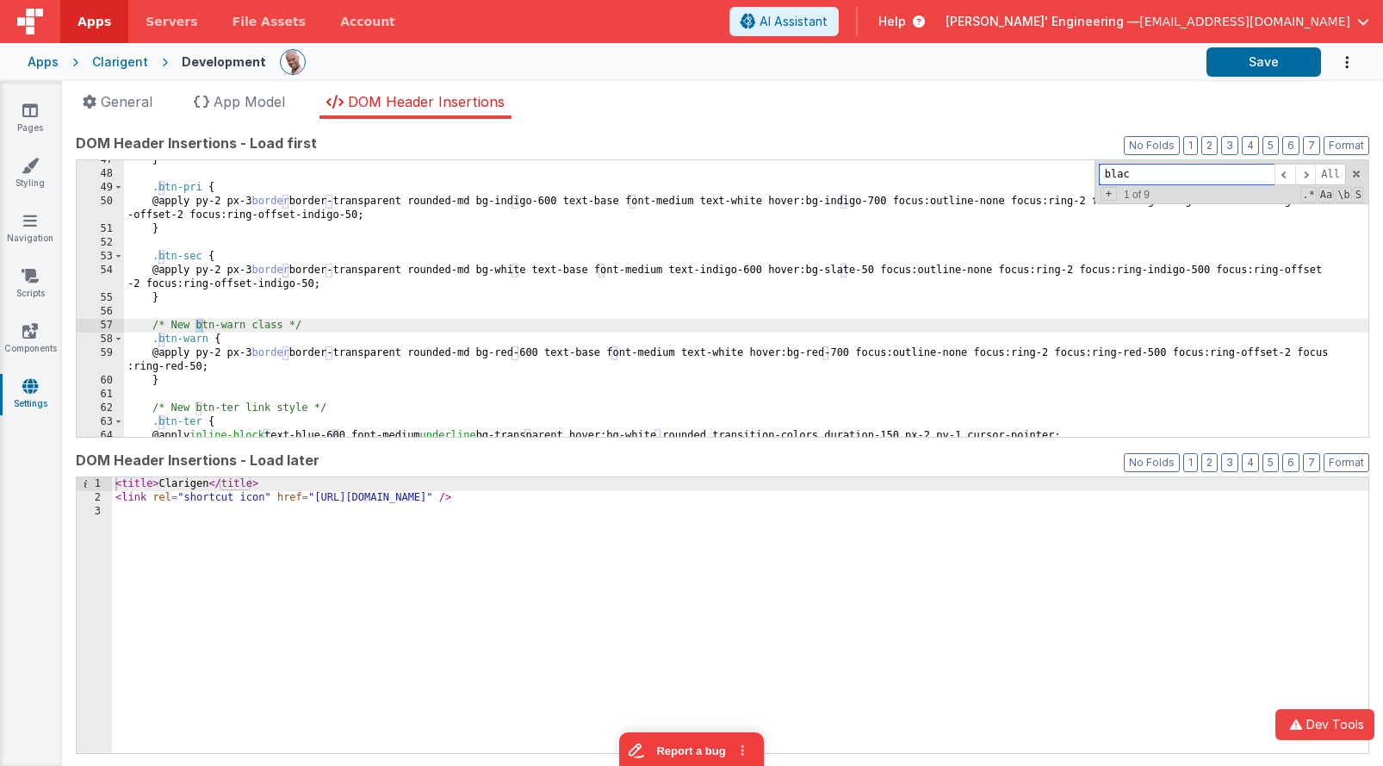
scroll to position [647, 0]
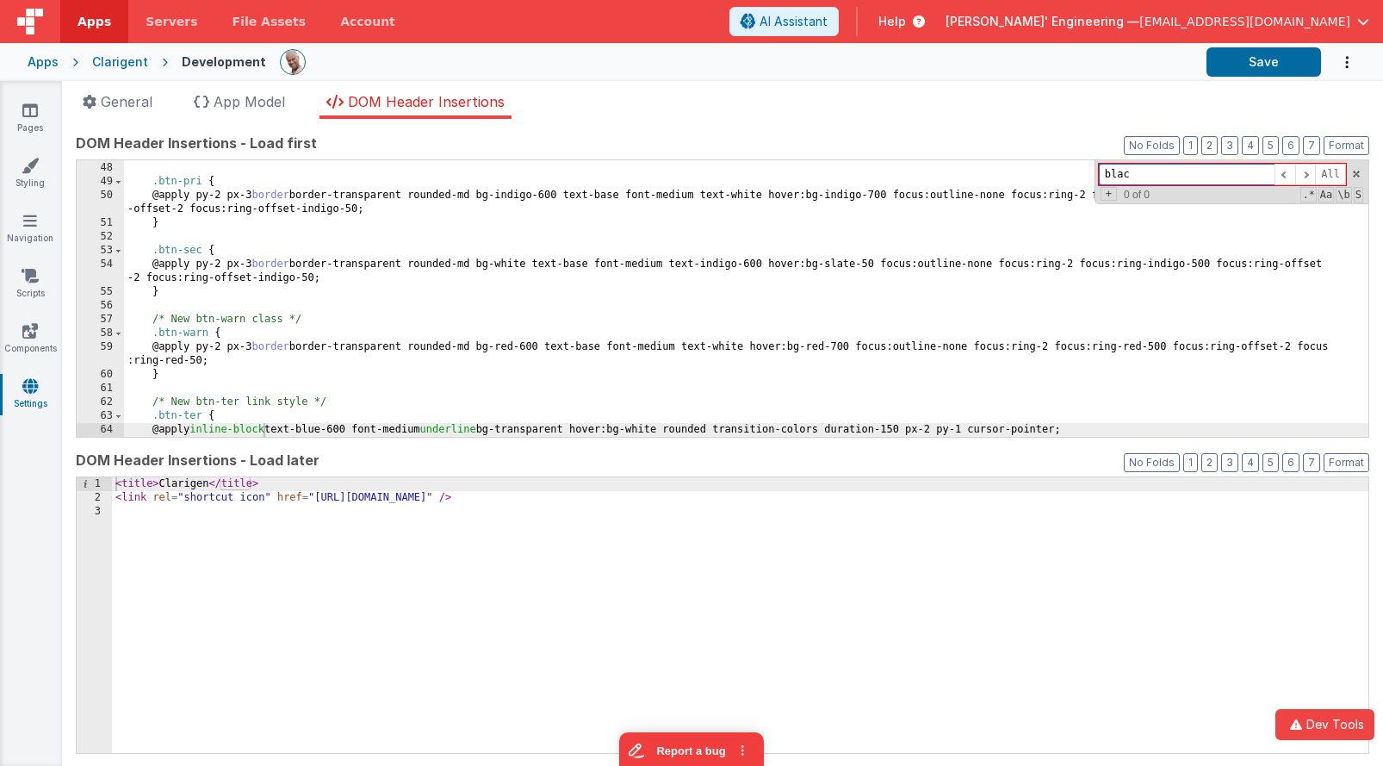
type input "black"
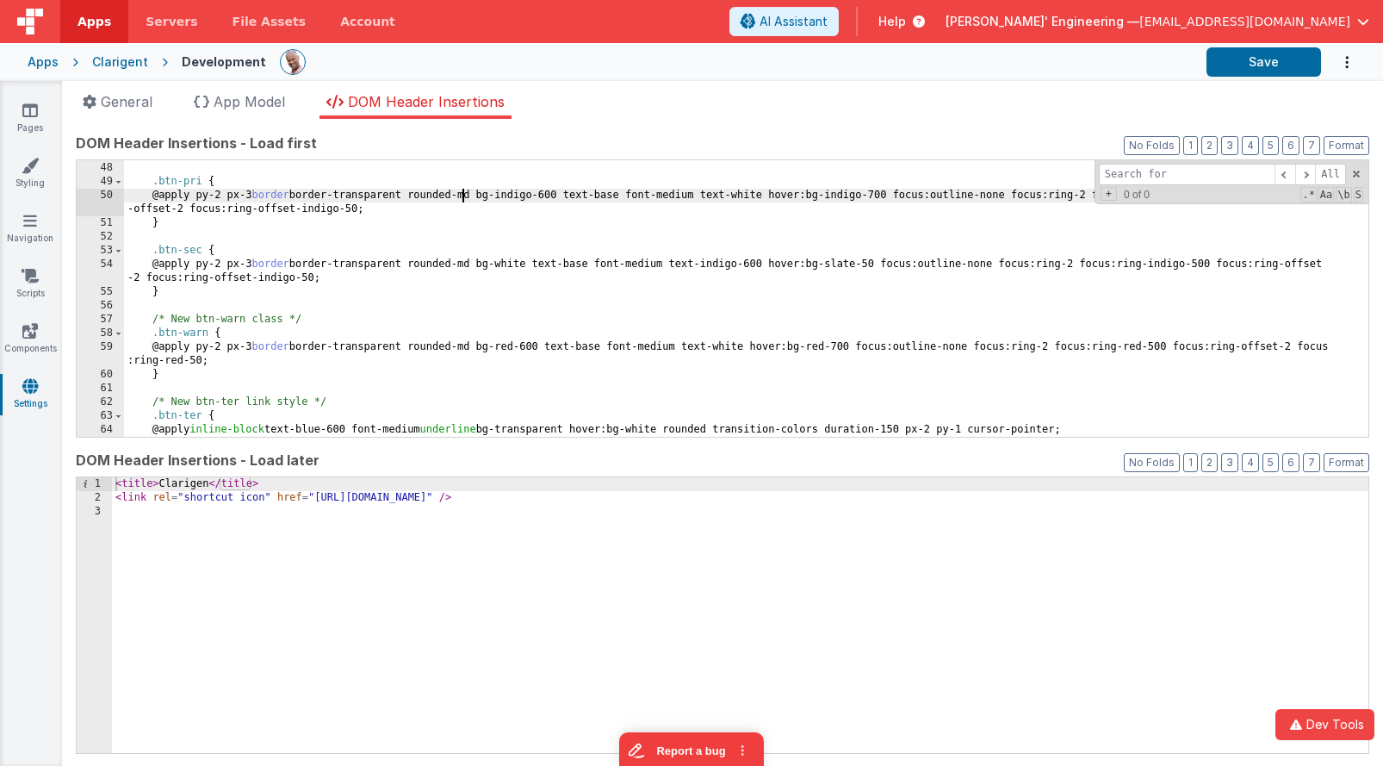
click at [461, 200] on div "} .btn-pri { @apply py-2 px-3 border border-transparent rounded-md bg-indigo-60…" at bounding box center [746, 299] width 1245 height 304
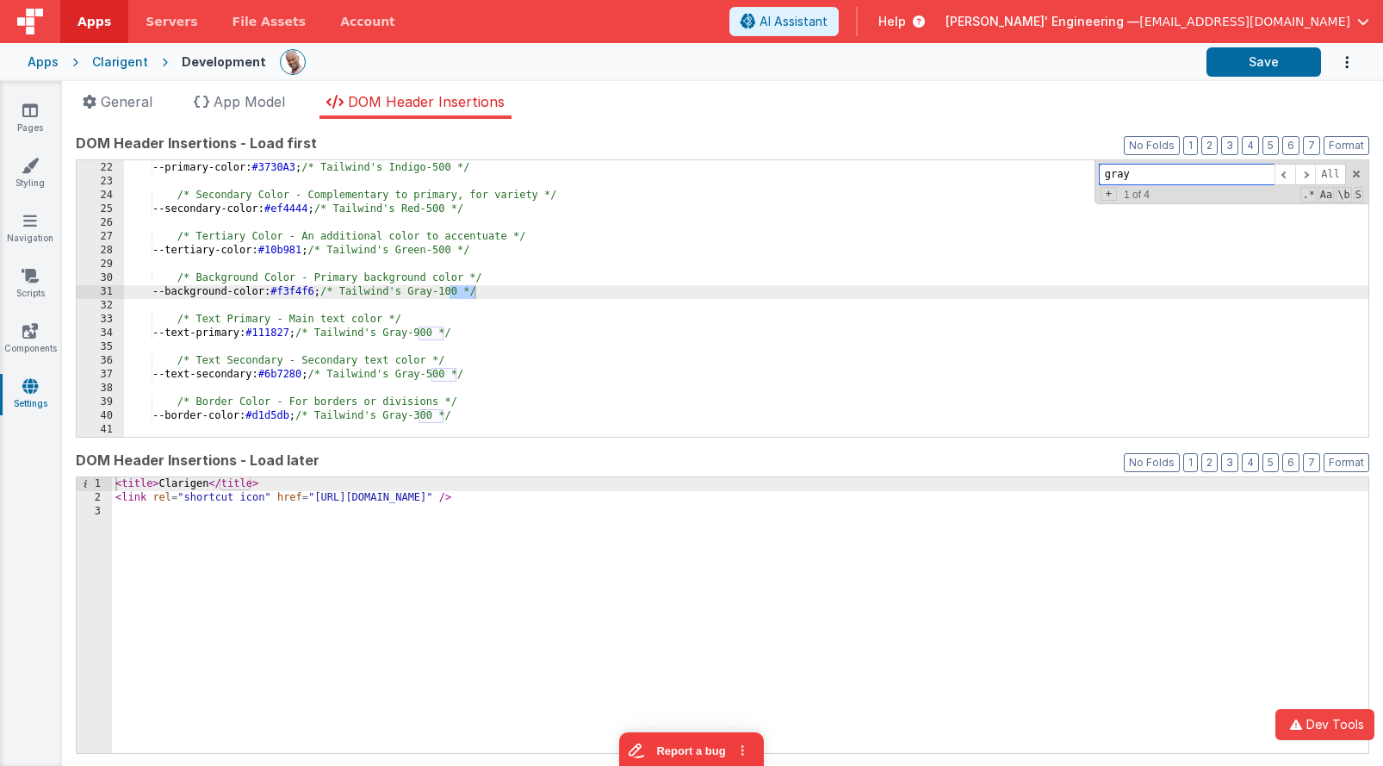
scroll to position [289, 0]
click at [1304, 177] on span at bounding box center [1305, 175] width 21 height 22
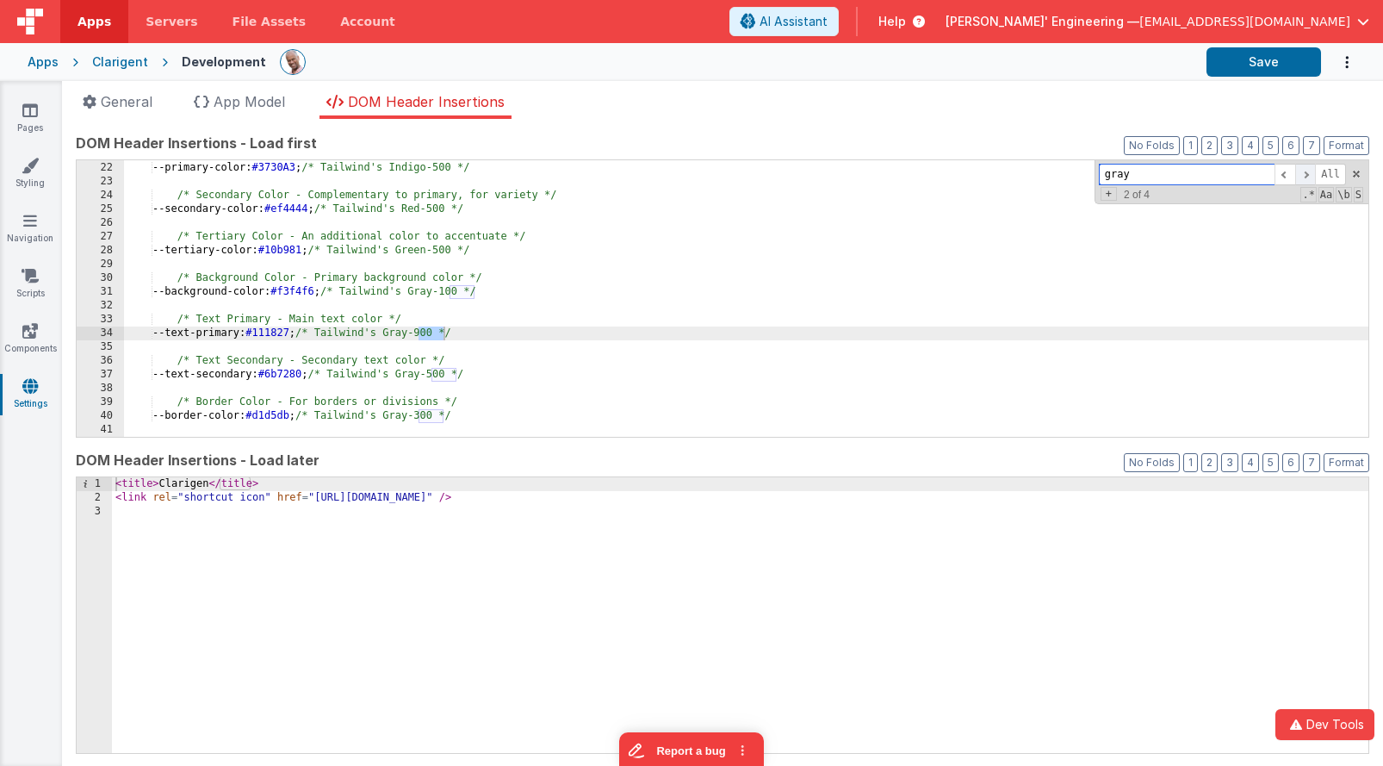
click at [1304, 177] on span at bounding box center [1305, 175] width 21 height 22
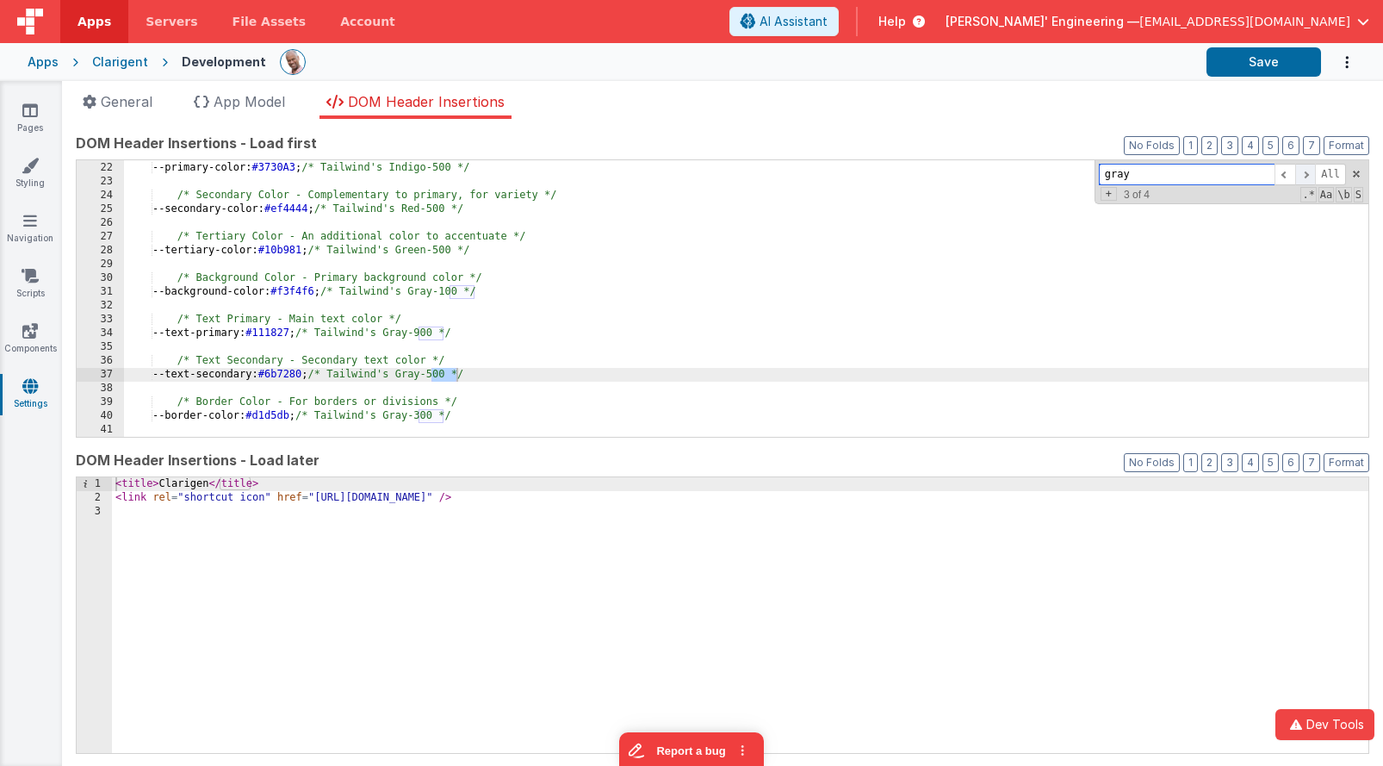
click at [1304, 177] on span at bounding box center [1305, 175] width 21 height 22
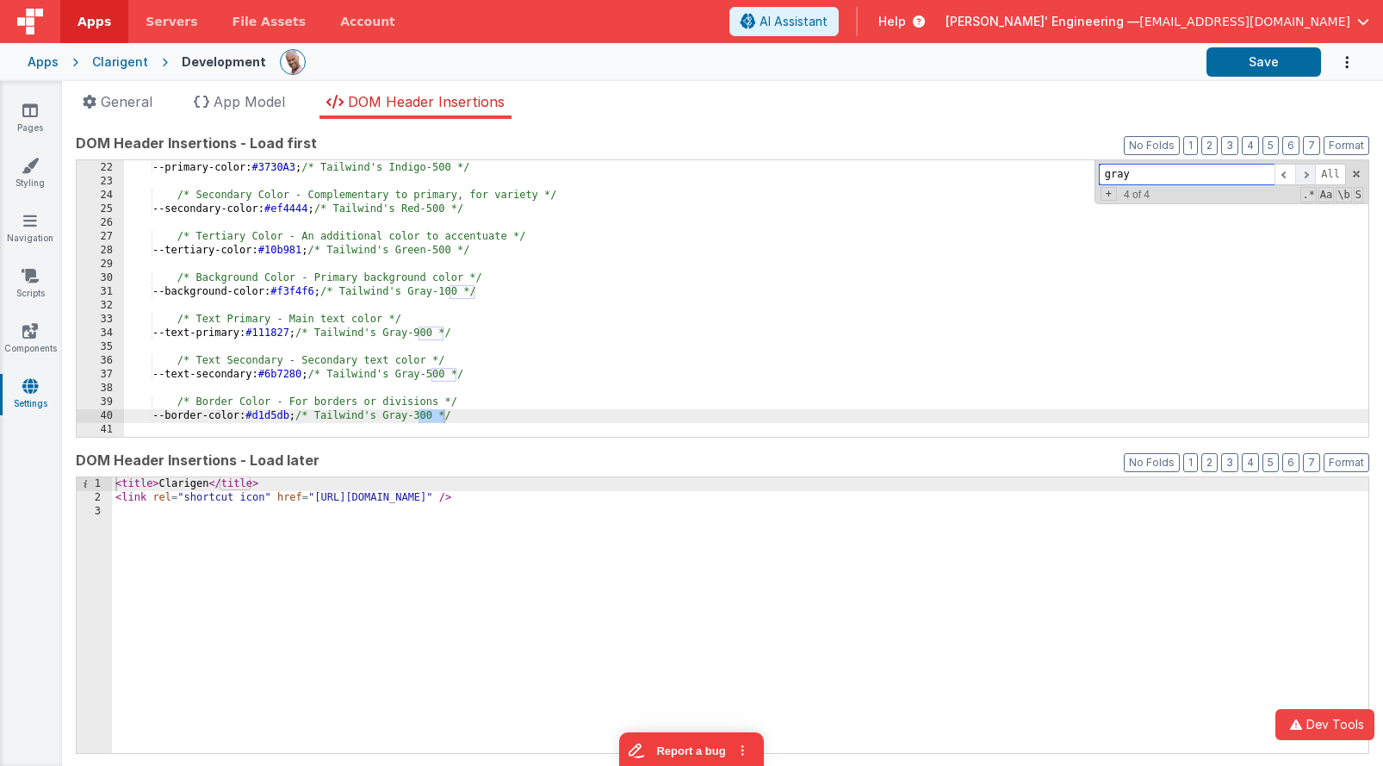
click at [1304, 177] on span at bounding box center [1305, 175] width 21 height 22
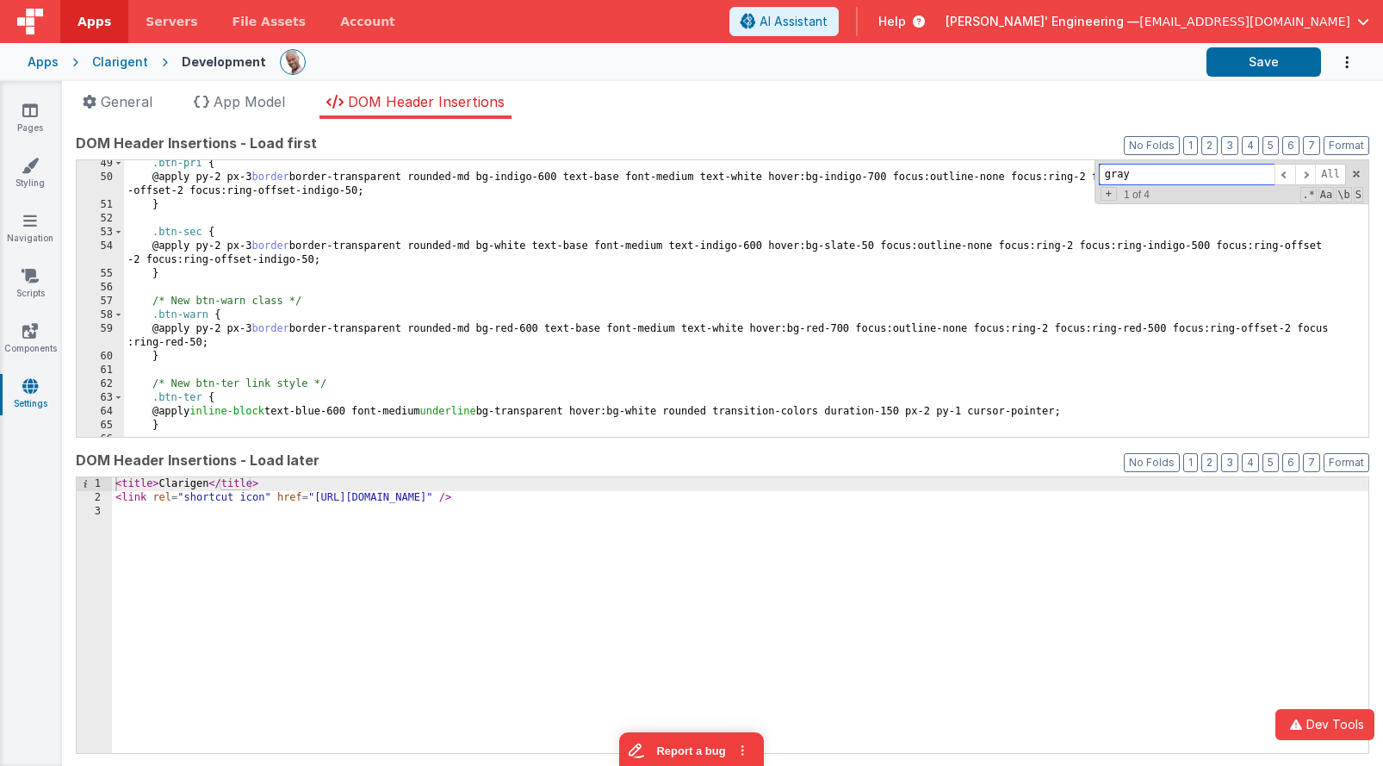
scroll to position [665, 0]
click at [810, 247] on div ".btn-pri { @apply py-2 px-3 border border-transparent rounded-md bg-indigo-600 …" at bounding box center [746, 309] width 1245 height 304
type input "hover"
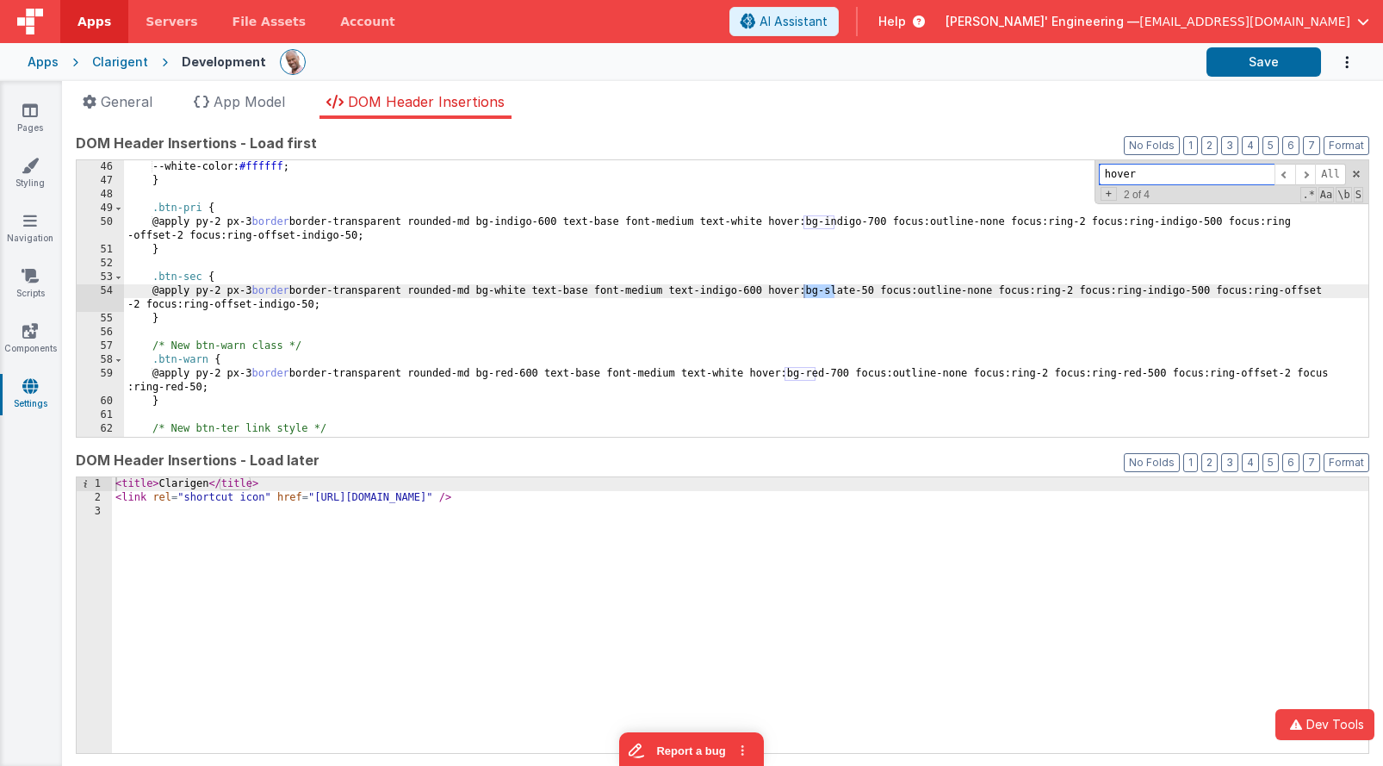
scroll to position [616, 0]
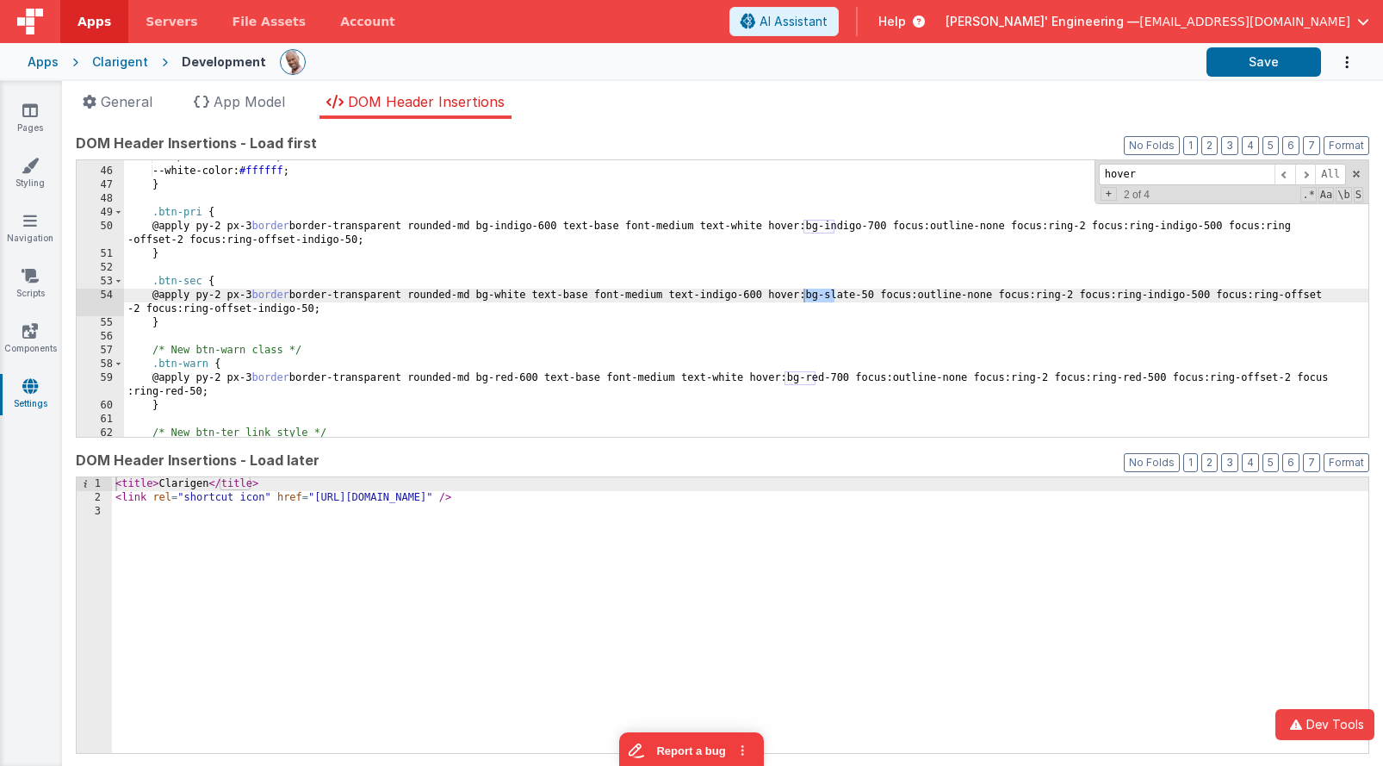
click at [785, 375] on div "/* White Color */ --white-color: #ffffff ; } .btn-pri { @apply py-2 px-3 border…" at bounding box center [746, 303] width 1245 height 304
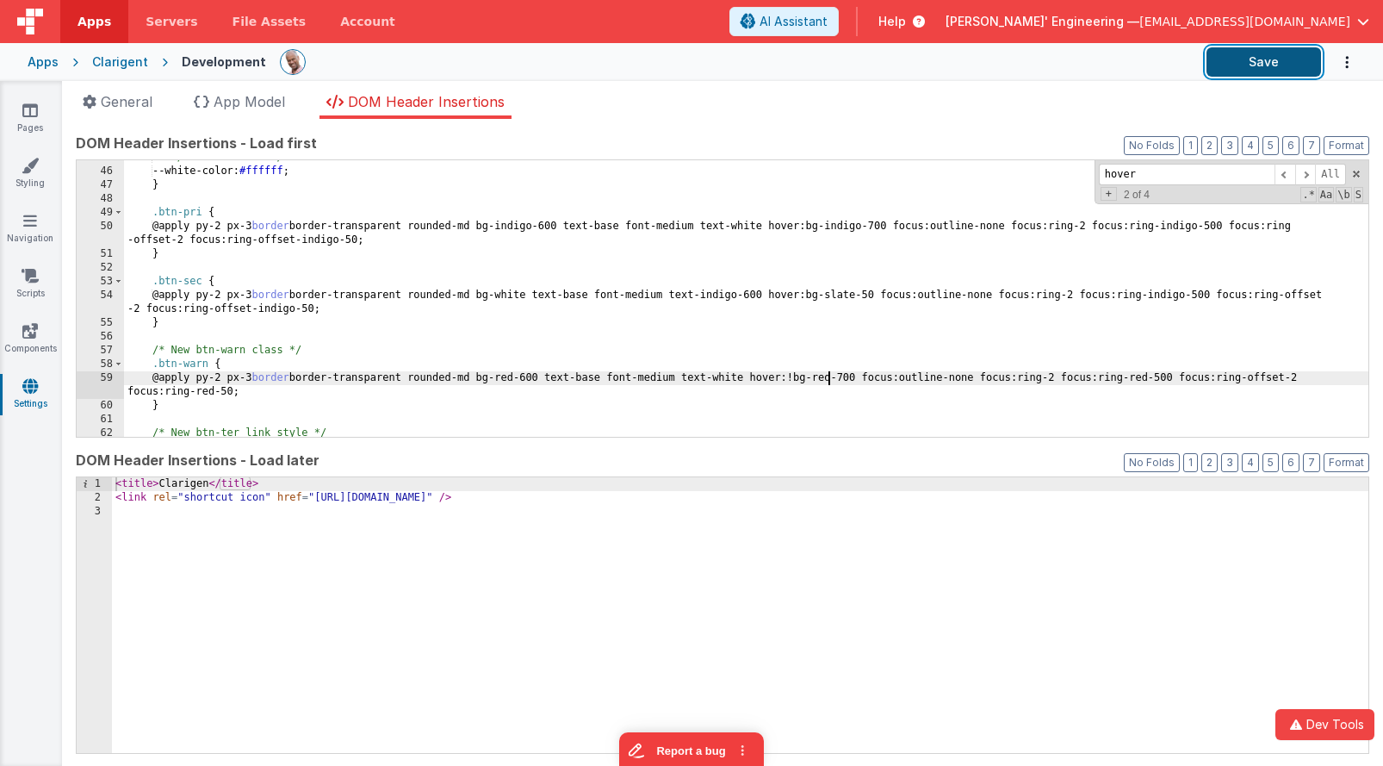
click at [1258, 63] on button "Save" at bounding box center [1264, 61] width 115 height 29
click at [842, 294] on div "/* White Color */ --white-color: #ffffff ; } .btn-pri { @apply py-2 px-3 border…" at bounding box center [746, 303] width 1245 height 304
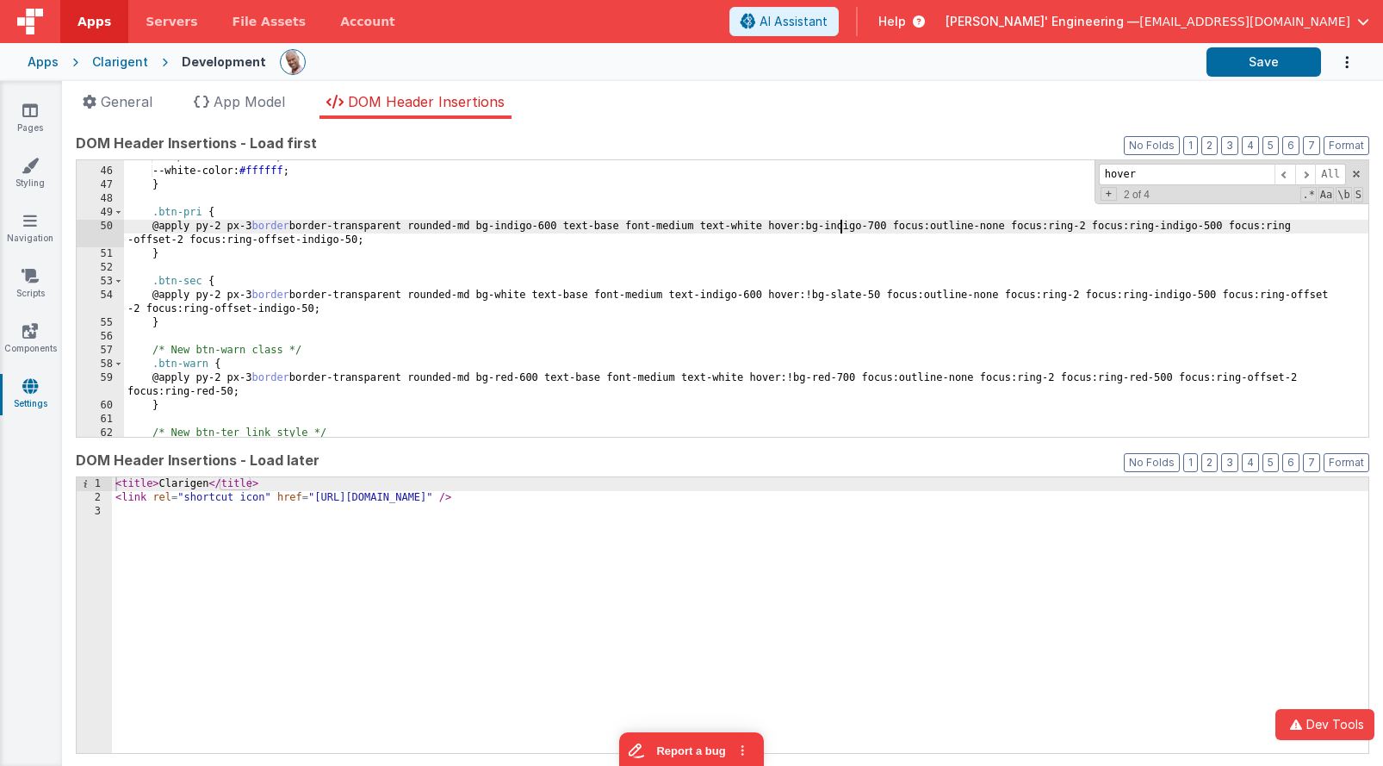
click at [843, 224] on div "/* White Color */ --white-color: #ffffff ; } .btn-pri { @apply py-2 px-3 border…" at bounding box center [746, 303] width 1245 height 304
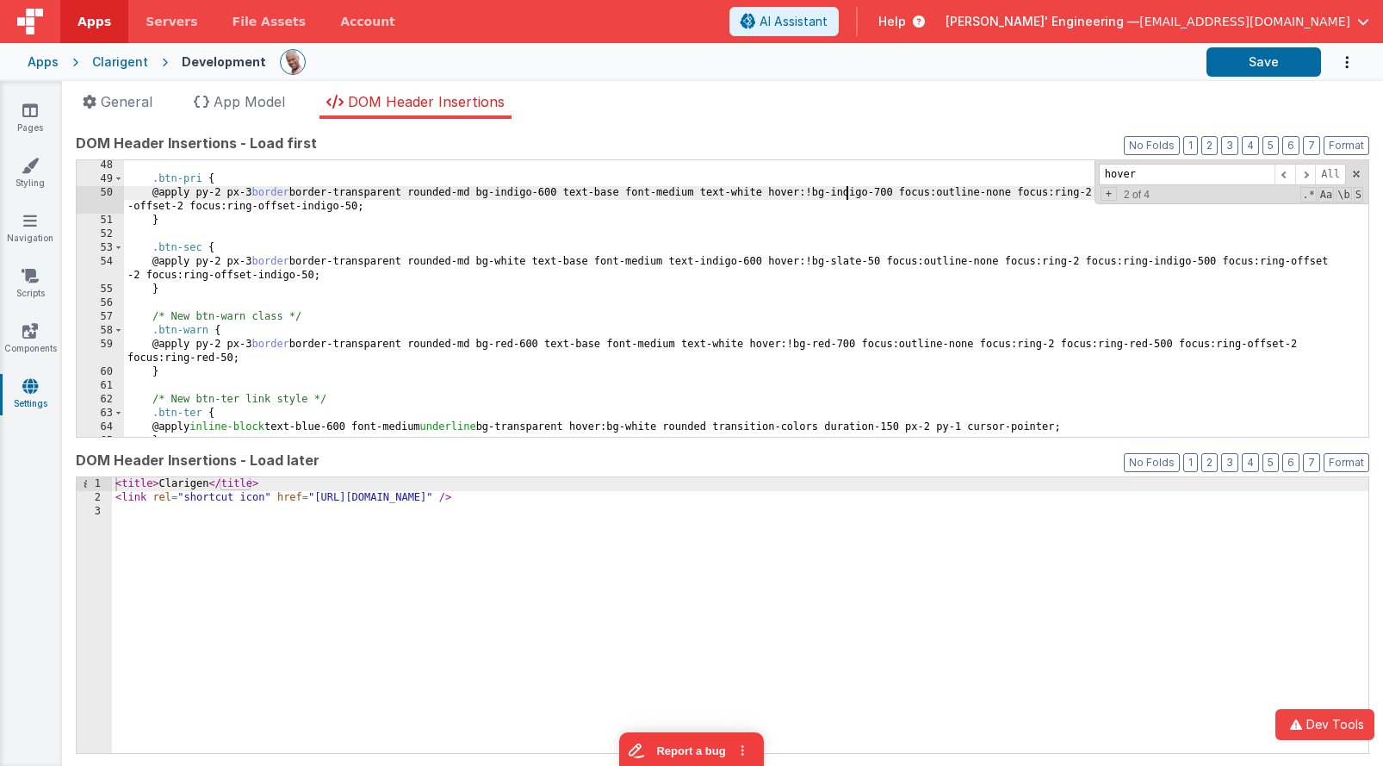
scroll to position [649, 0]
click at [1283, 180] on span at bounding box center [1285, 175] width 21 height 22
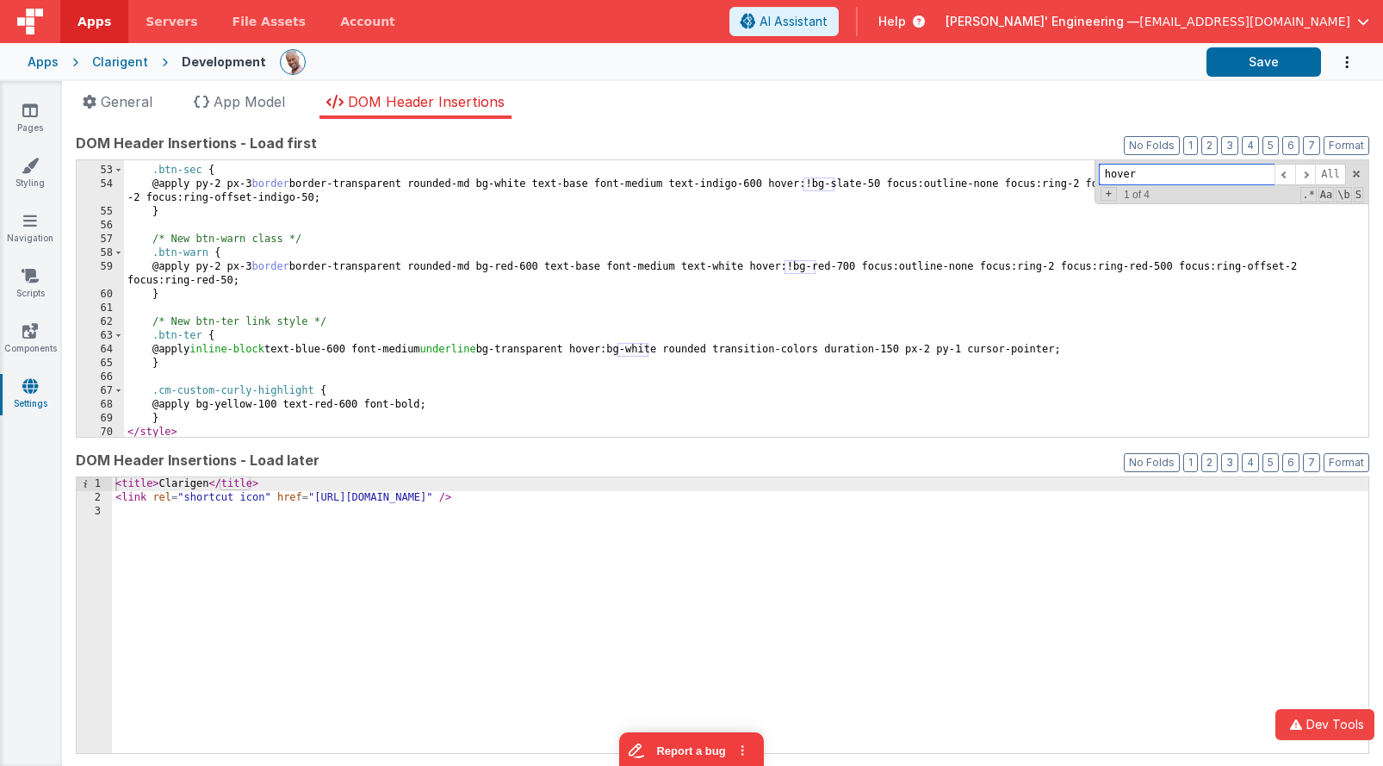
scroll to position [729, 0]
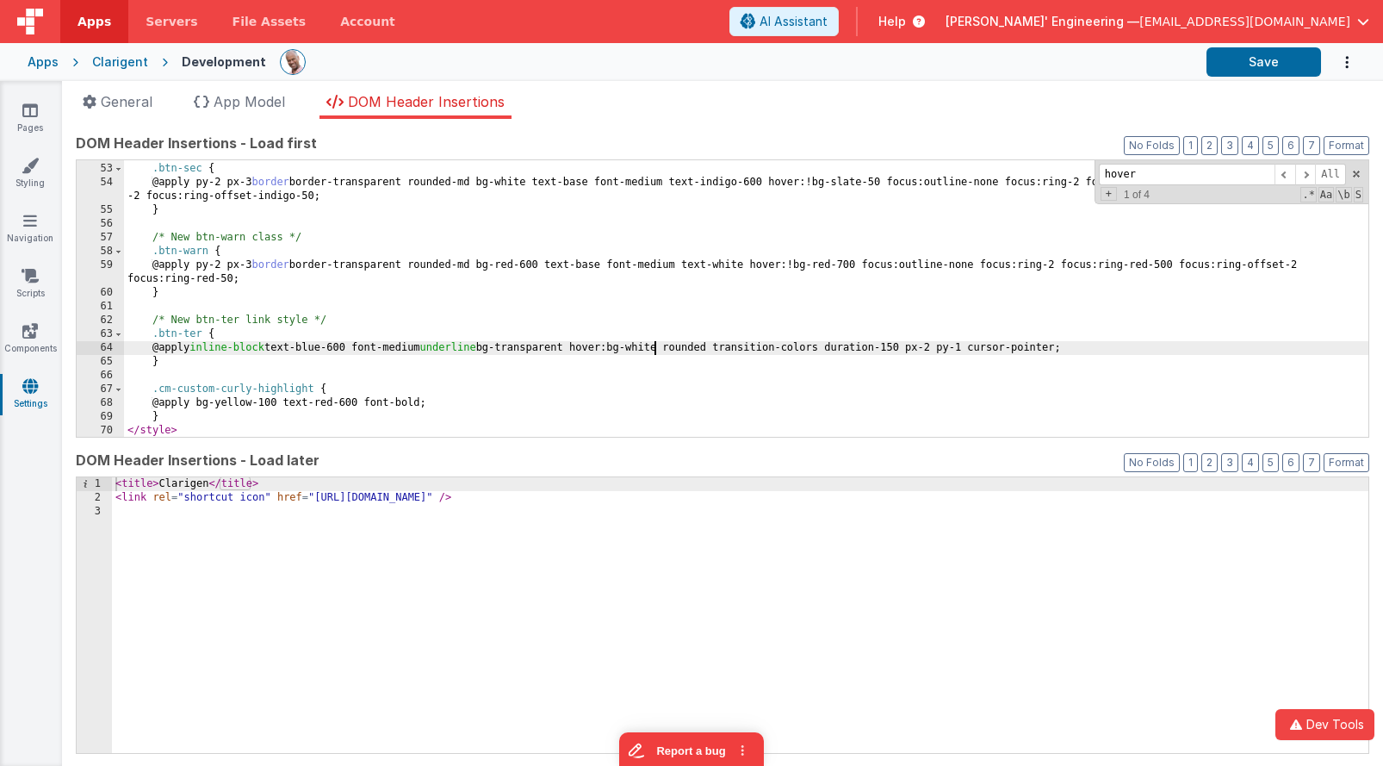
drag, startPoint x: 656, startPoint y: 348, endPoint x: 680, endPoint y: 349, distance: 23.3
click at [655, 348] on div ".btn-sec { @apply py-2 px-3 border border-transparent rounded-md bg-white text-…" at bounding box center [746, 300] width 1245 height 304
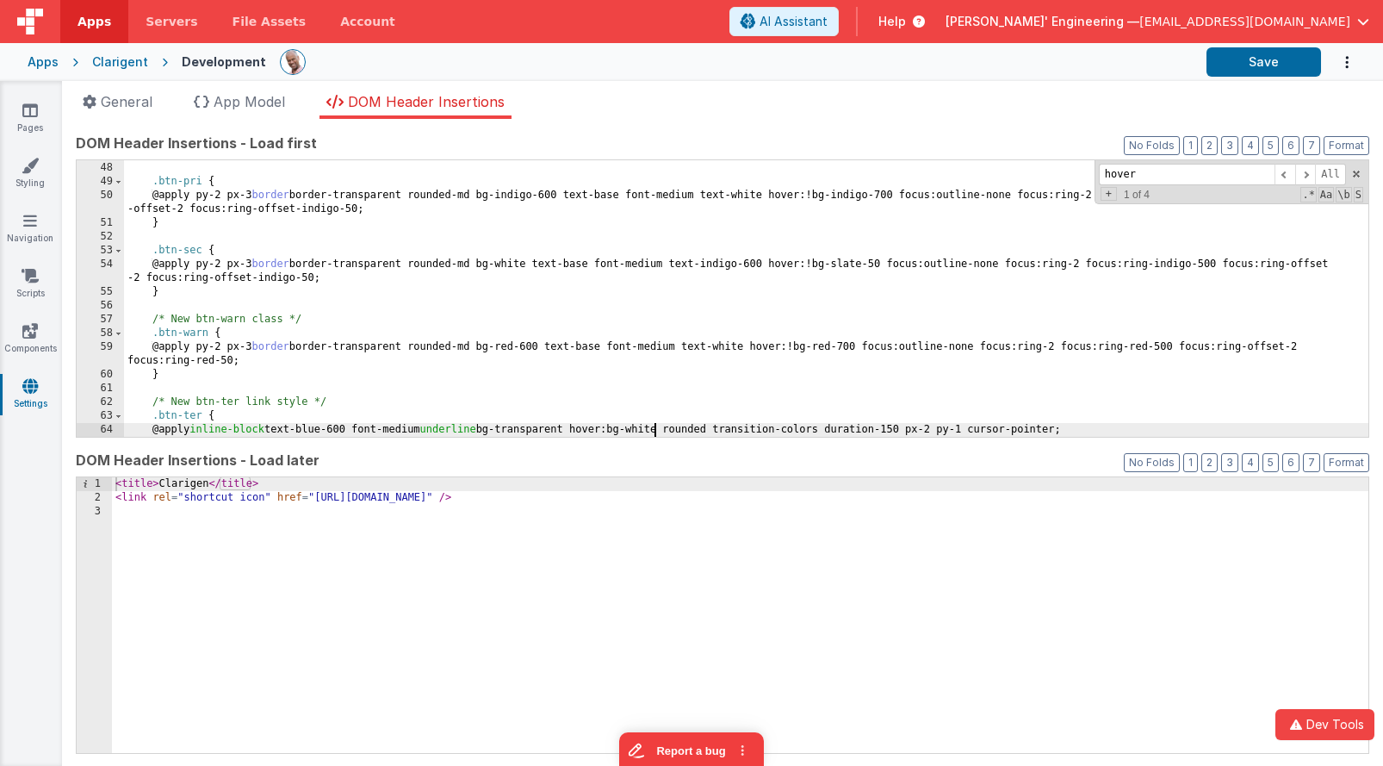
scroll to position [647, 0]
